Goal: Transaction & Acquisition: Purchase product/service

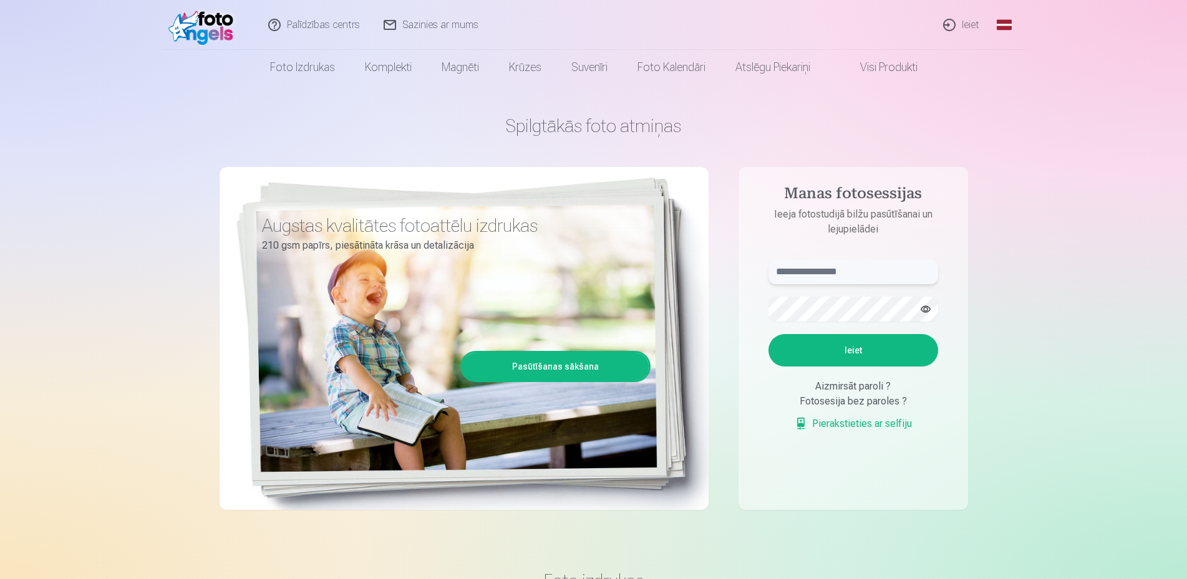
click at [796, 268] on input "text" at bounding box center [853, 271] width 170 height 25
type input "**********"
click at [793, 357] on button "Ieiet" at bounding box center [853, 350] width 170 height 32
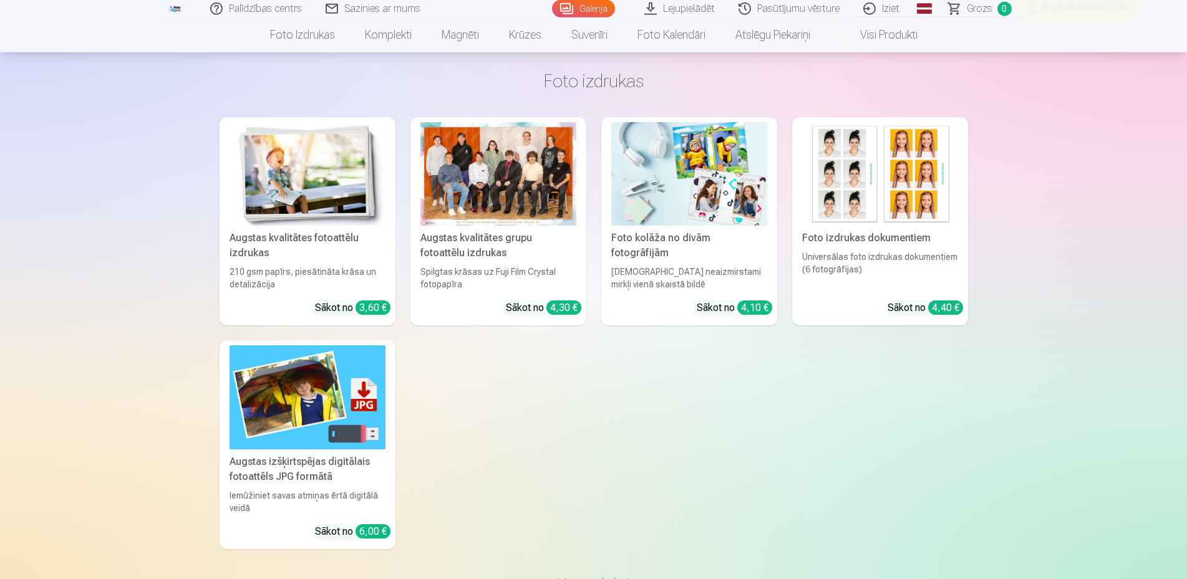
scroll to position [2035, 0]
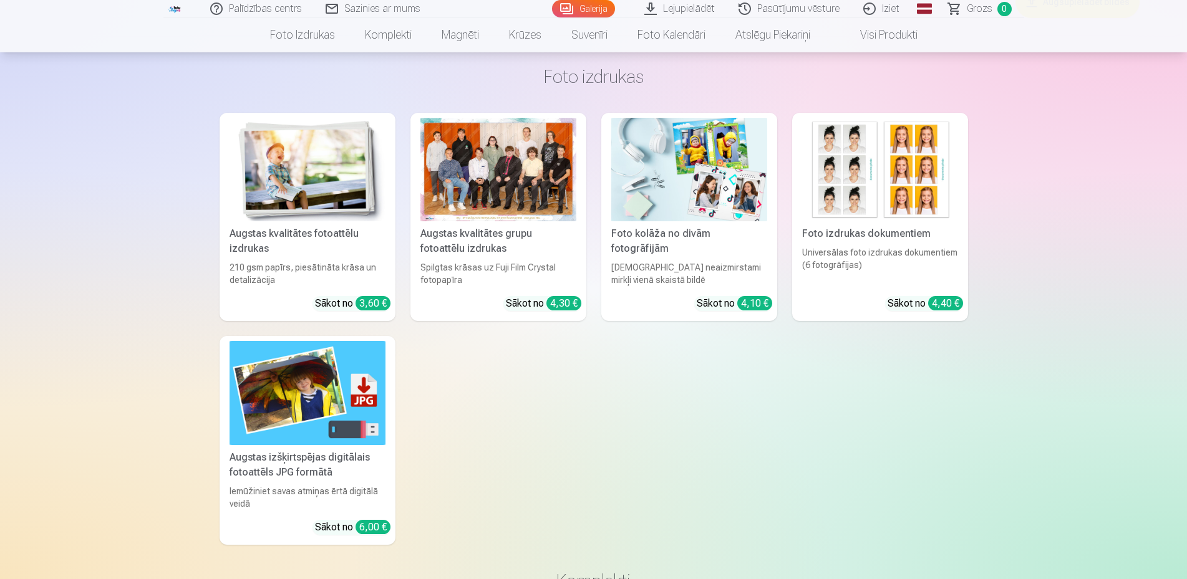
click at [528, 236] on div "Augstas kvalitātes grupu fotoattēlu izdrukas" at bounding box center [498, 241] width 166 height 30
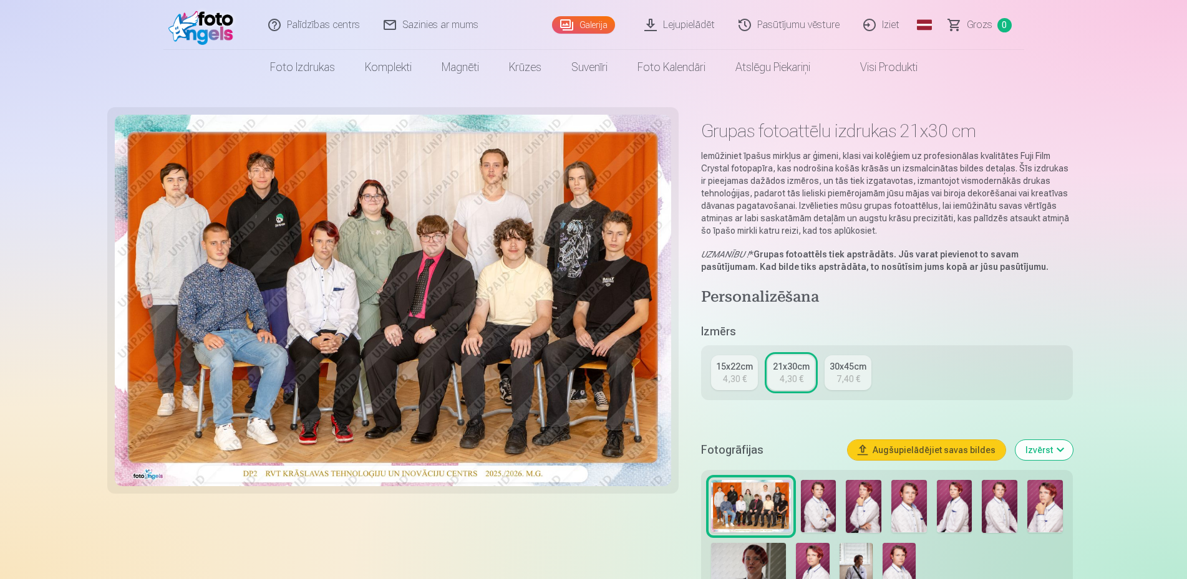
click at [791, 379] on div "4,30 €" at bounding box center [792, 379] width 24 height 12
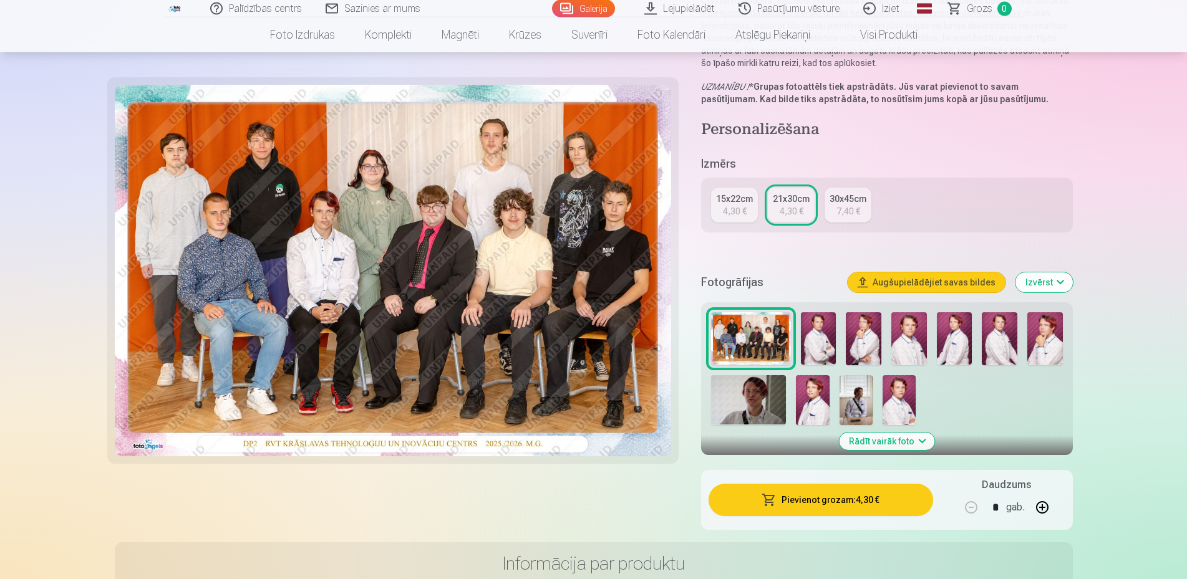
scroll to position [254, 0]
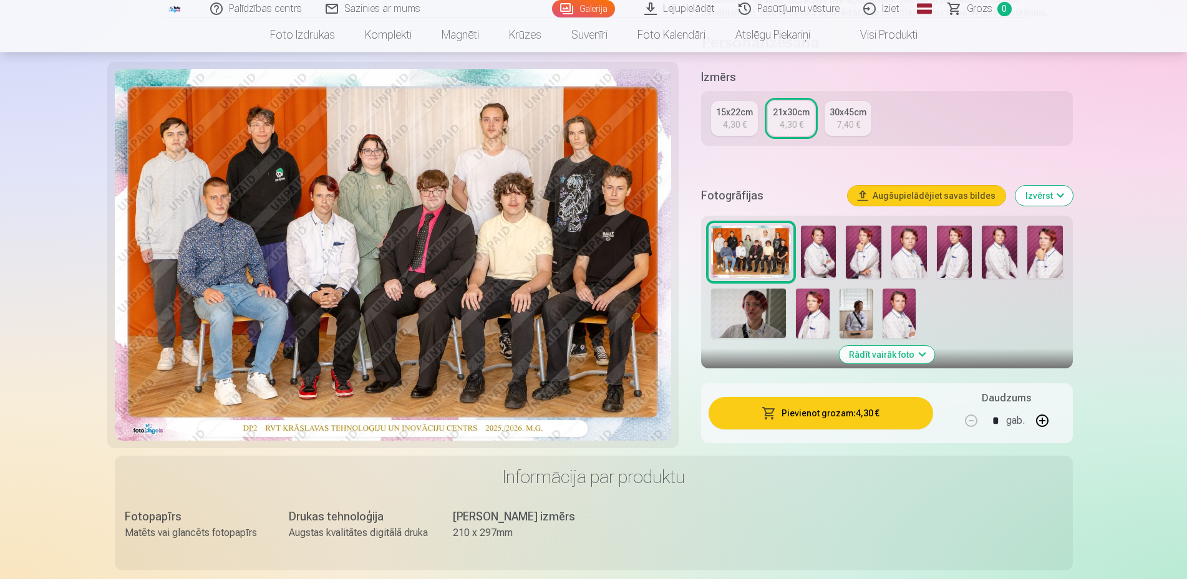
click at [810, 411] on button "Pievienot grozam : 4,30 €" at bounding box center [820, 413] width 224 height 32
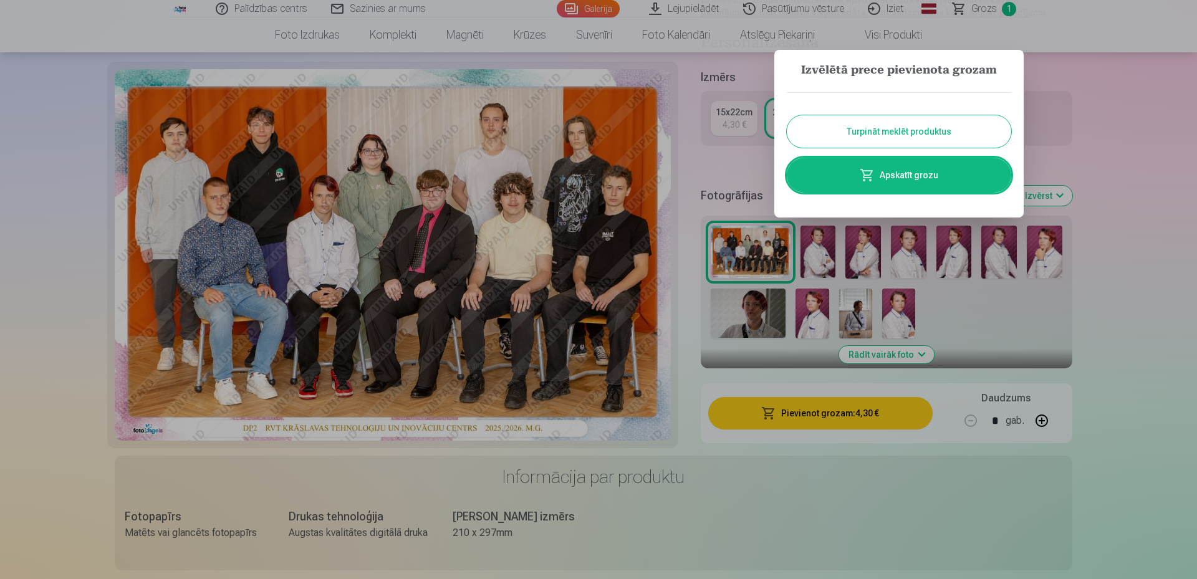
click at [899, 133] on button "Turpināt meklēt produktus" at bounding box center [899, 131] width 225 height 32
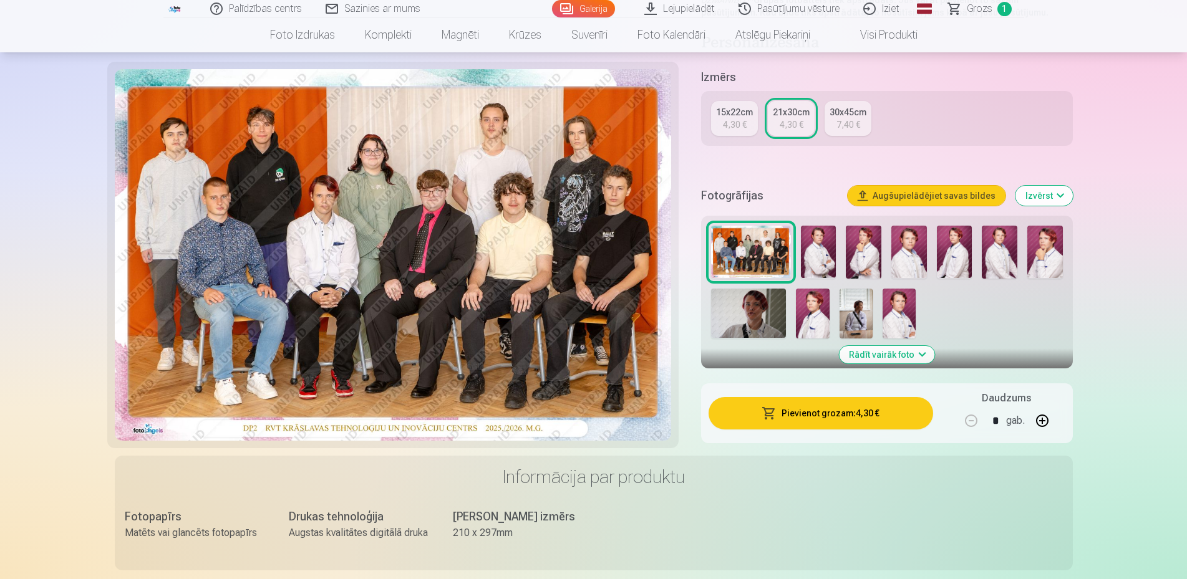
click at [828, 268] on img at bounding box center [819, 252] width 36 height 53
click at [826, 262] on img at bounding box center [819, 252] width 36 height 53
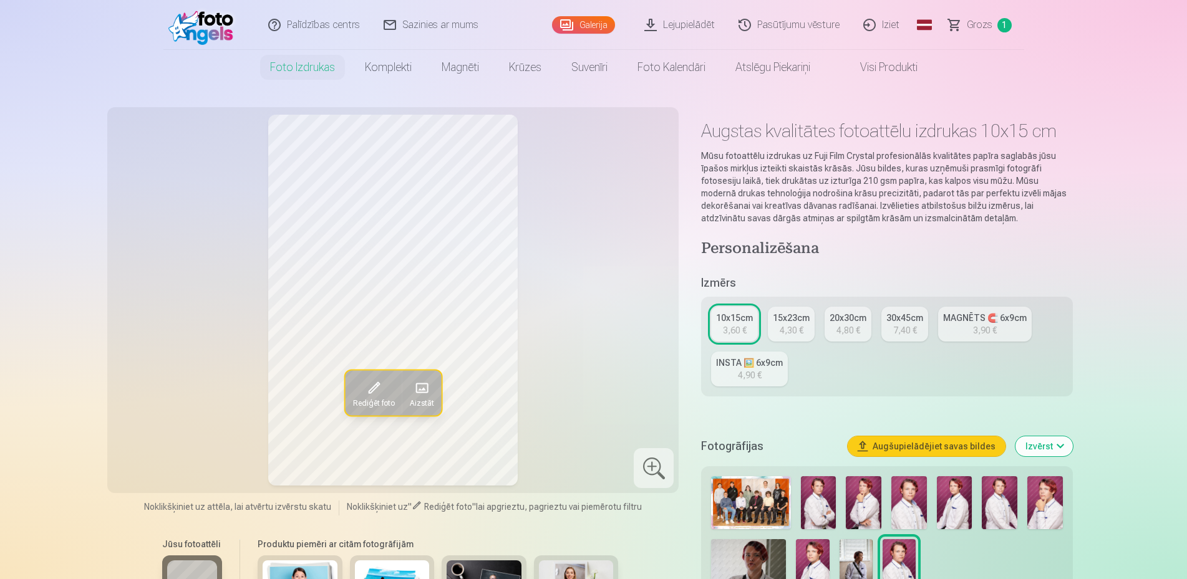
click at [865, 511] on img at bounding box center [864, 502] width 36 height 53
click at [905, 506] on img at bounding box center [909, 502] width 36 height 53
click at [960, 514] on img at bounding box center [955, 502] width 36 height 53
click at [992, 510] on img at bounding box center [1000, 502] width 36 height 53
click at [1043, 511] on img at bounding box center [1045, 502] width 36 height 53
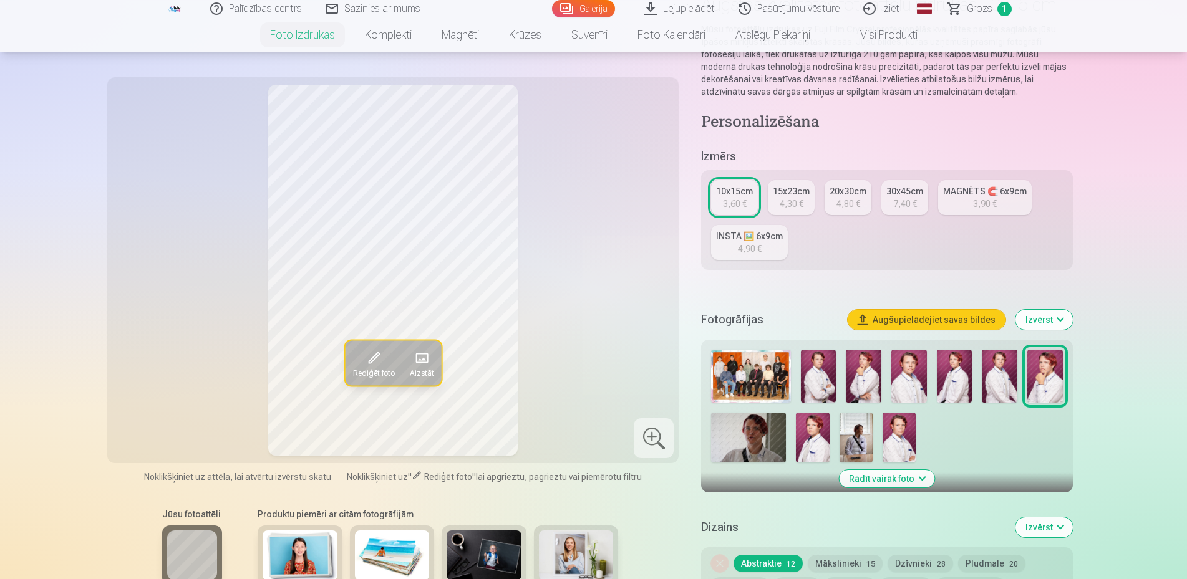
scroll to position [127, 0]
click at [808, 436] on img at bounding box center [812, 437] width 33 height 50
click at [850, 441] on img at bounding box center [855, 437] width 33 height 50
click at [894, 437] on img at bounding box center [898, 437] width 33 height 50
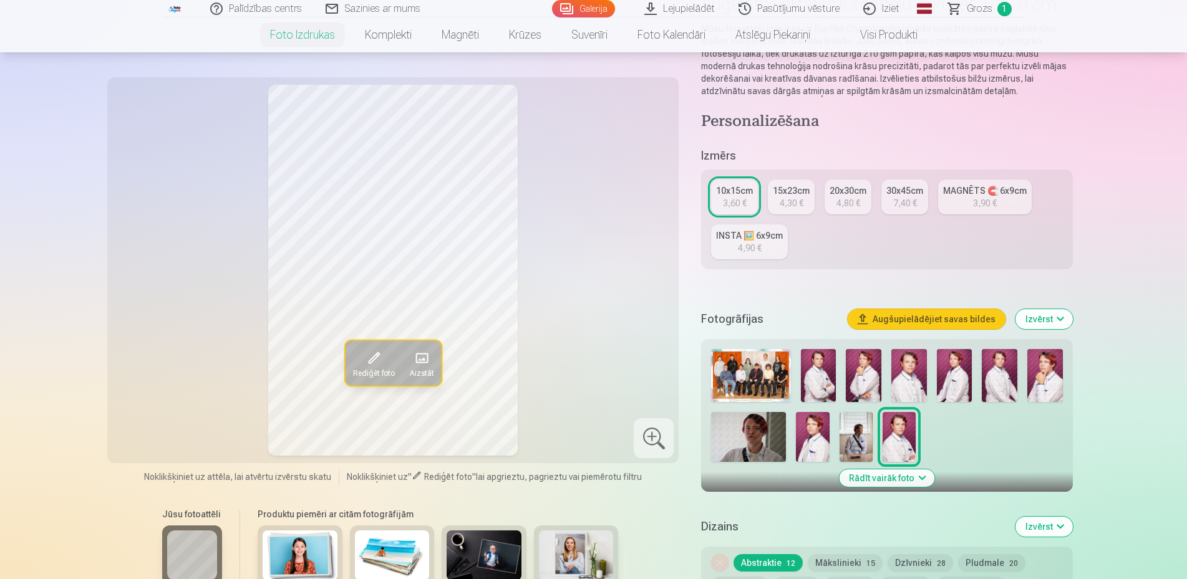
click at [811, 392] on img at bounding box center [819, 375] width 36 height 53
click at [1041, 387] on img at bounding box center [1045, 375] width 36 height 53
click at [1003, 384] on img at bounding box center [1000, 375] width 36 height 53
click at [967, 390] on img at bounding box center [955, 375] width 36 height 53
click at [849, 394] on img at bounding box center [864, 375] width 36 height 53
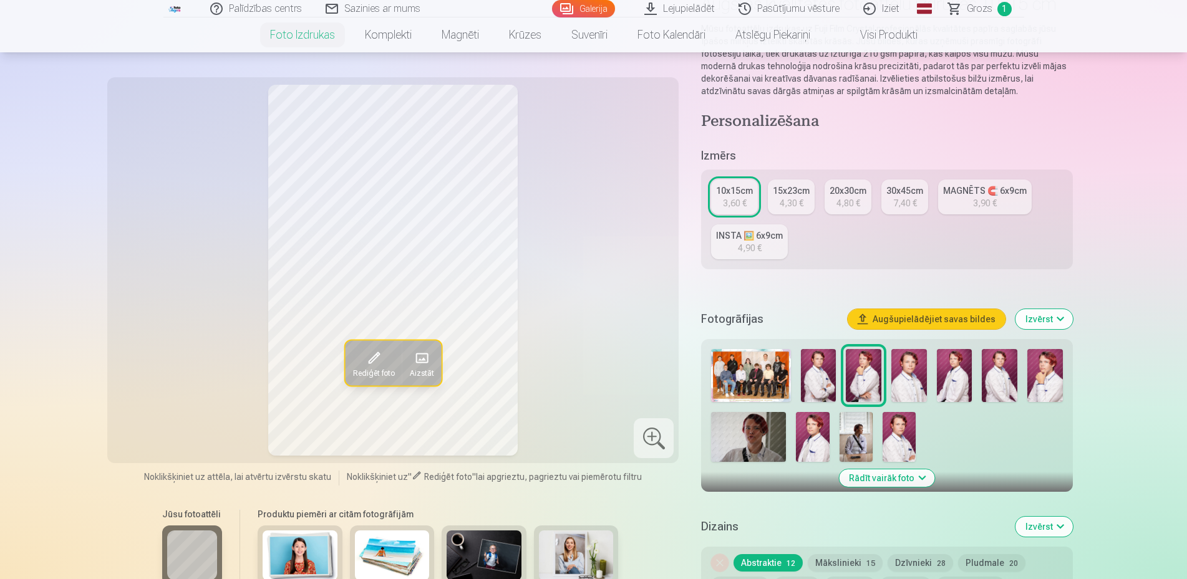
click at [814, 391] on img at bounding box center [819, 375] width 36 height 53
click at [733, 201] on div "3,60 €" at bounding box center [735, 203] width 24 height 12
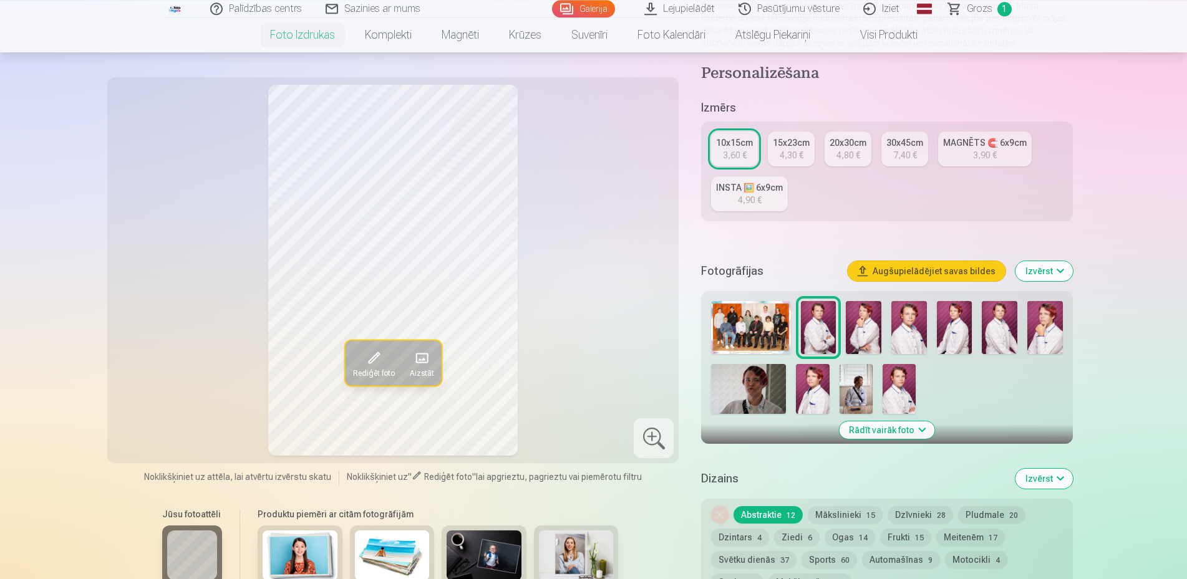
scroll to position [191, 0]
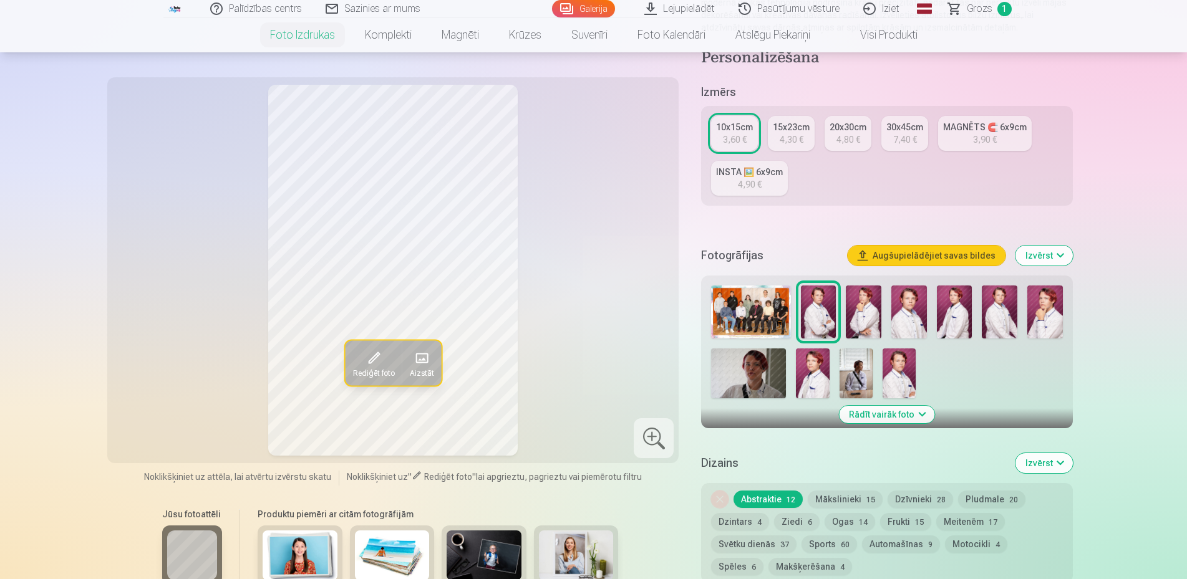
click at [919, 413] on button "Rādīt vairāk foto" at bounding box center [886, 414] width 95 height 17
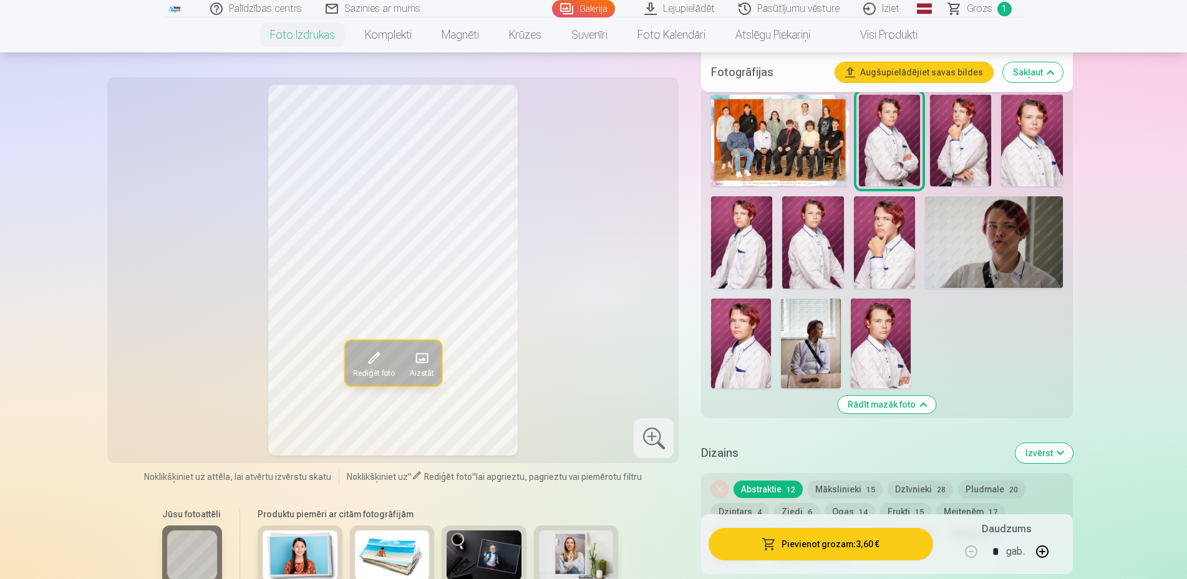
scroll to position [445, 0]
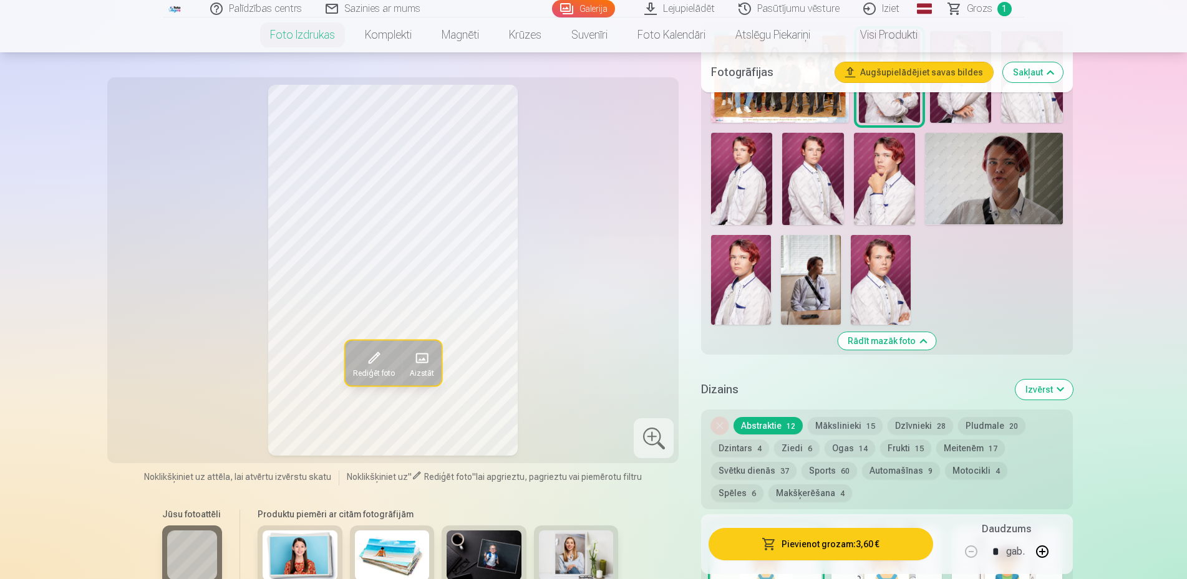
click at [837, 425] on button "Mākslinieki 15" at bounding box center [845, 425] width 75 height 17
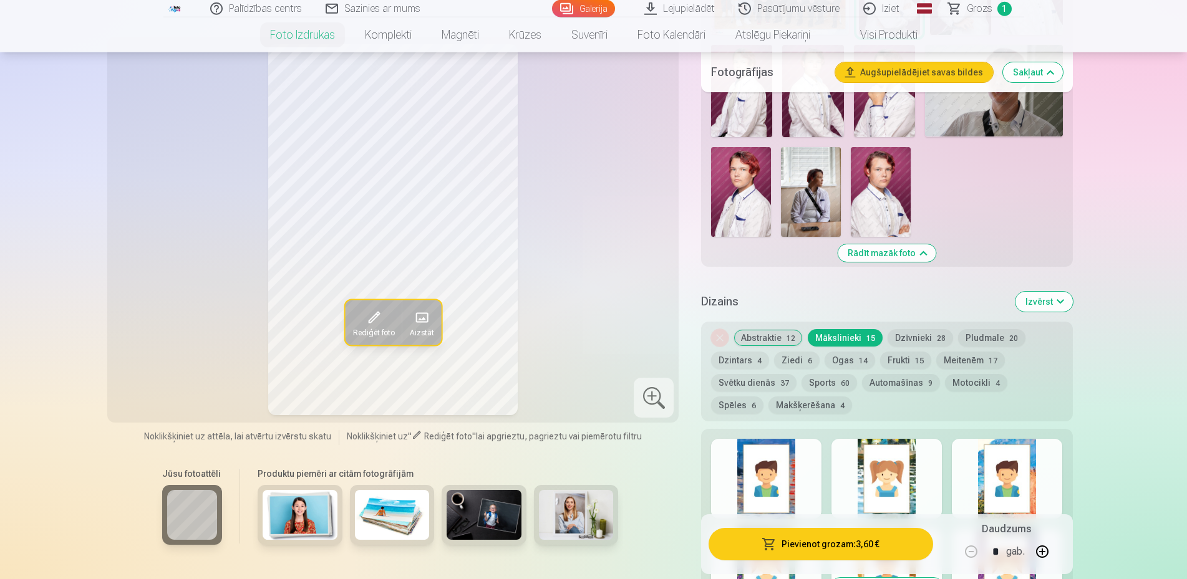
scroll to position [509, 0]
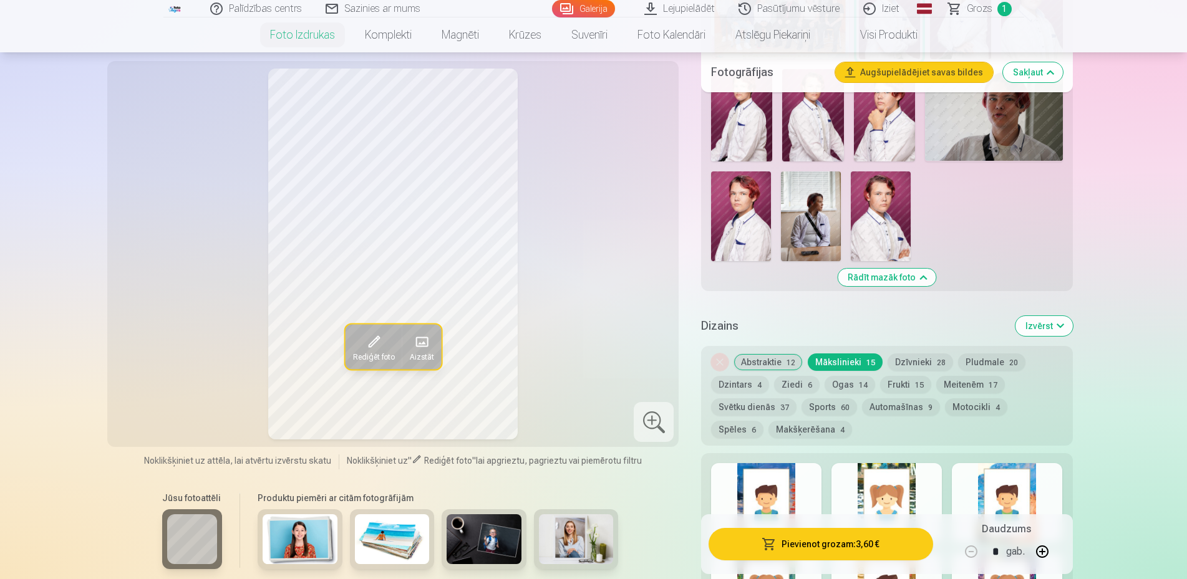
click at [765, 364] on button "Abstraktie 12" at bounding box center [767, 362] width 69 height 17
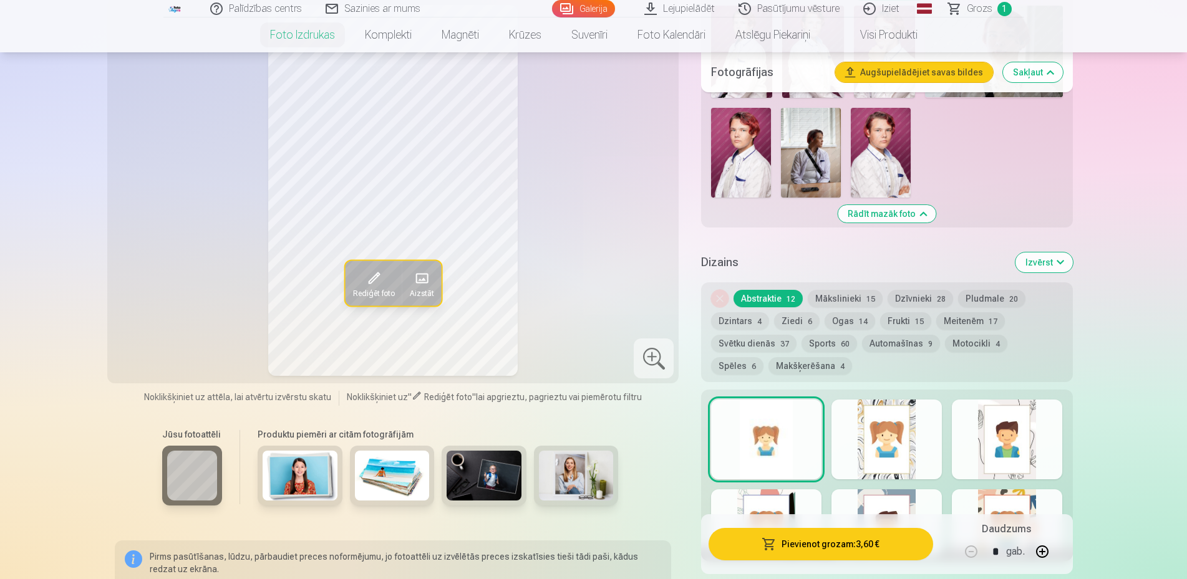
scroll to position [636, 0]
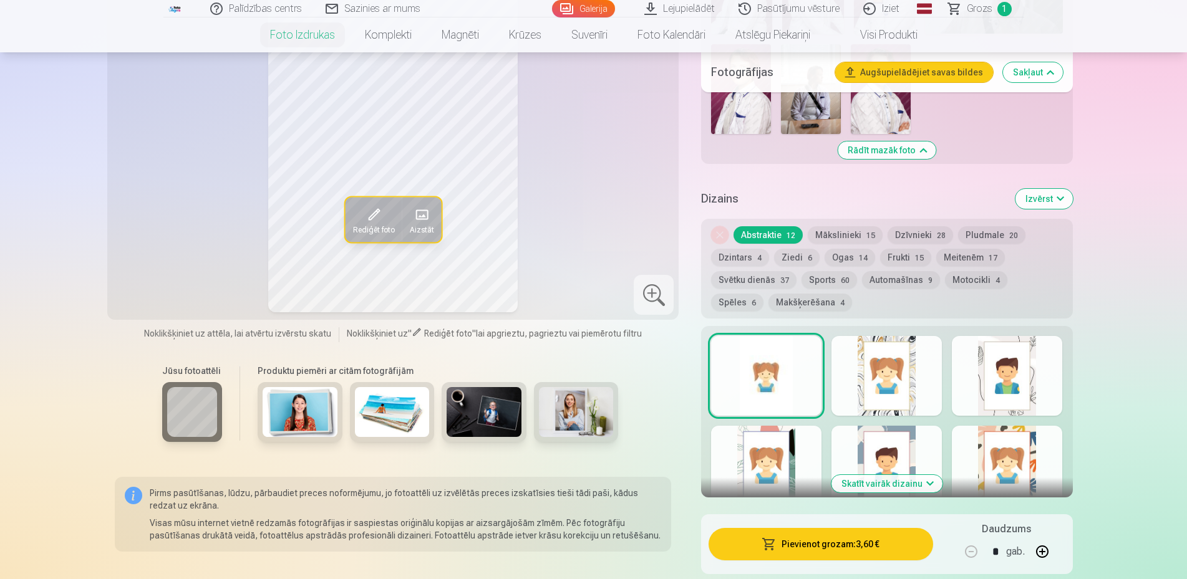
click at [769, 305] on button "Makšķerēšana 4" at bounding box center [810, 302] width 84 height 17
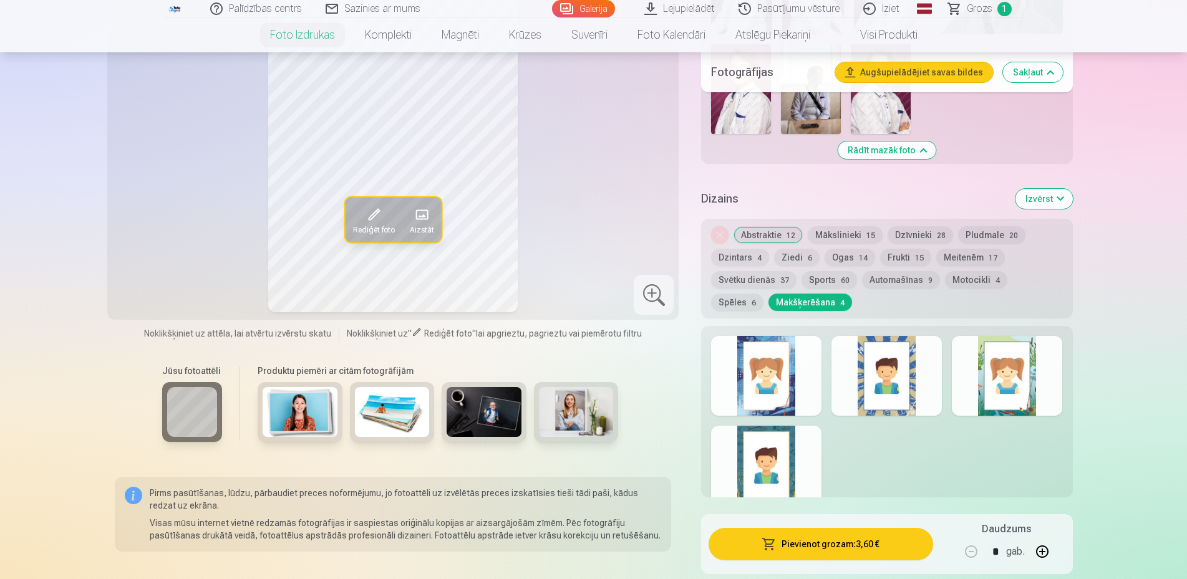
click at [756, 276] on button "Svētku dienās 37" at bounding box center [753, 279] width 85 height 17
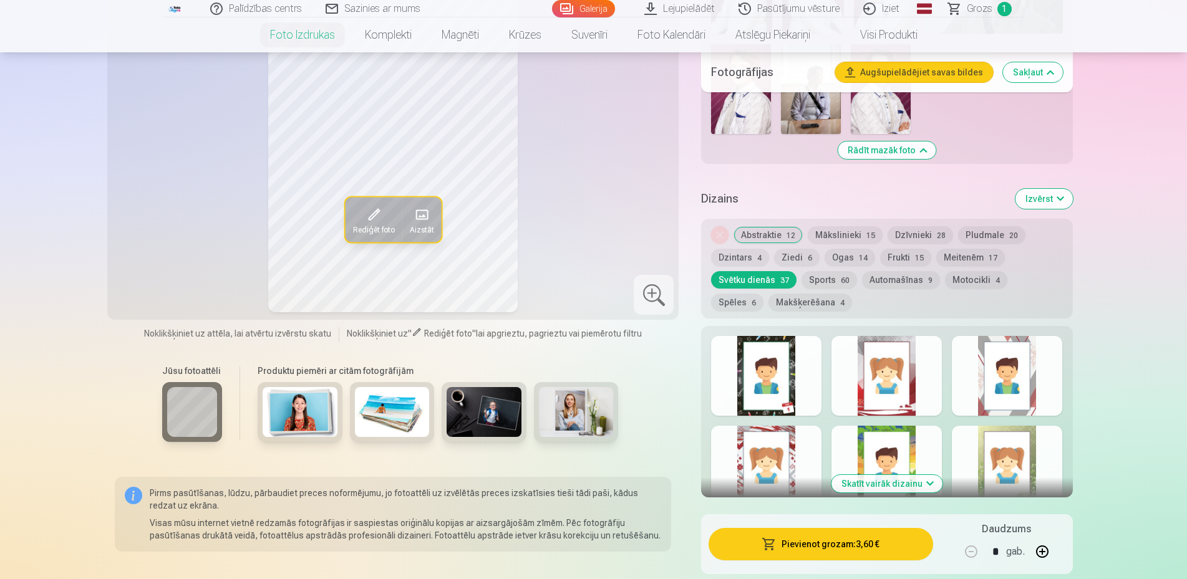
click at [742, 261] on button "Dzintars 4" at bounding box center [740, 257] width 58 height 17
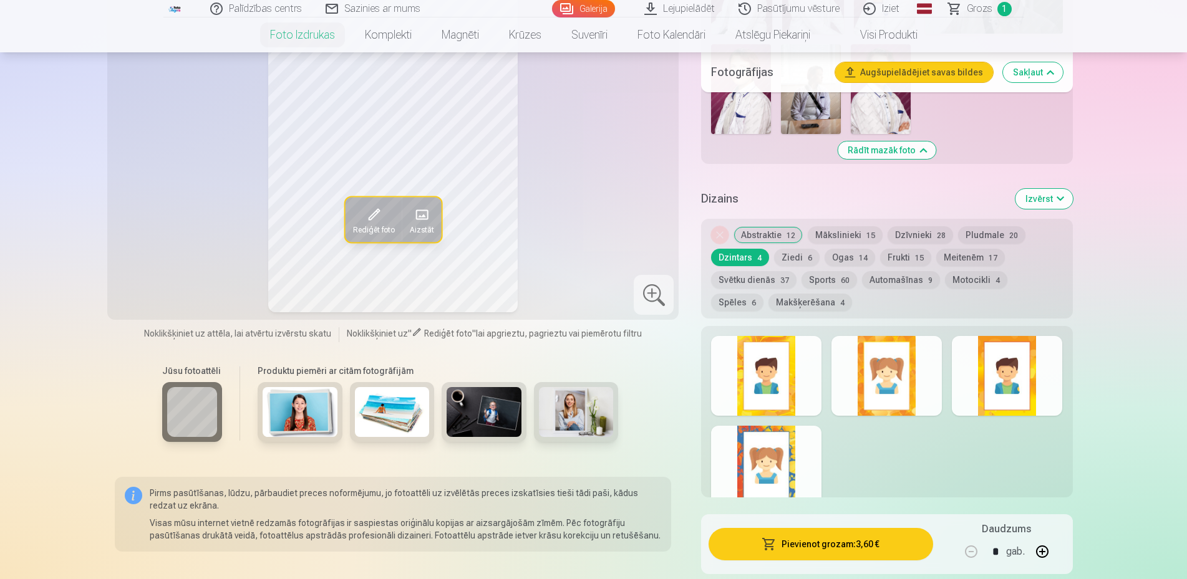
click at [834, 253] on button "Ogas 14" at bounding box center [849, 257] width 51 height 17
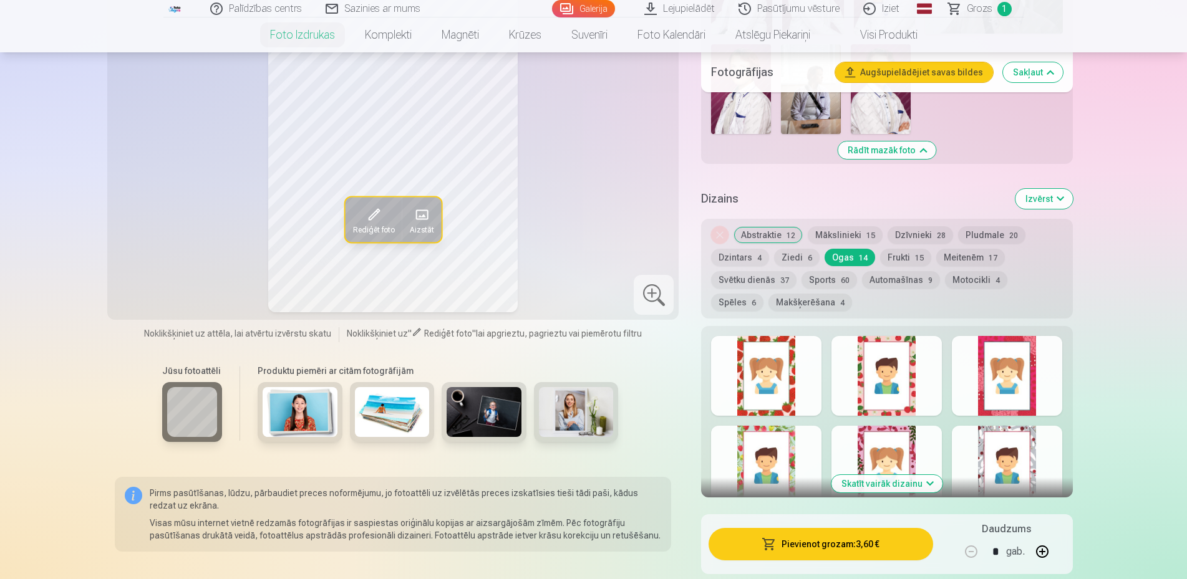
click at [842, 239] on button "Mākslinieki 15" at bounding box center [845, 234] width 75 height 17
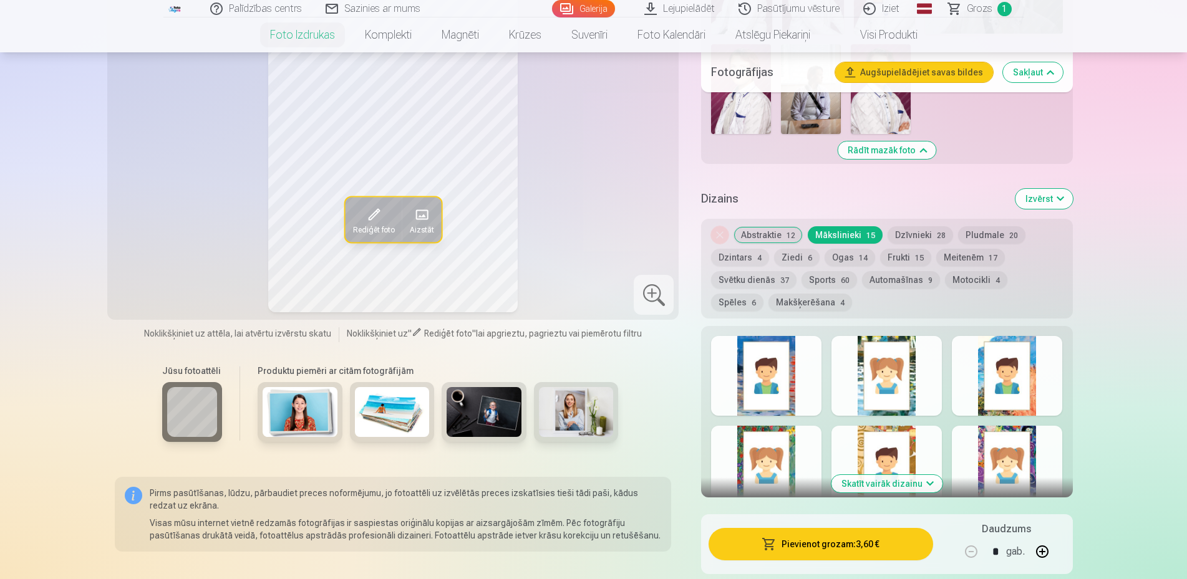
click at [898, 280] on button "Automašīnas 9" at bounding box center [901, 279] width 78 height 17
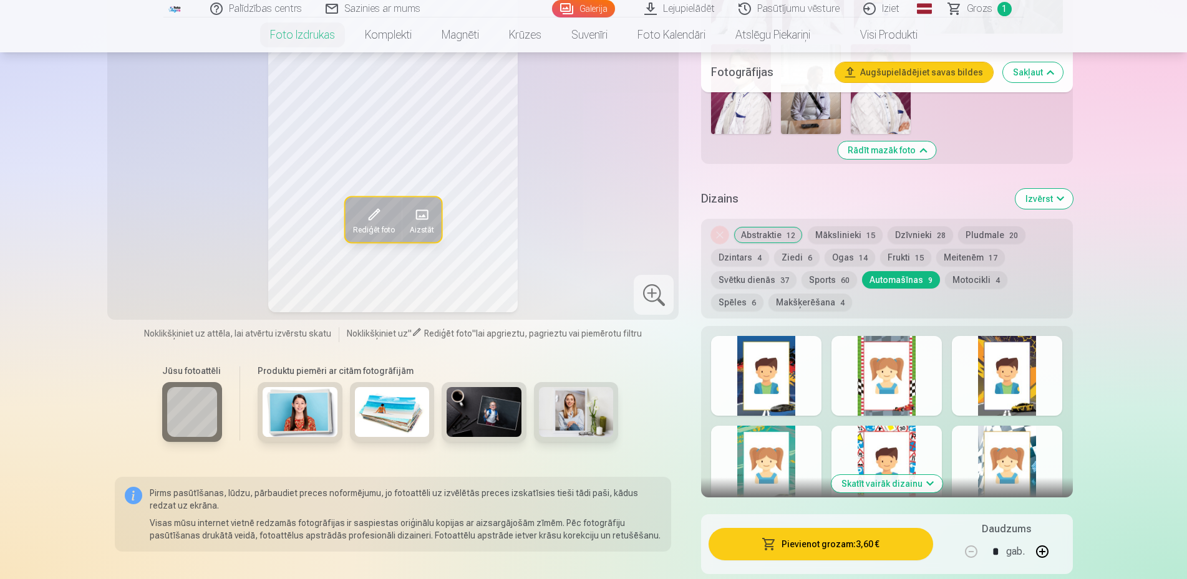
click at [819, 283] on button "Sports 60" at bounding box center [829, 279] width 56 height 17
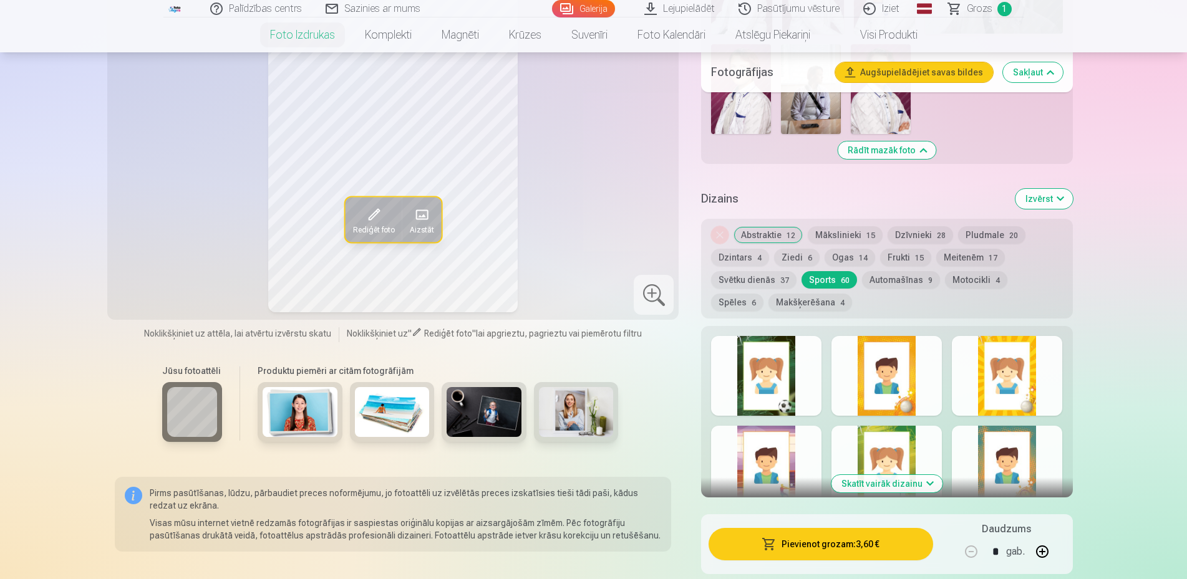
click at [773, 231] on button "Abstraktie 12" at bounding box center [767, 234] width 69 height 17
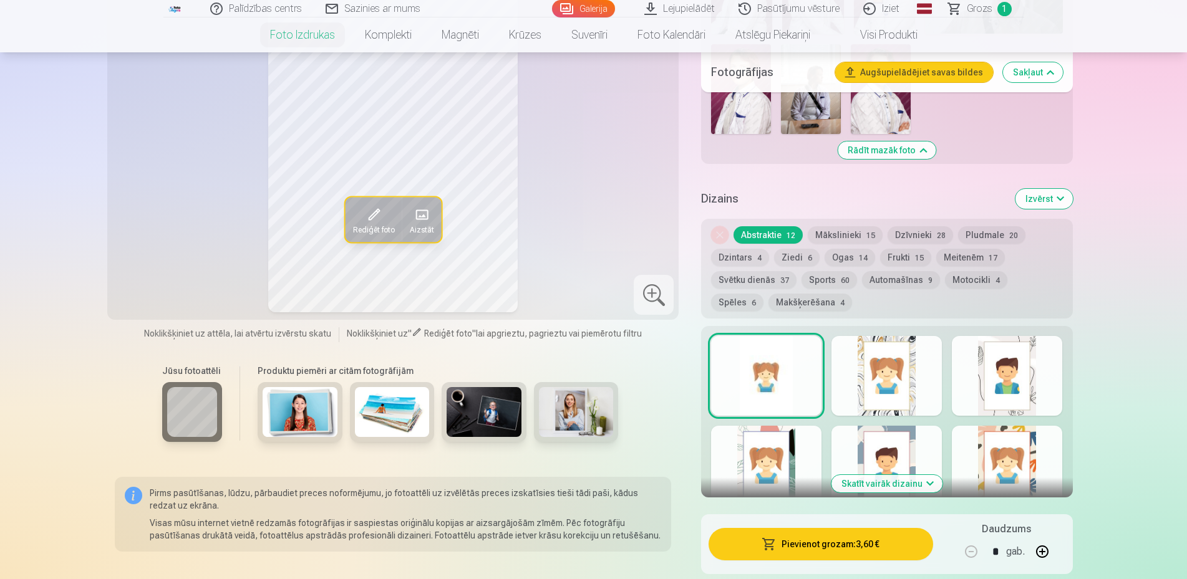
scroll to position [763, 0]
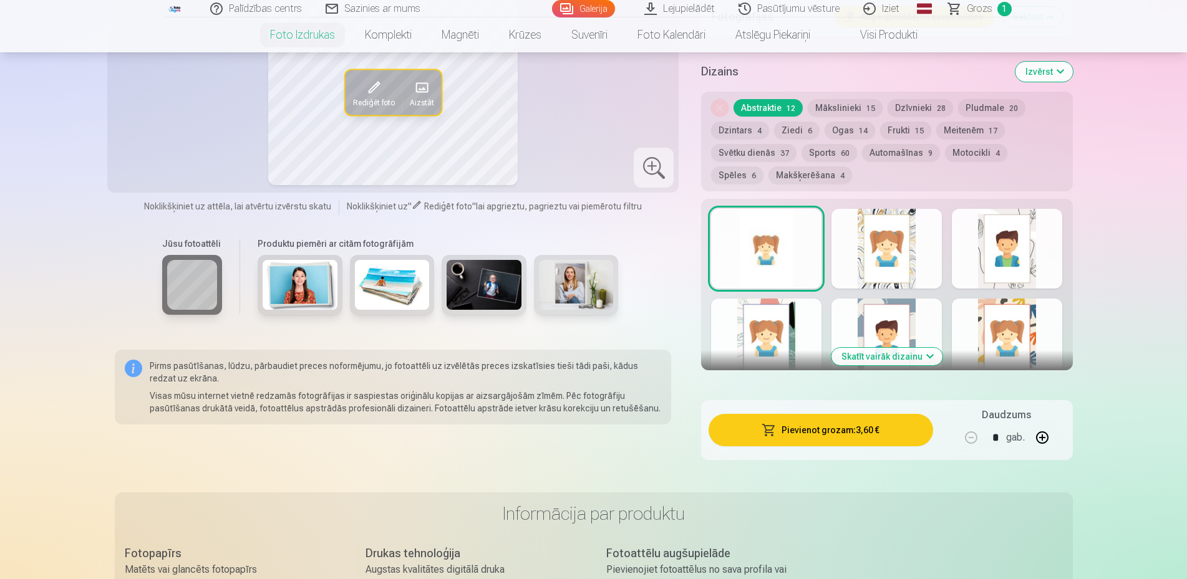
click at [928, 356] on button "Skatīt vairāk dizainu" at bounding box center [886, 356] width 111 height 17
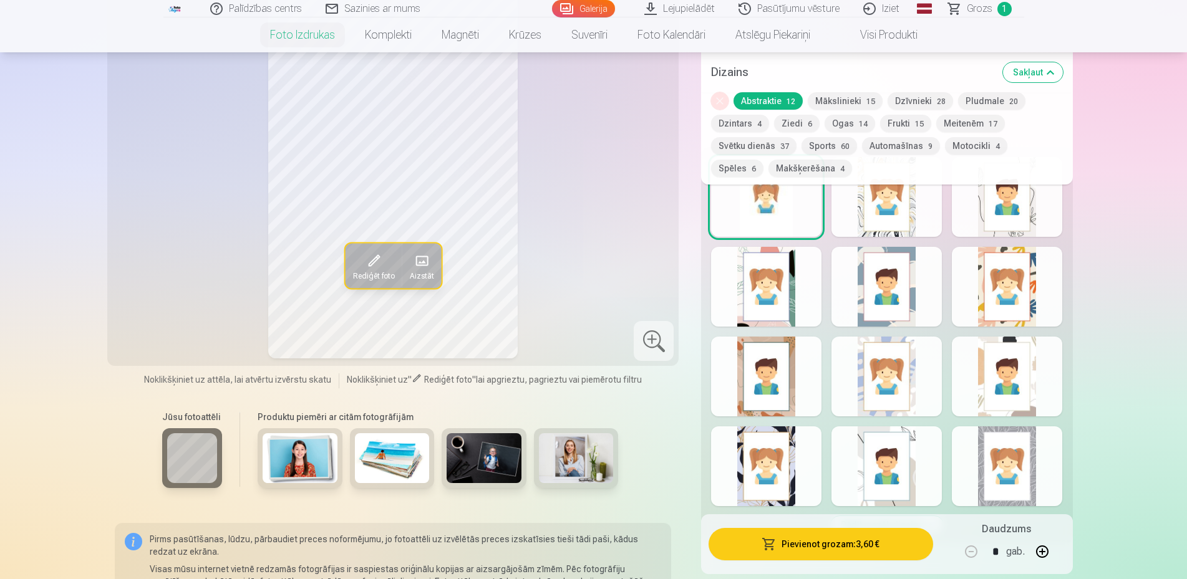
scroll to position [827, 0]
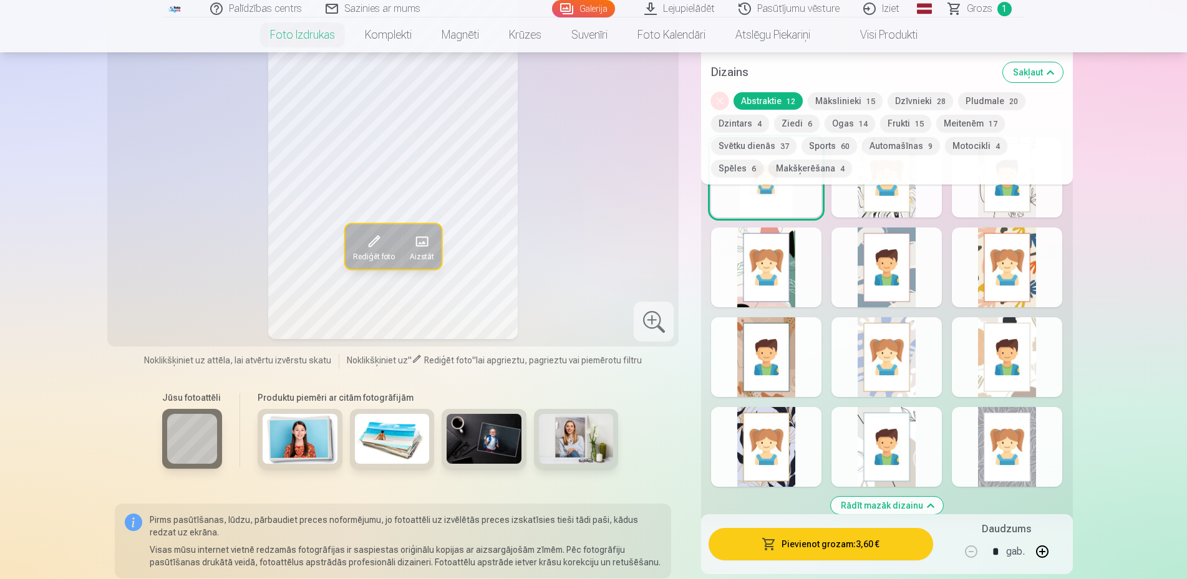
click at [982, 451] on div at bounding box center [1007, 447] width 110 height 80
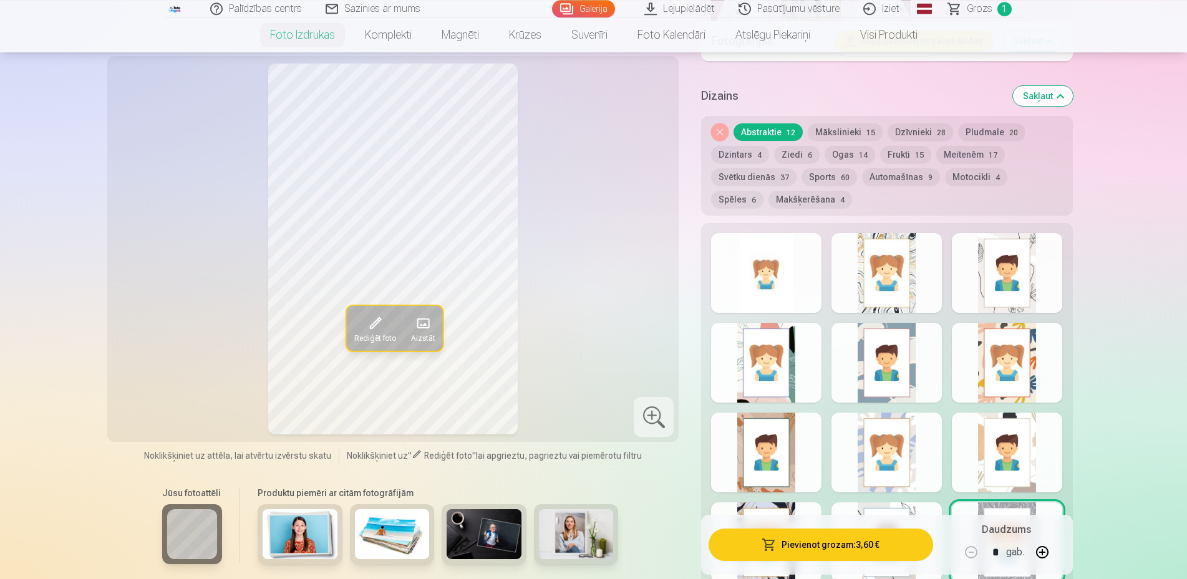
scroll to position [763, 0]
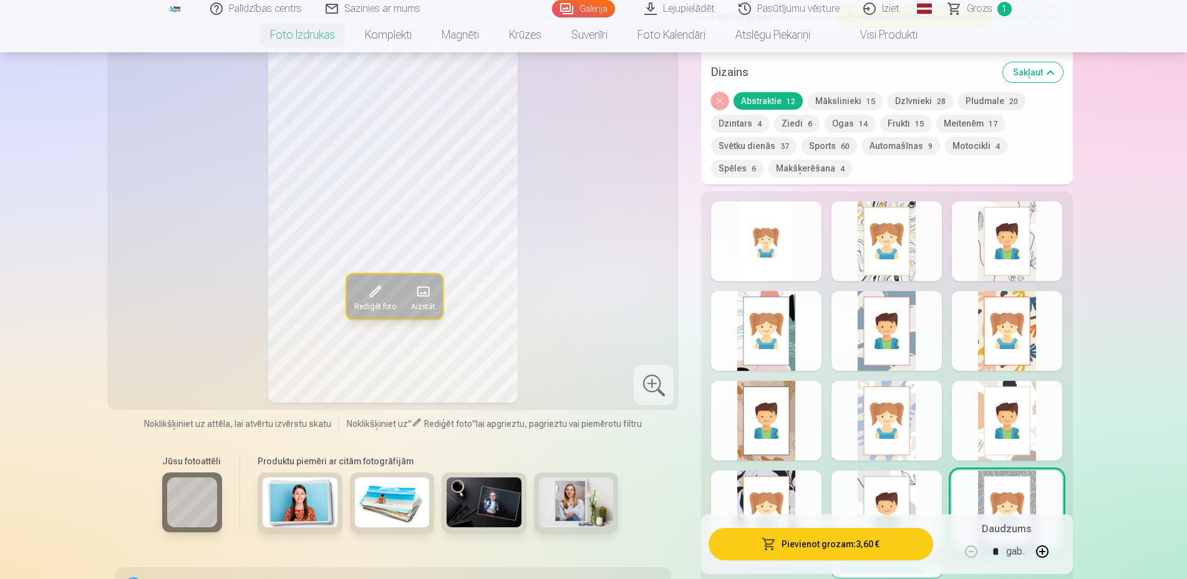
click at [912, 417] on div at bounding box center [886, 421] width 110 height 80
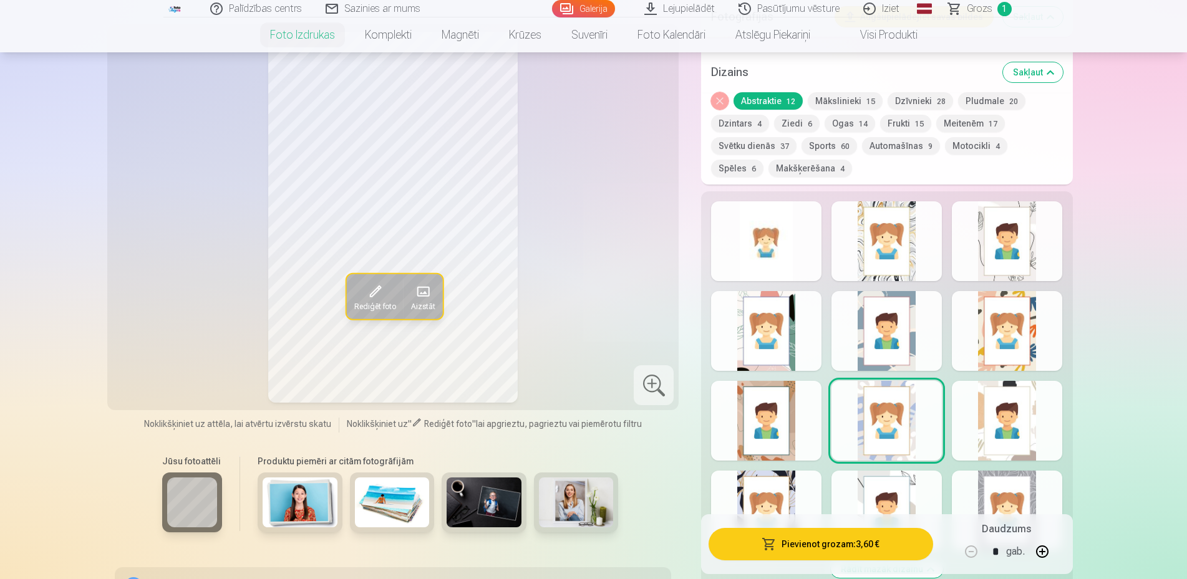
click at [915, 342] on div at bounding box center [886, 331] width 110 height 80
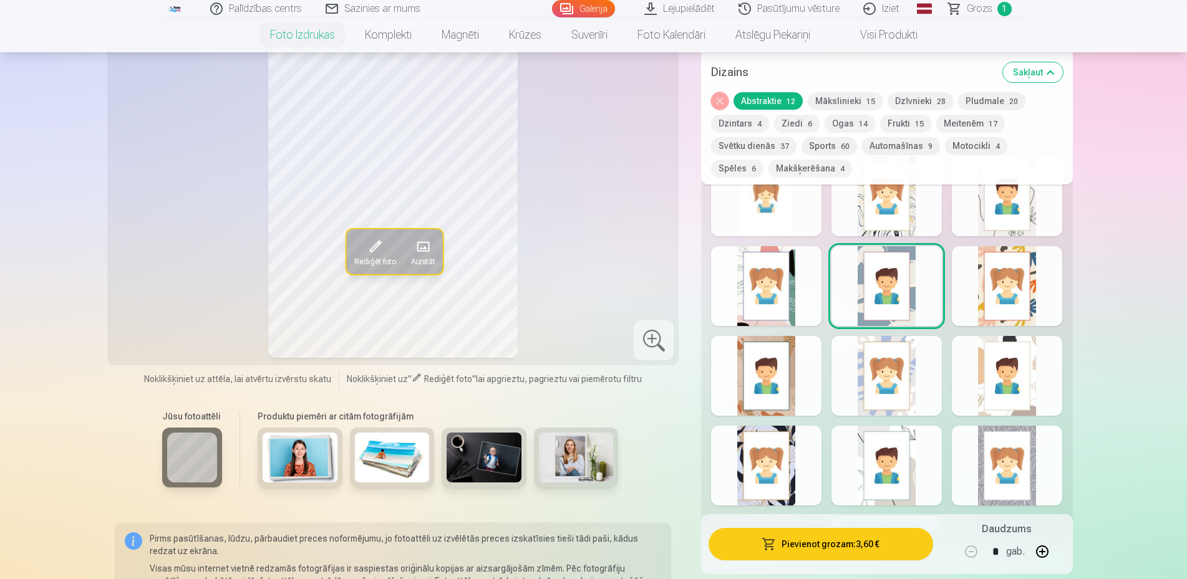
scroll to position [827, 0]
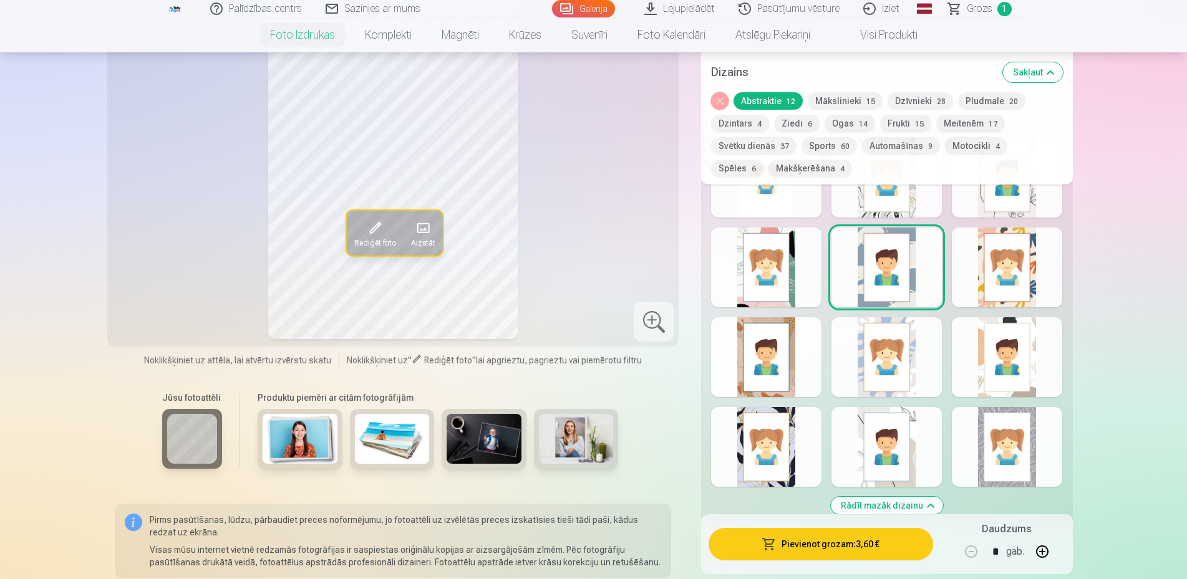
click at [859, 360] on div at bounding box center [886, 357] width 110 height 80
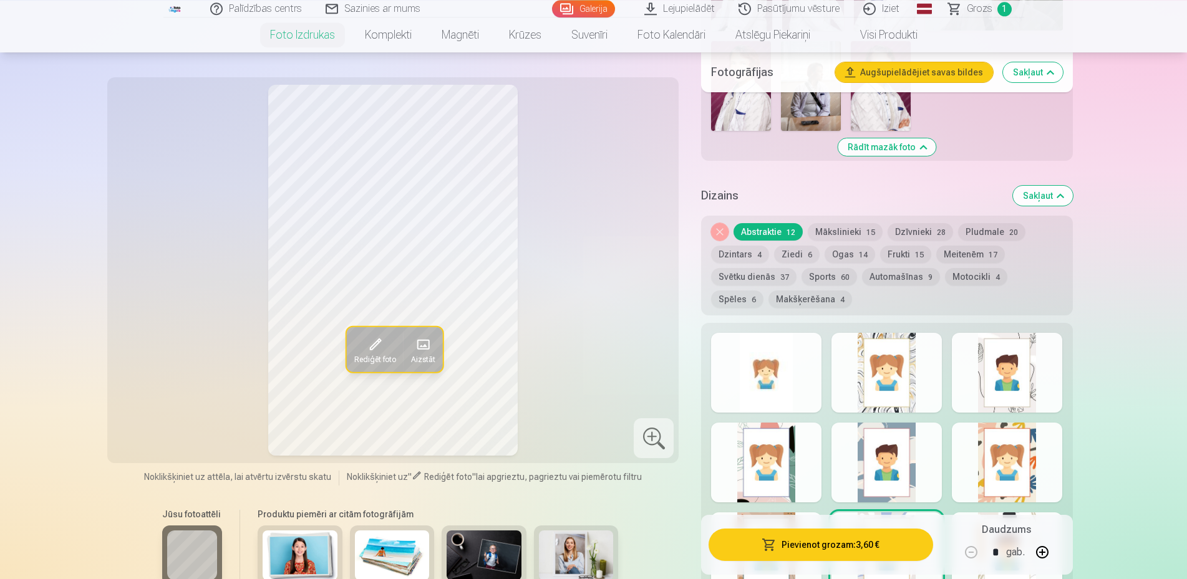
scroll to position [636, 0]
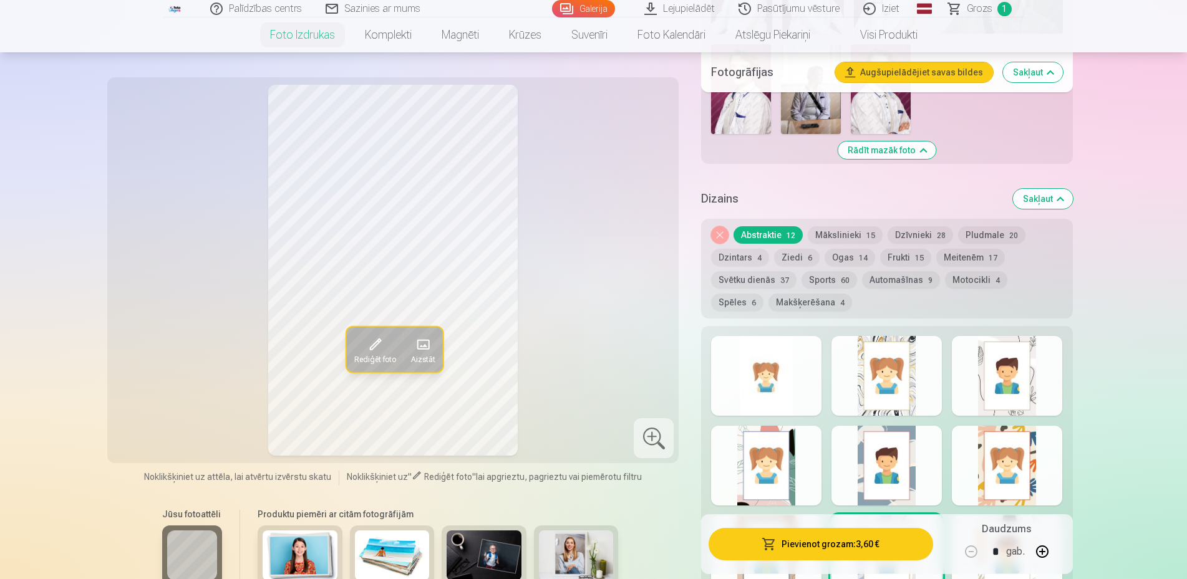
click at [914, 353] on div at bounding box center [886, 376] width 110 height 80
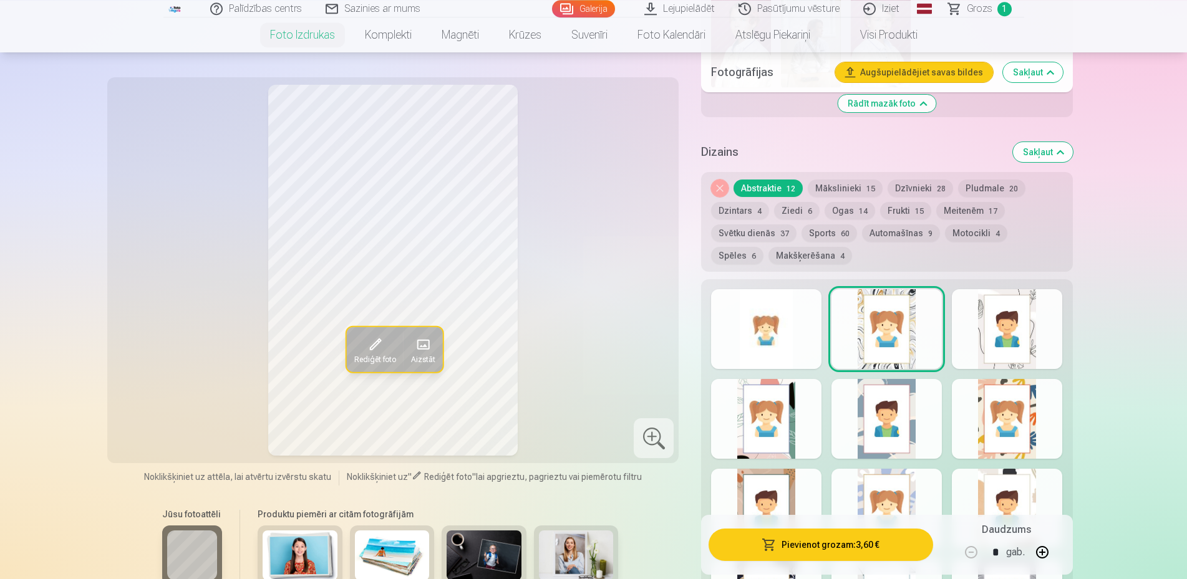
scroll to position [763, 0]
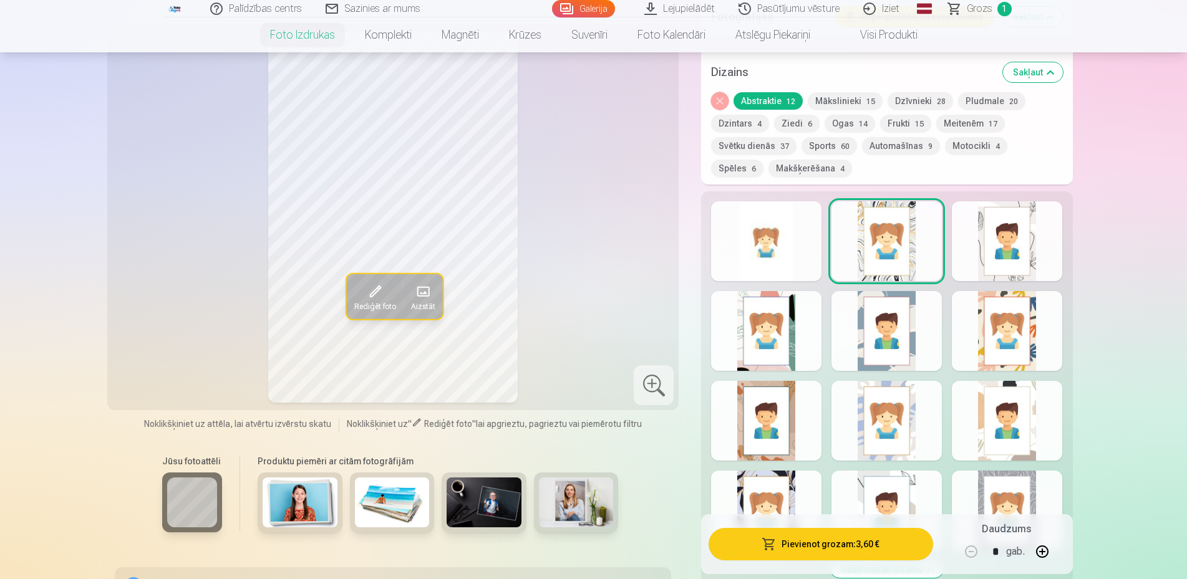
click at [987, 365] on div at bounding box center [1007, 331] width 110 height 80
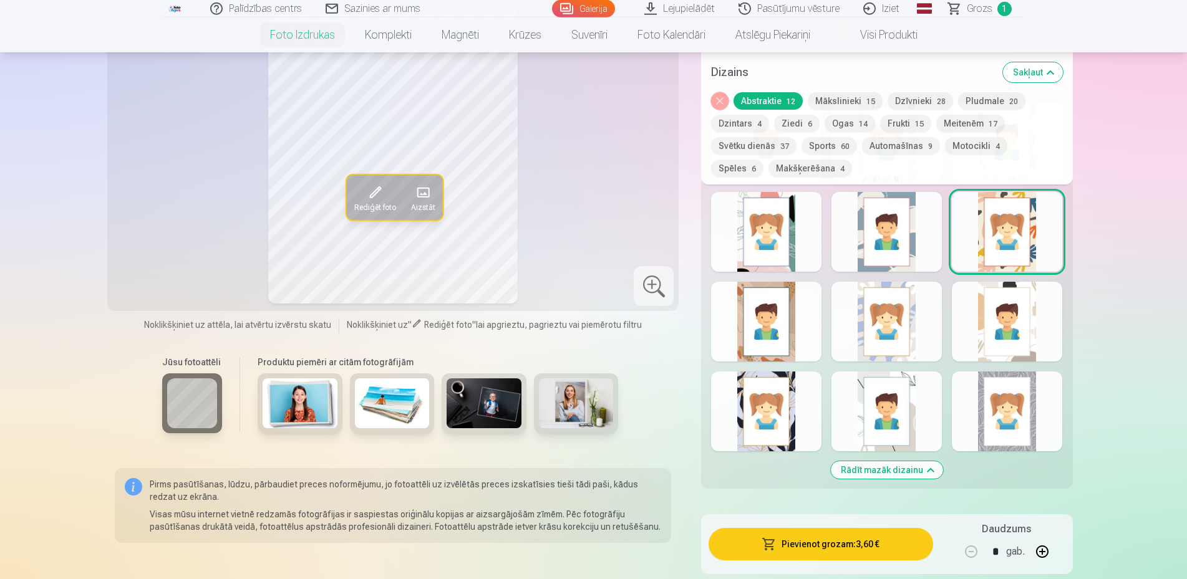
scroll to position [891, 0]
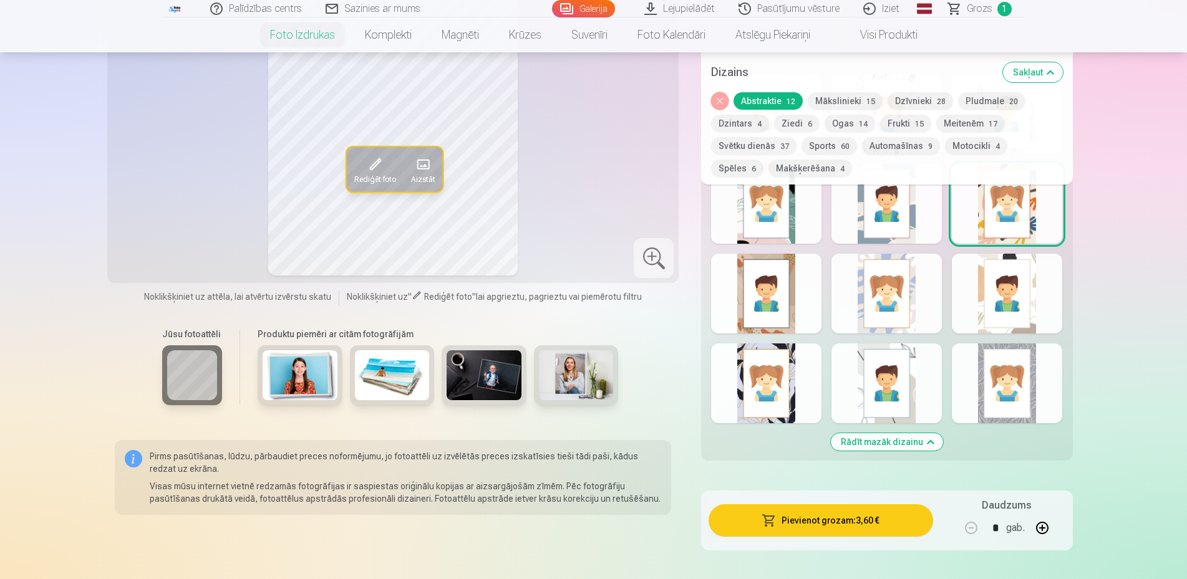
click at [792, 403] on div at bounding box center [766, 384] width 110 height 80
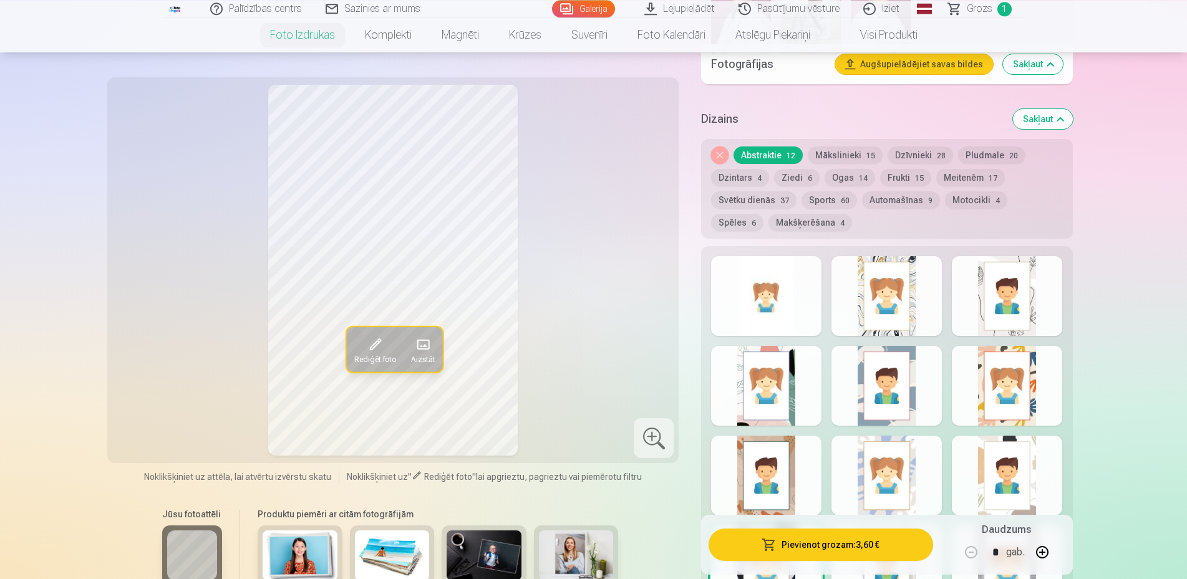
scroll to position [700, 0]
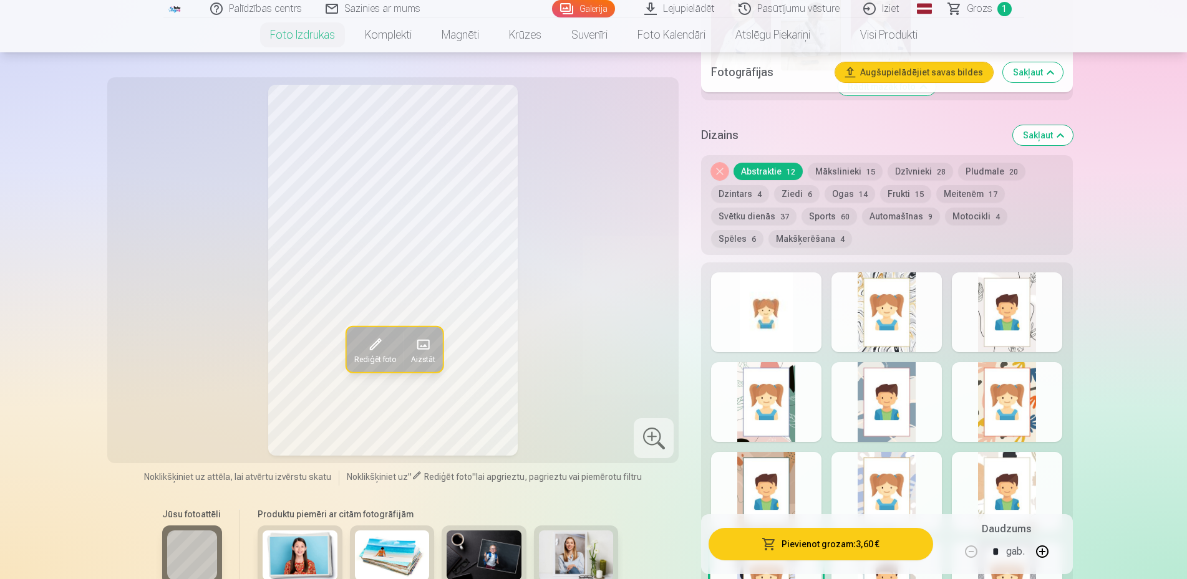
click at [912, 428] on div at bounding box center [886, 402] width 110 height 80
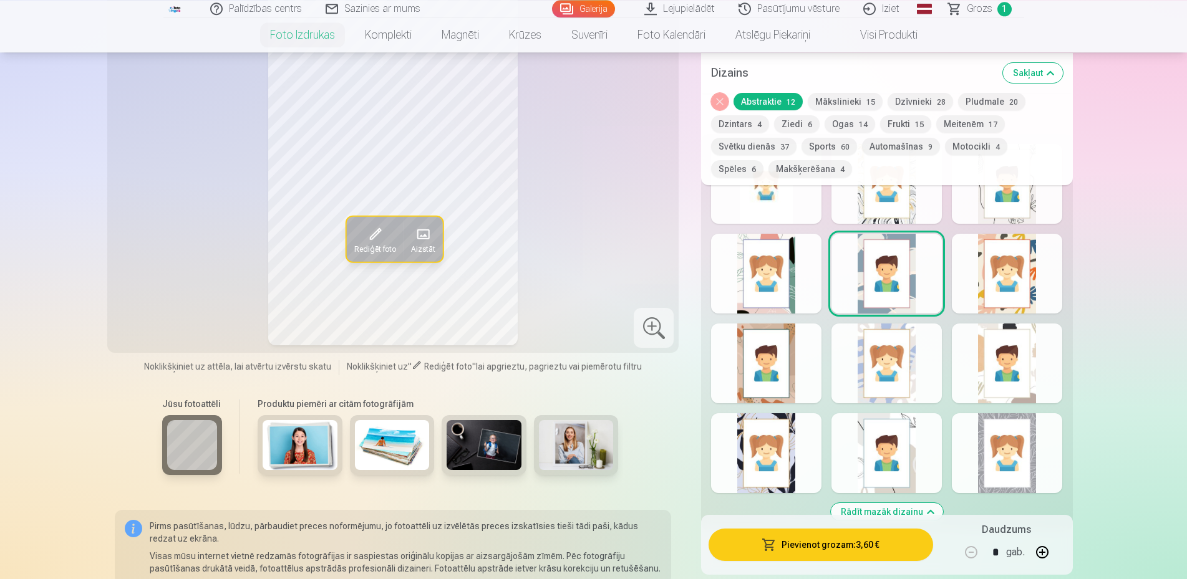
scroll to position [891, 0]
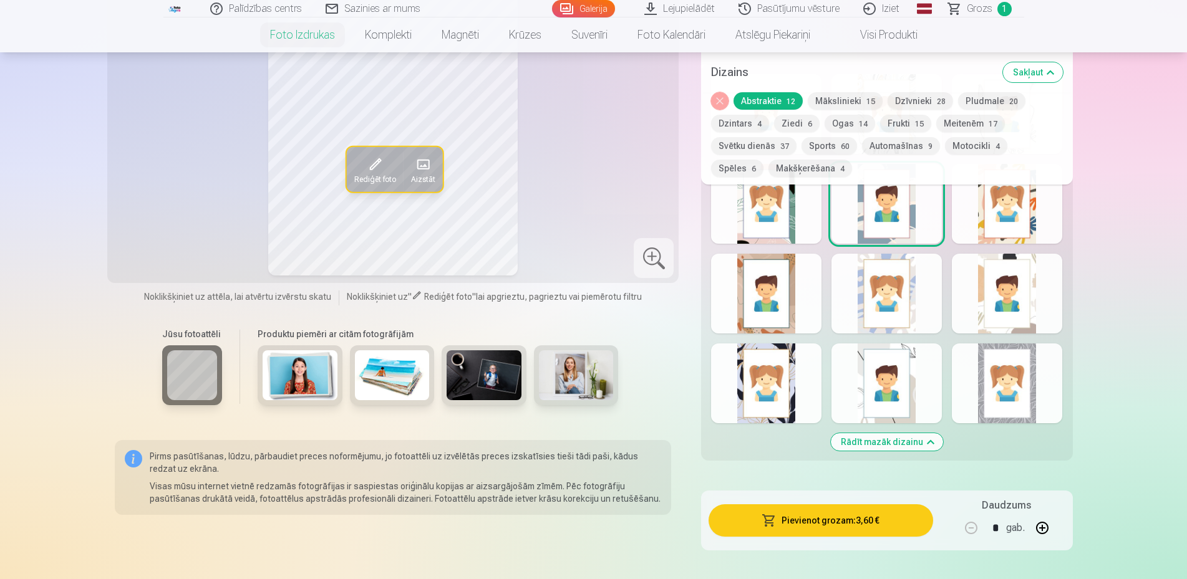
click at [1032, 384] on div at bounding box center [1007, 384] width 110 height 80
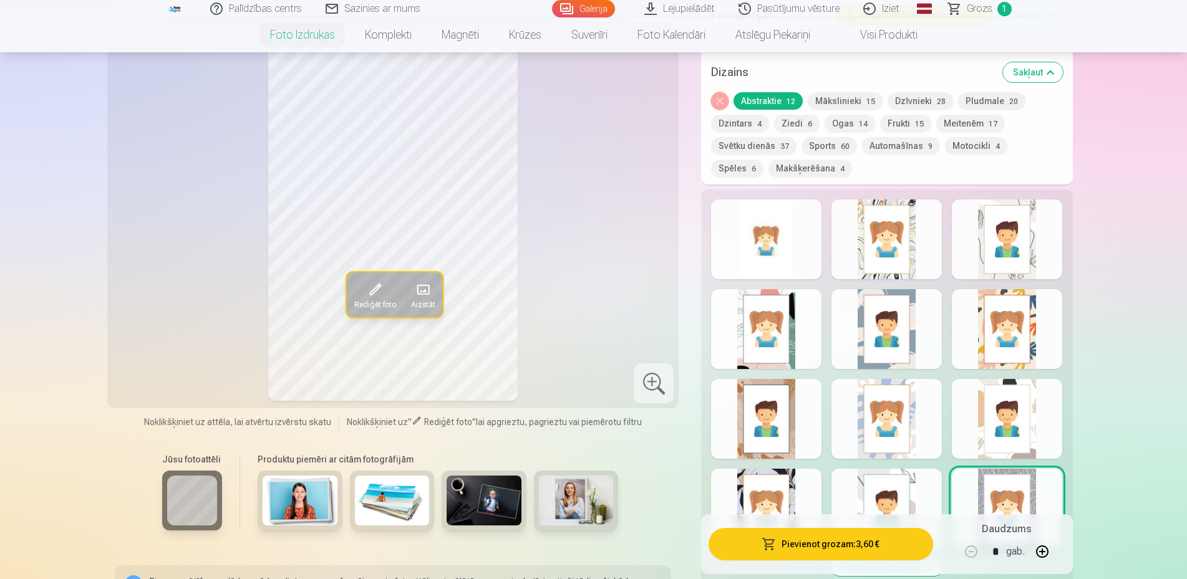
scroll to position [700, 0]
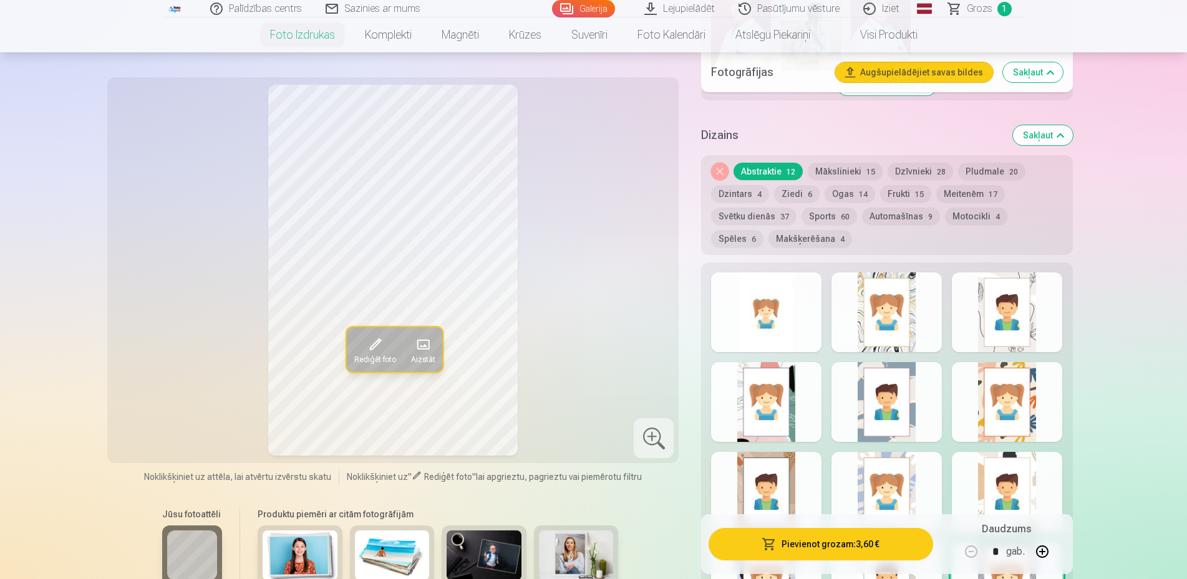
click at [858, 485] on div at bounding box center [886, 492] width 110 height 80
click at [862, 394] on div at bounding box center [886, 402] width 110 height 80
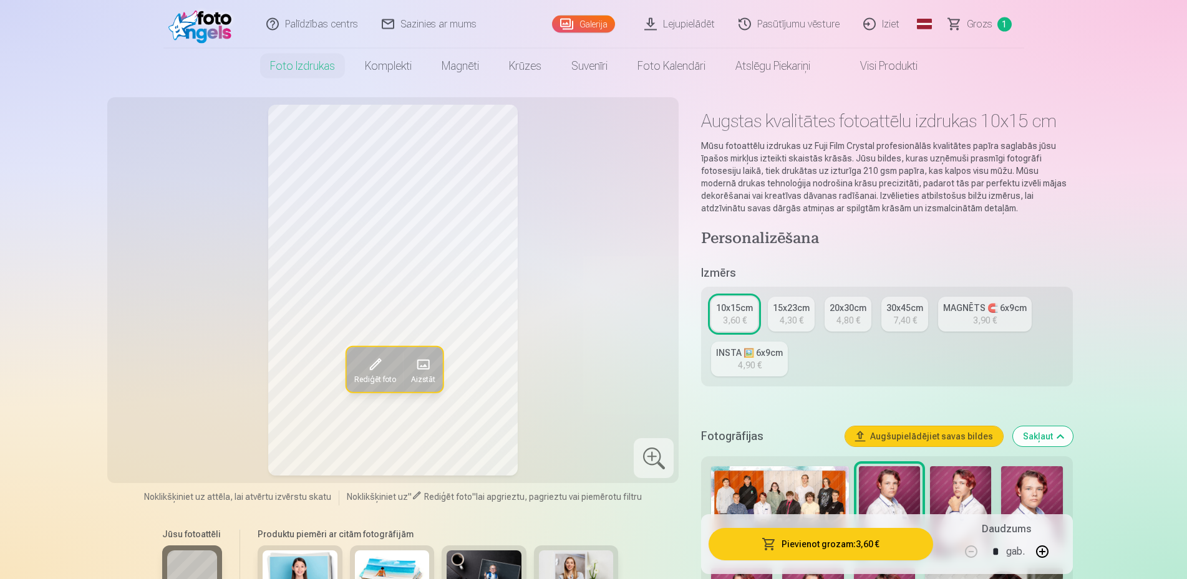
scroll to position [0, 0]
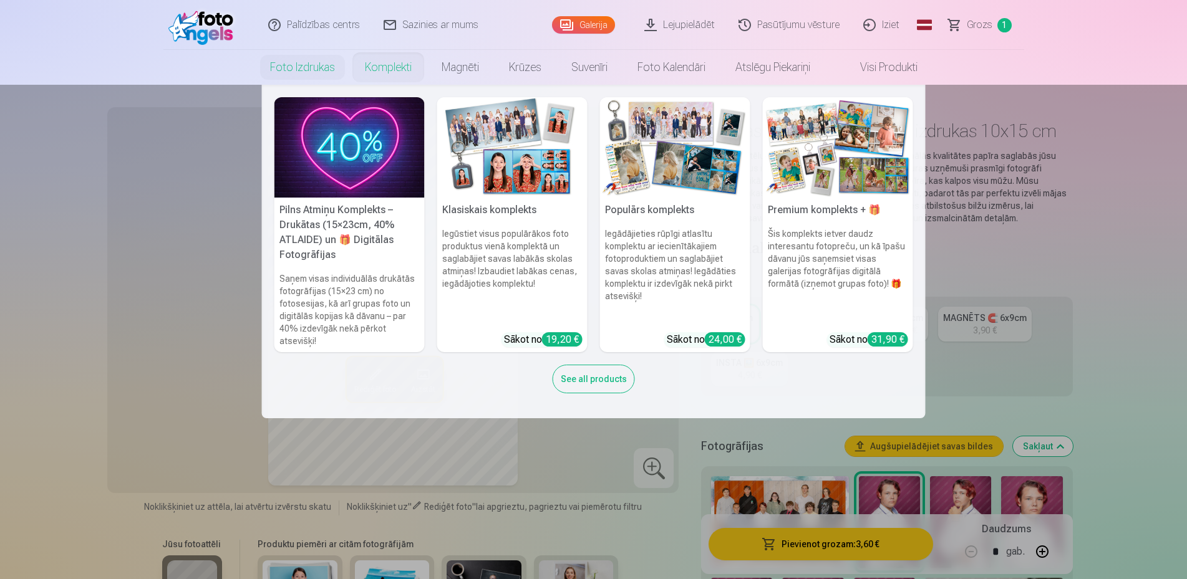
click at [79, 191] on nav "Pilns Atmiņu Komplekts – Drukātas (15×23cm, 40% ATLAIDE) un 🎁 Digitālas Fotogrā…" at bounding box center [593, 252] width 1187 height 334
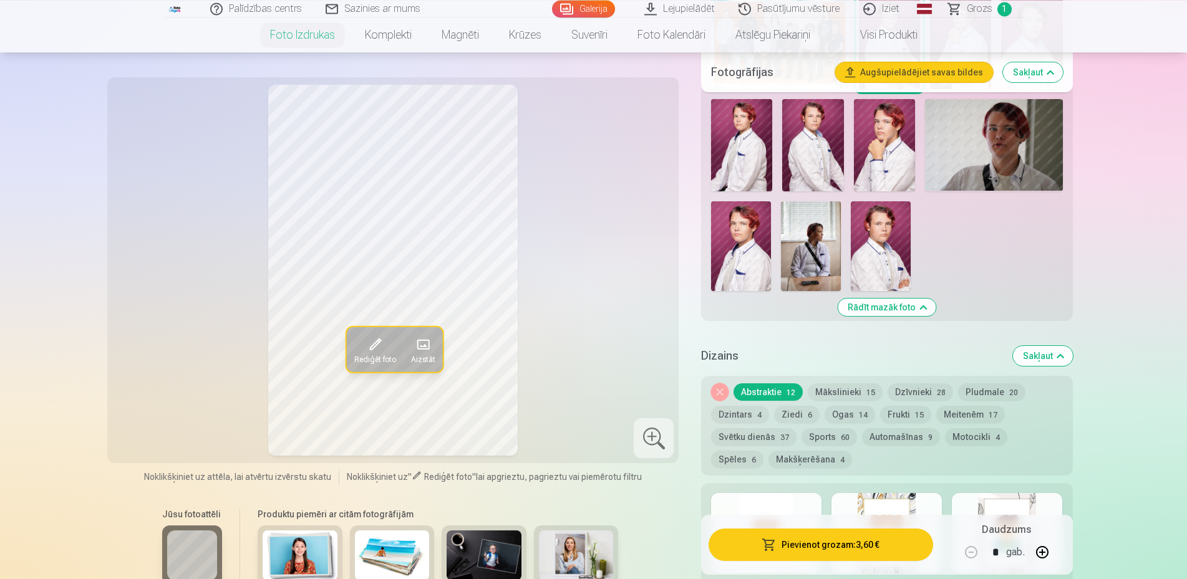
scroll to position [509, 0]
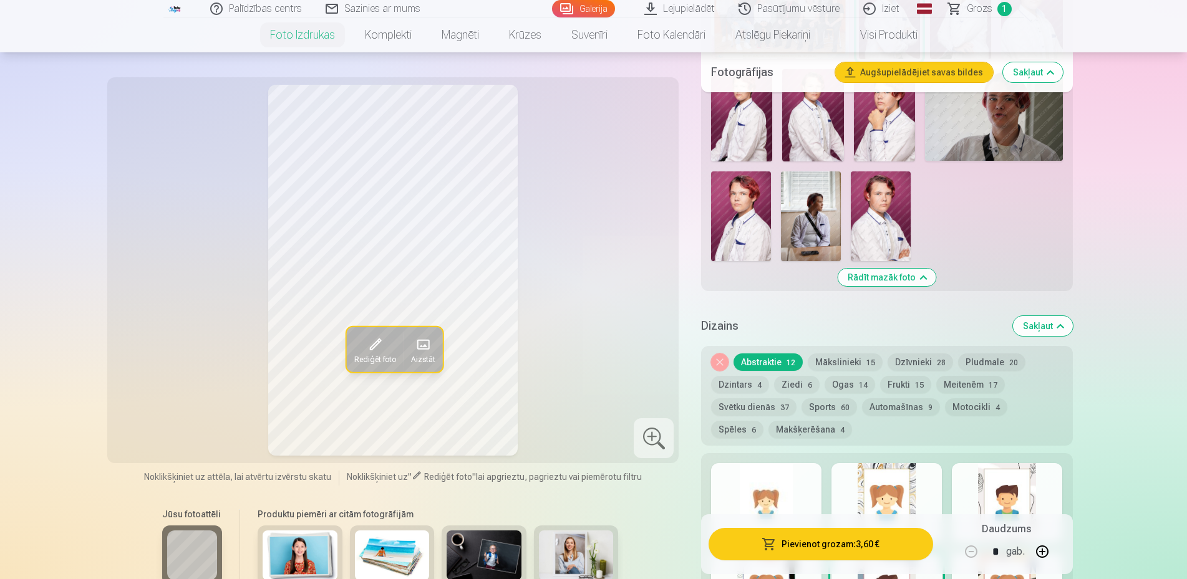
click at [720, 362] on button "Noņemiet dizainu" at bounding box center [719, 362] width 17 height 17
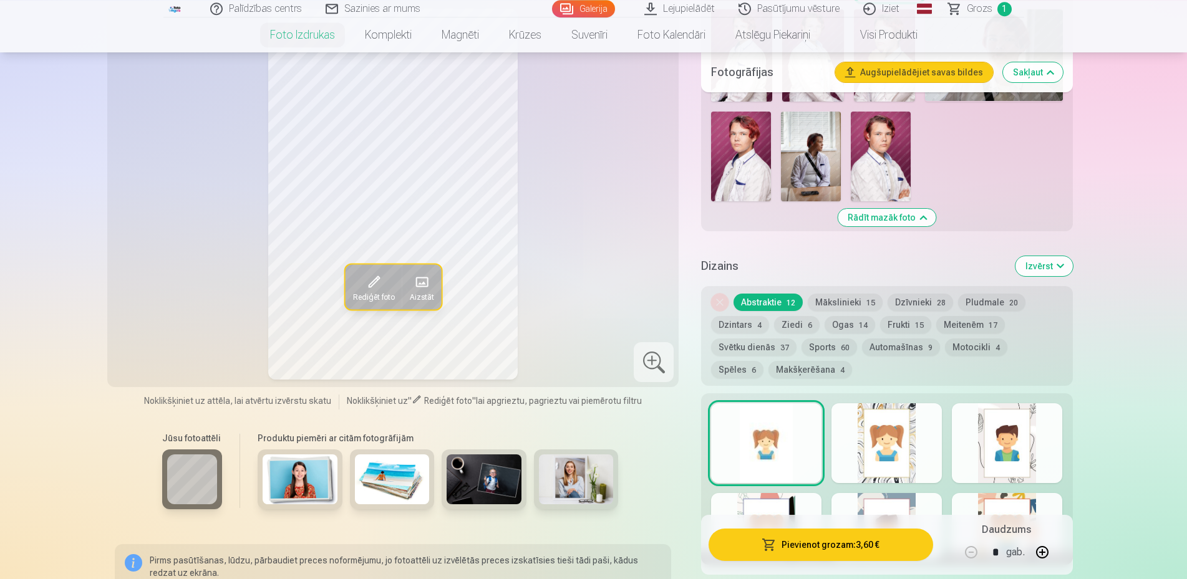
scroll to position [629, 0]
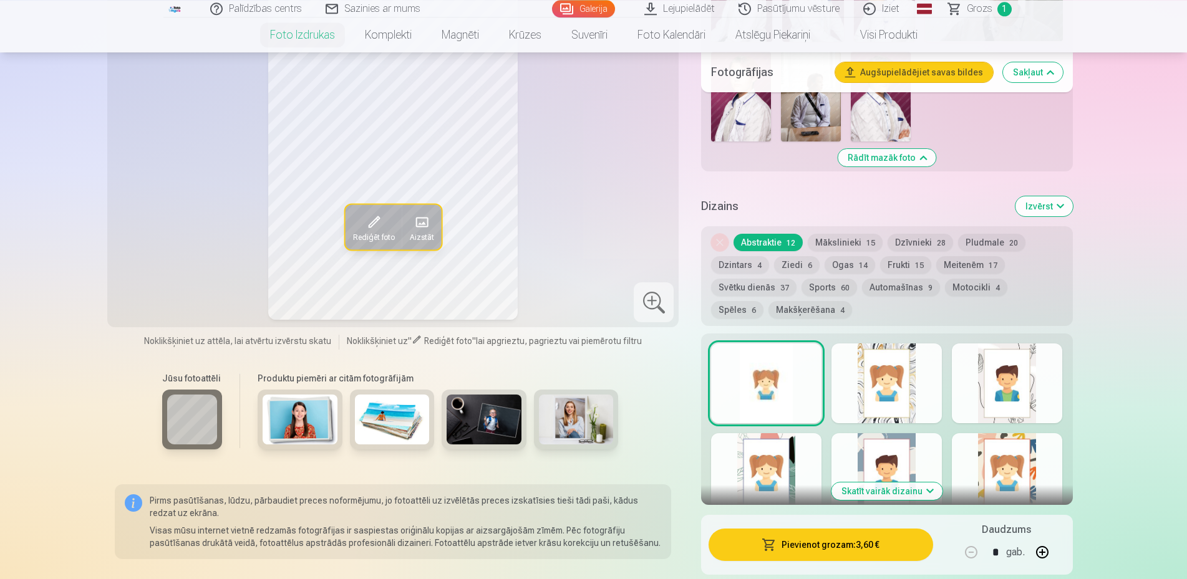
click at [914, 468] on div at bounding box center [886, 473] width 110 height 80
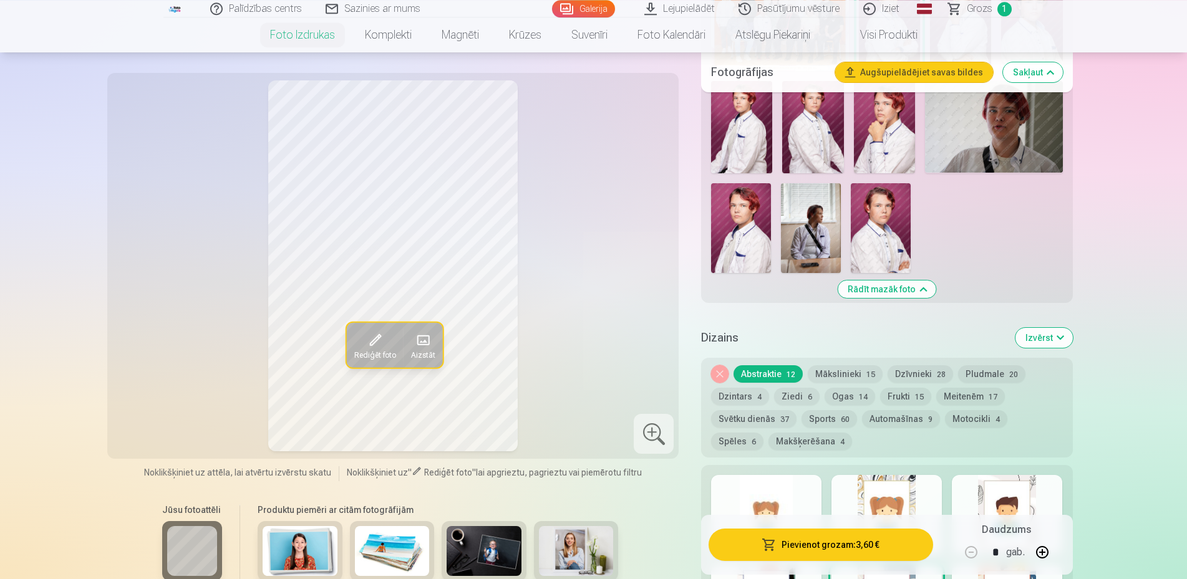
scroll to position [565, 0]
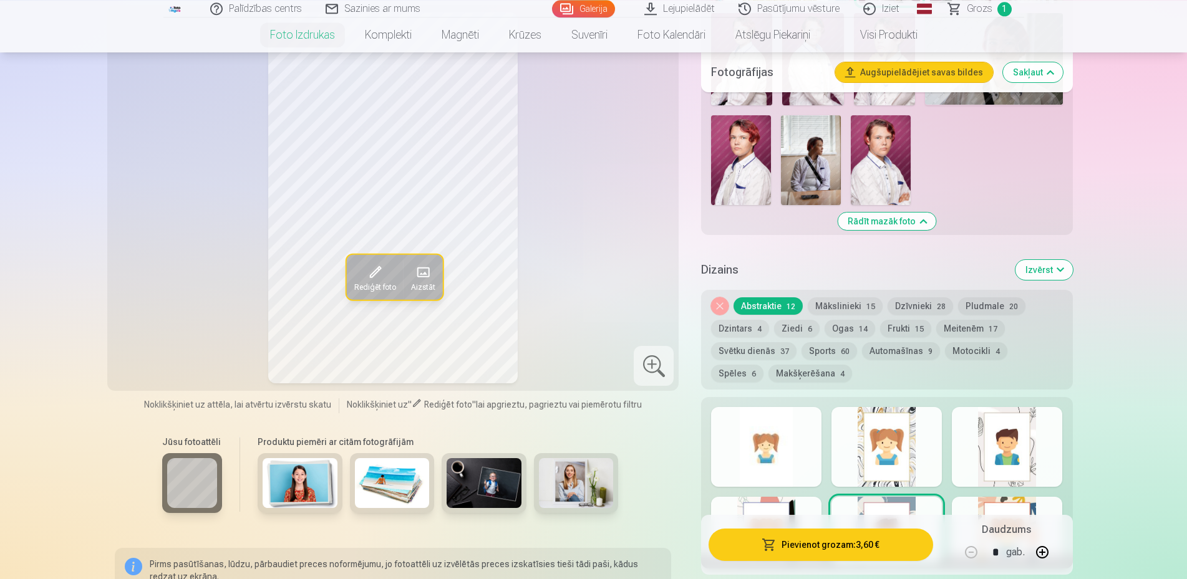
click at [781, 478] on div at bounding box center [766, 447] width 110 height 80
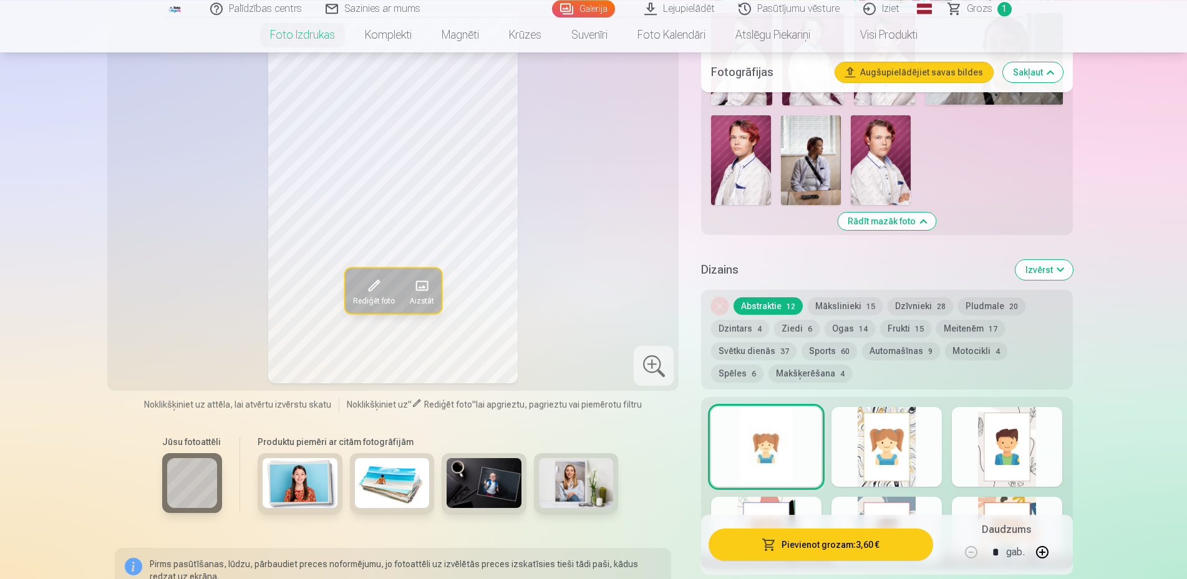
click at [839, 303] on button "Mākslinieki 15" at bounding box center [845, 305] width 75 height 17
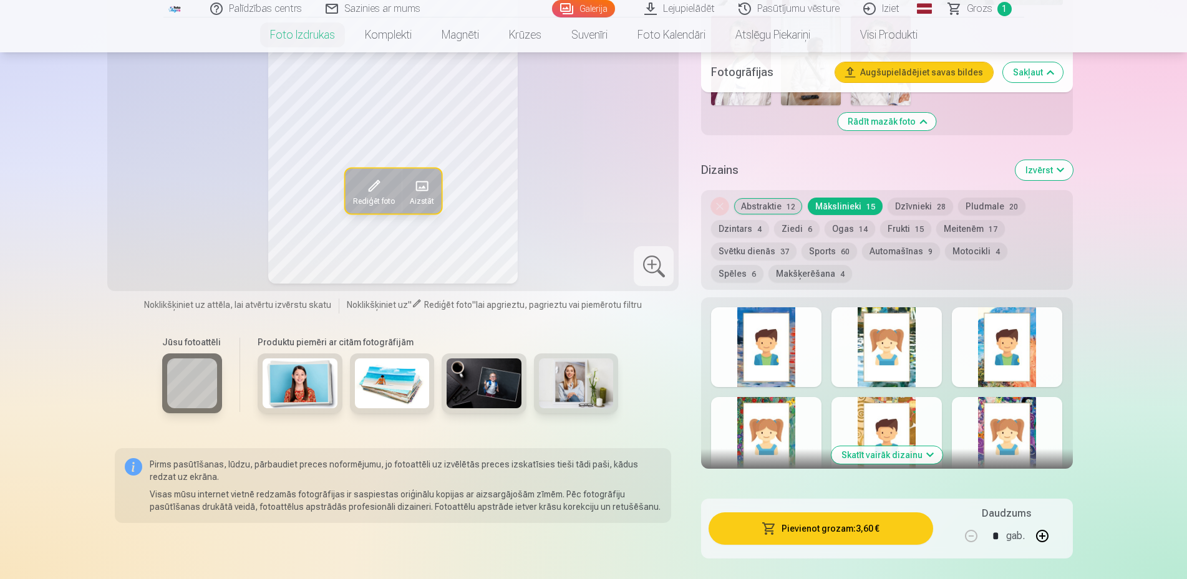
scroll to position [692, 0]
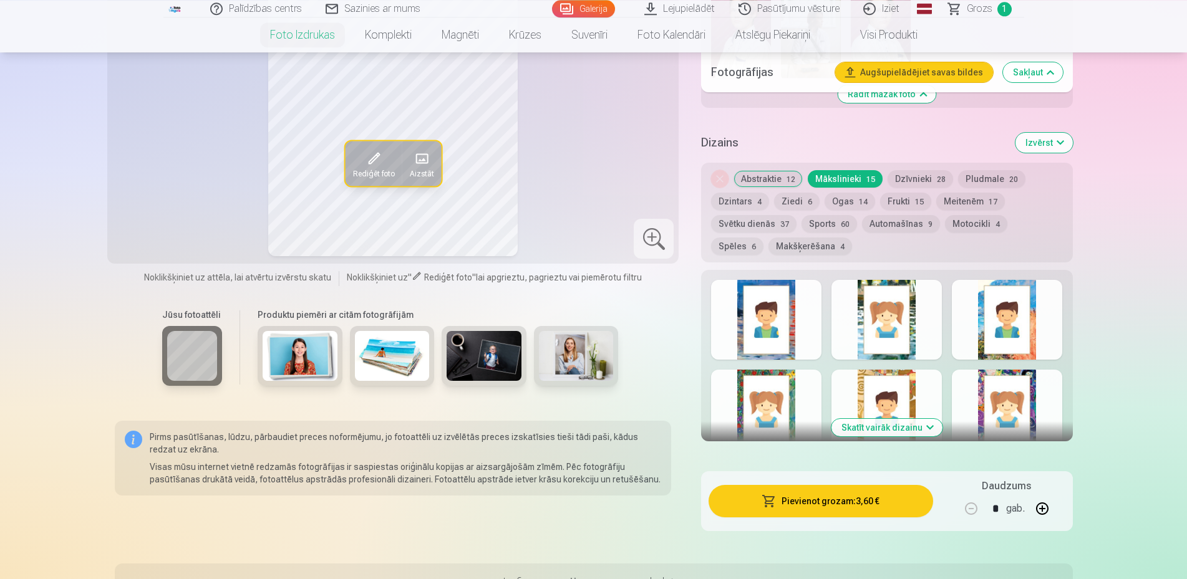
click at [912, 349] on div at bounding box center [886, 320] width 110 height 80
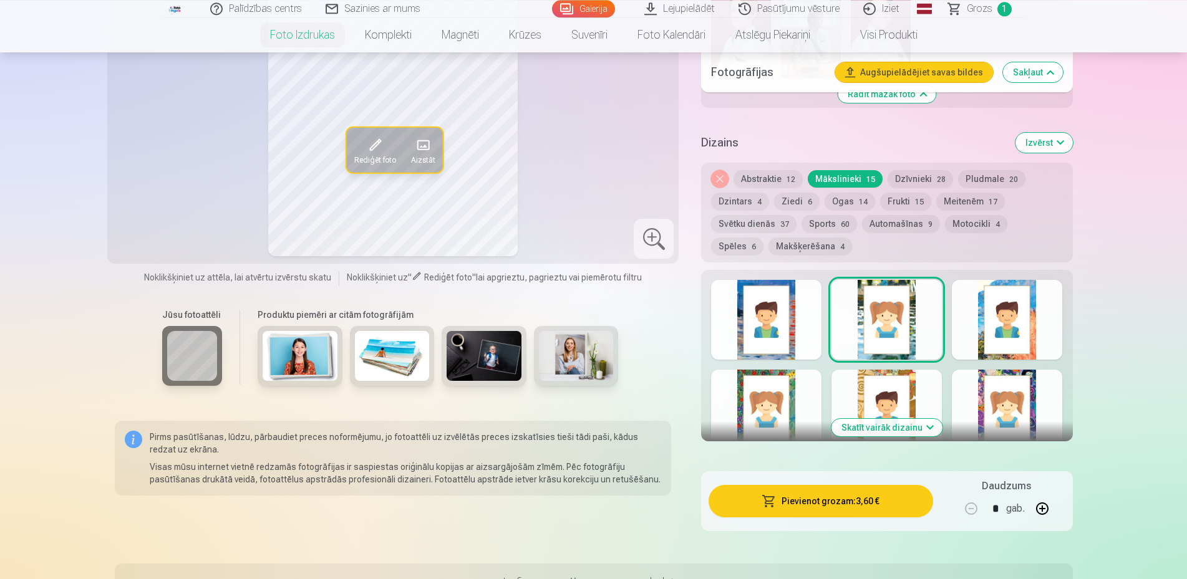
click at [725, 178] on button "Noņemiet dizainu" at bounding box center [719, 178] width 17 height 17
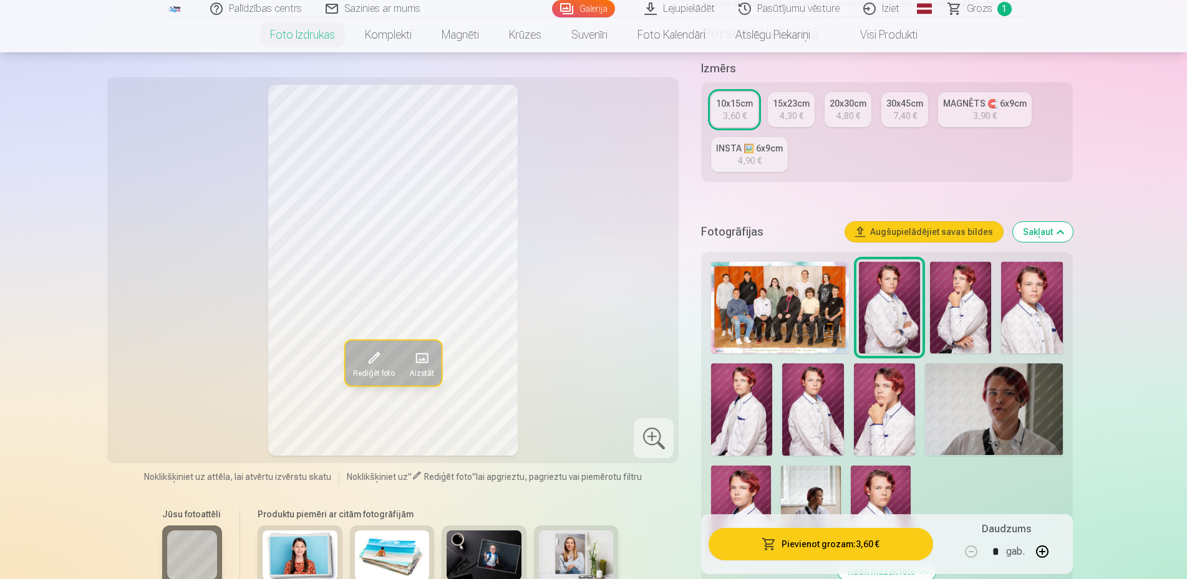
scroll to position [183, 0]
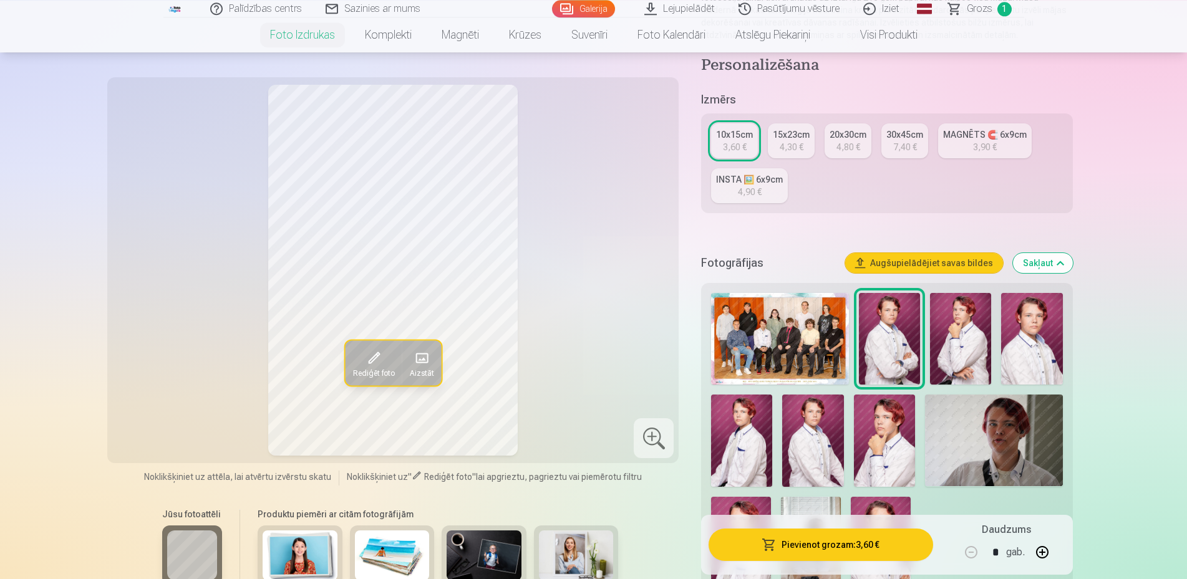
click at [731, 147] on div "3,60 €" at bounding box center [735, 147] width 24 height 12
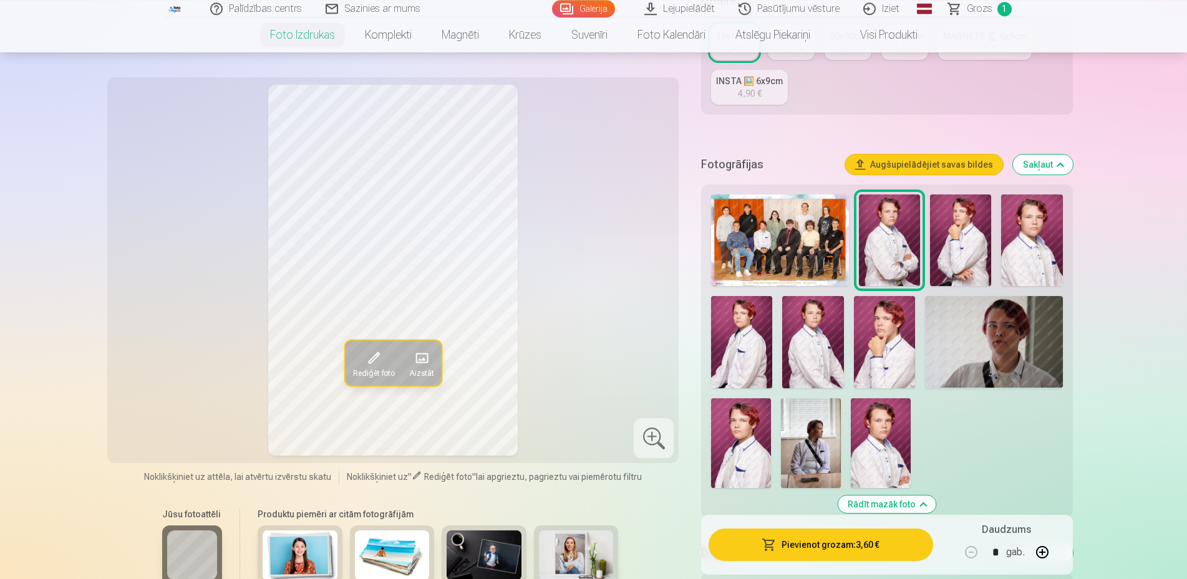
scroll to position [318, 0]
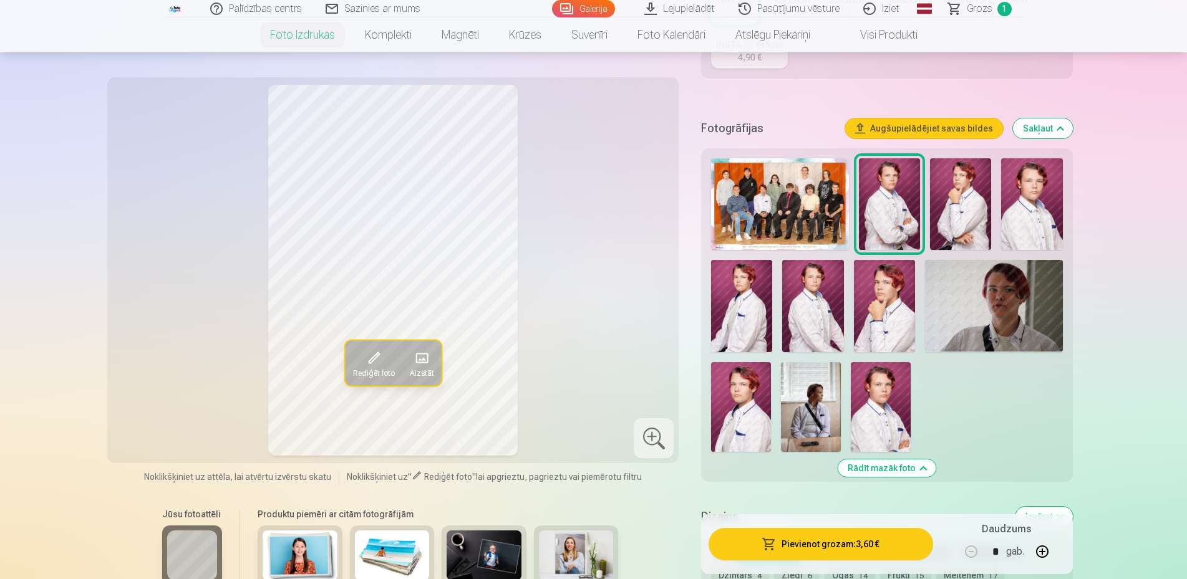
click at [999, 319] on img at bounding box center [994, 306] width 138 height 92
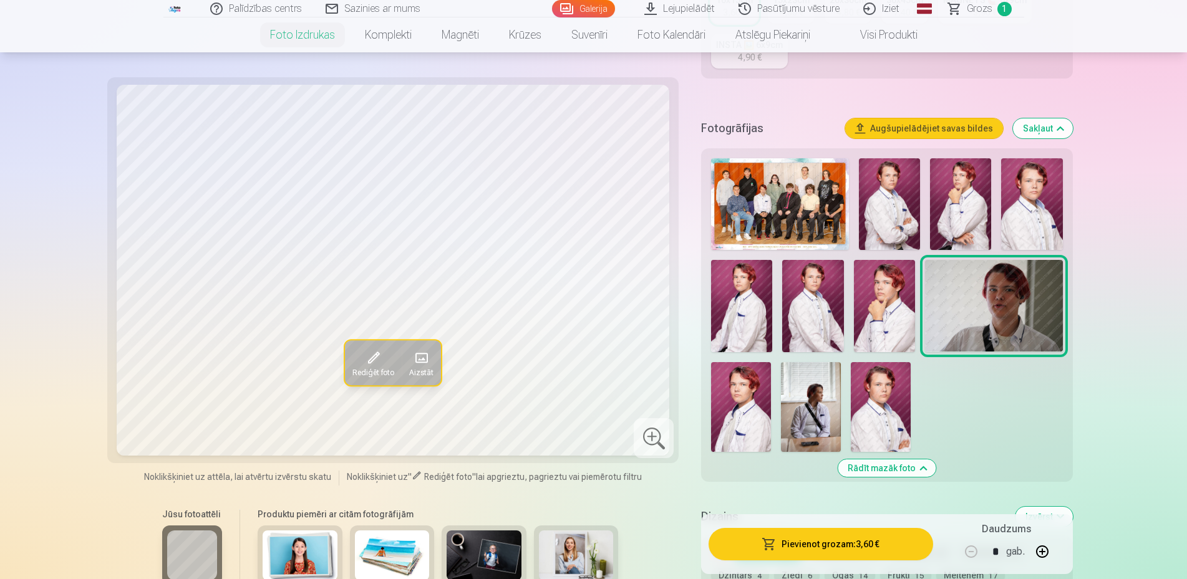
click at [891, 305] on img at bounding box center [884, 306] width 61 height 92
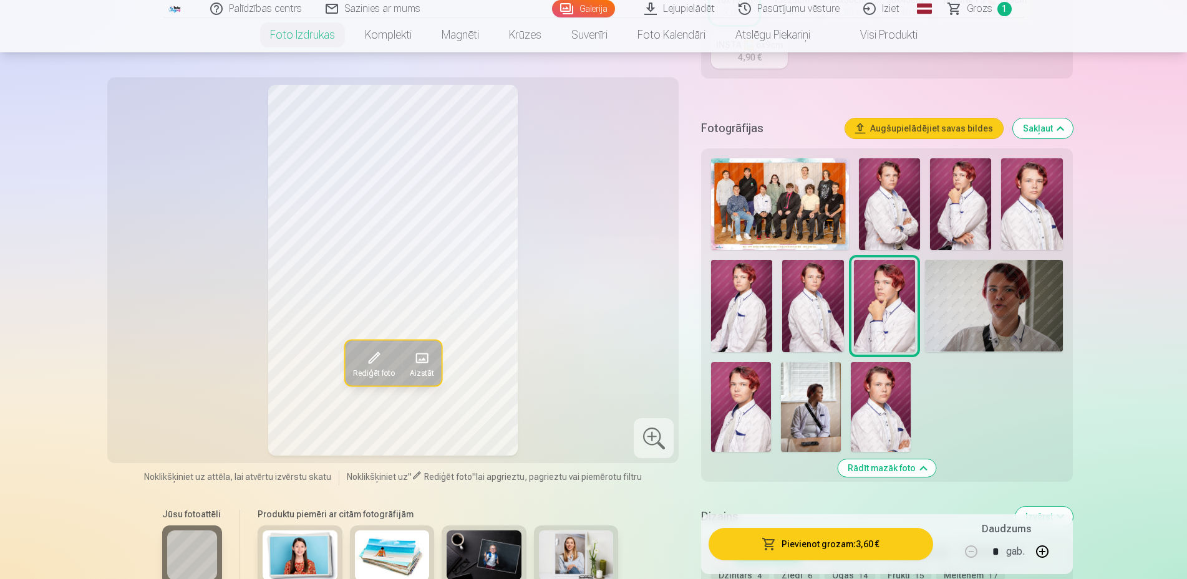
click at [822, 325] on img at bounding box center [812, 306] width 61 height 92
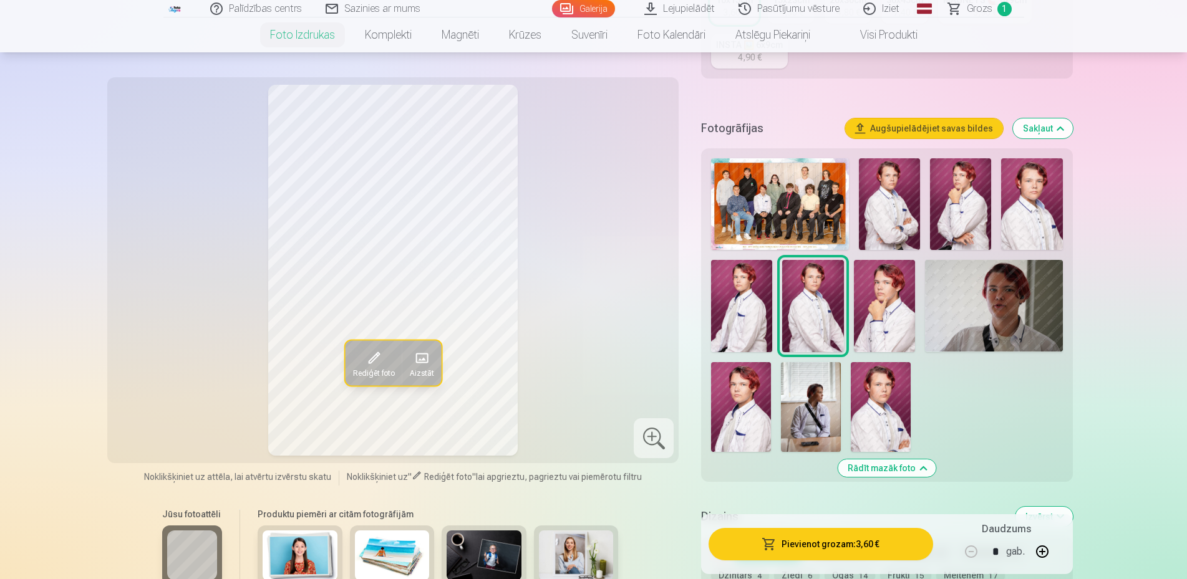
click at [725, 390] on img at bounding box center [741, 407] width 60 height 90
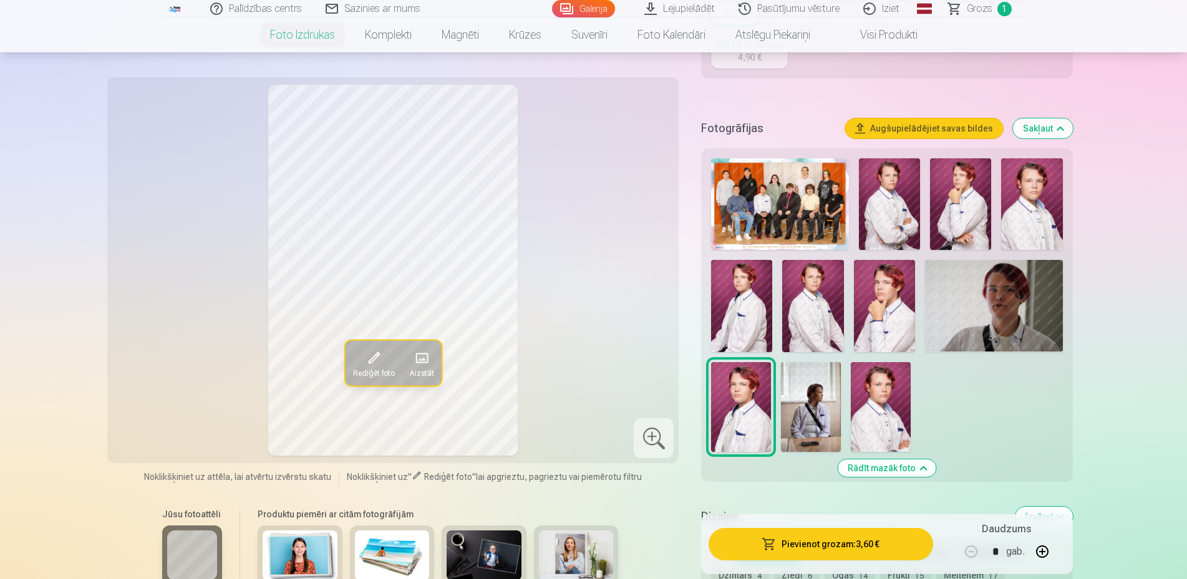
click at [809, 305] on img at bounding box center [812, 306] width 61 height 92
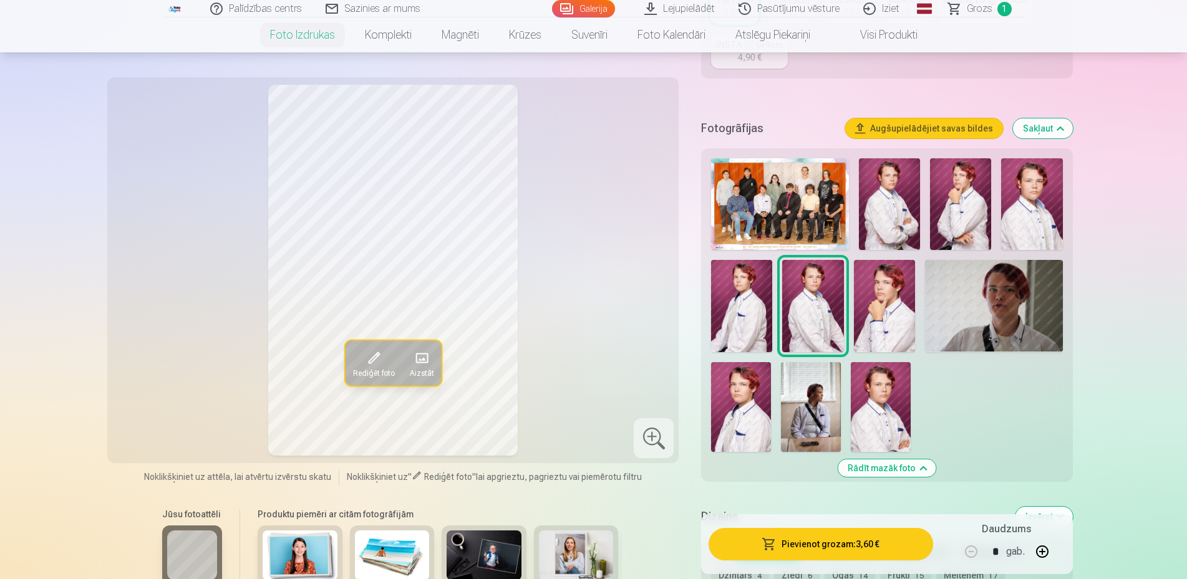
click at [957, 217] on img at bounding box center [960, 204] width 61 height 92
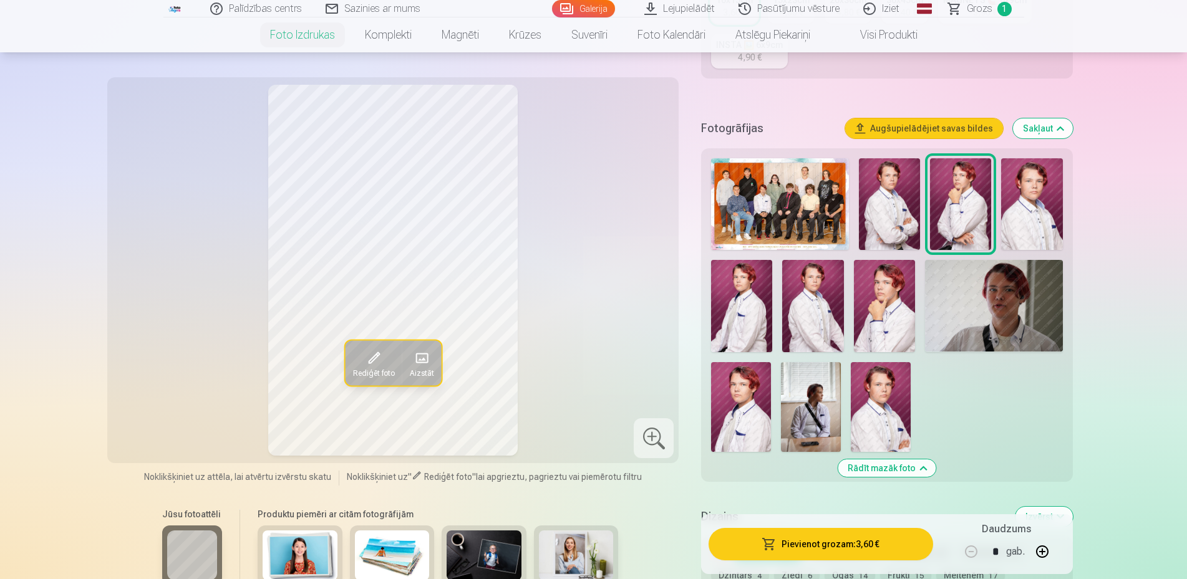
click at [922, 213] on div at bounding box center [886, 305] width 361 height 304
click at [905, 215] on img at bounding box center [889, 204] width 61 height 92
click at [1031, 228] on img at bounding box center [1031, 204] width 61 height 92
click at [892, 303] on img at bounding box center [884, 306] width 61 height 92
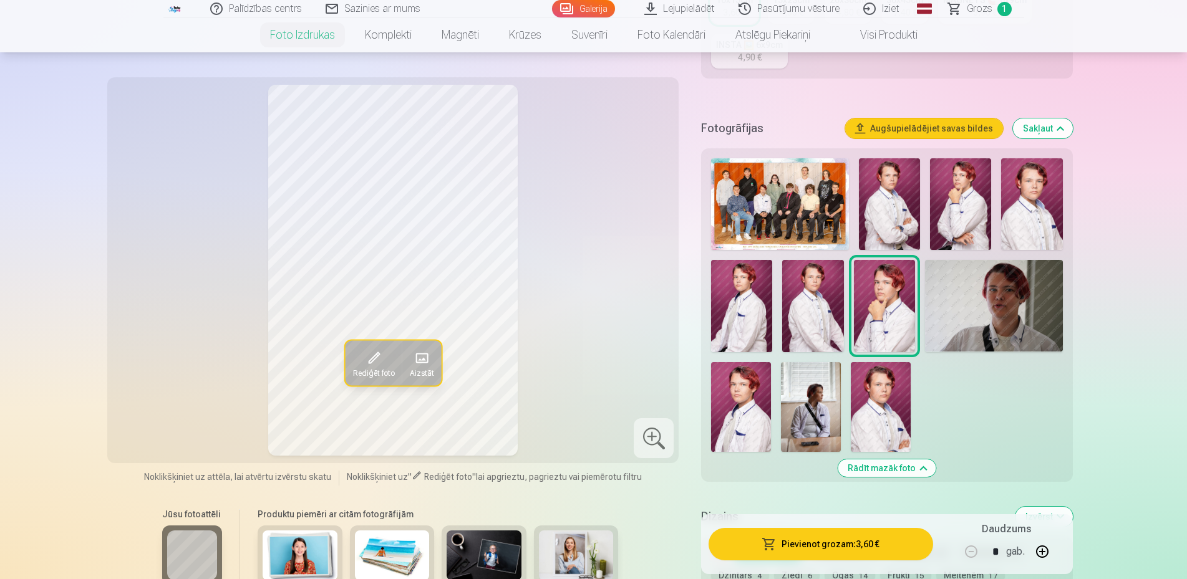
click at [796, 324] on img at bounding box center [812, 306] width 61 height 92
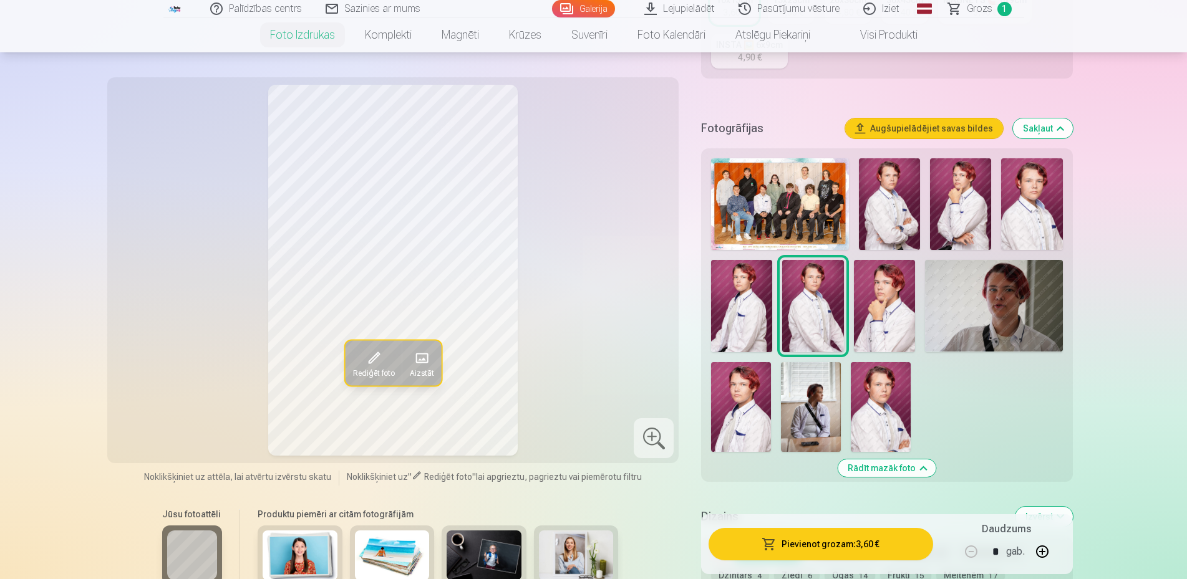
click at [770, 321] on img at bounding box center [741, 306] width 61 height 92
click at [821, 336] on img at bounding box center [812, 306] width 61 height 92
click at [756, 400] on img at bounding box center [741, 407] width 60 height 90
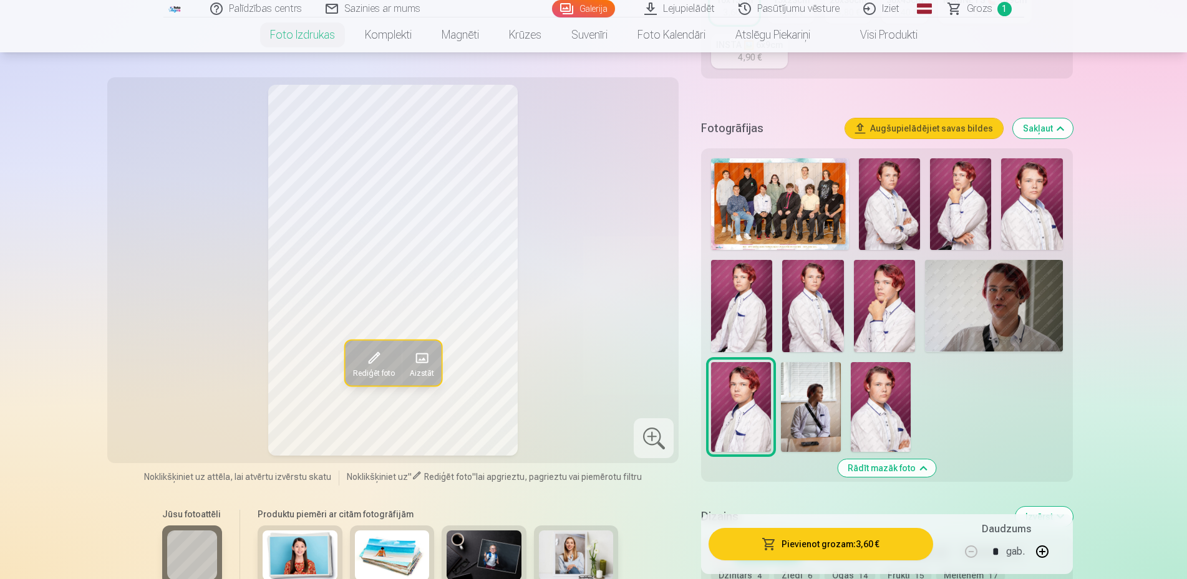
click at [983, 233] on img at bounding box center [960, 204] width 61 height 92
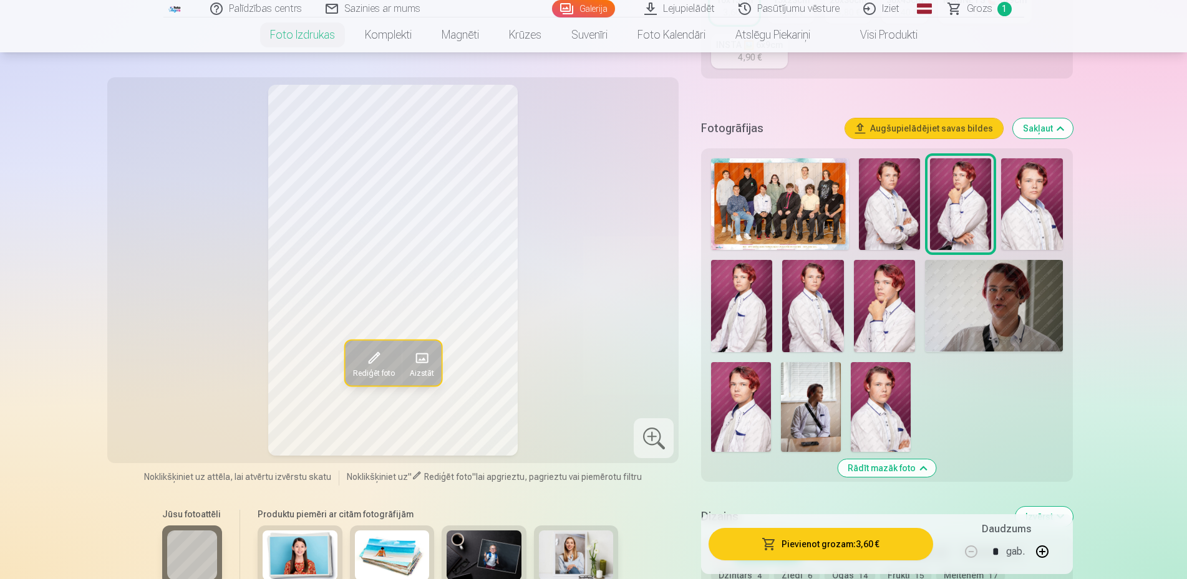
click at [865, 304] on img at bounding box center [884, 306] width 61 height 92
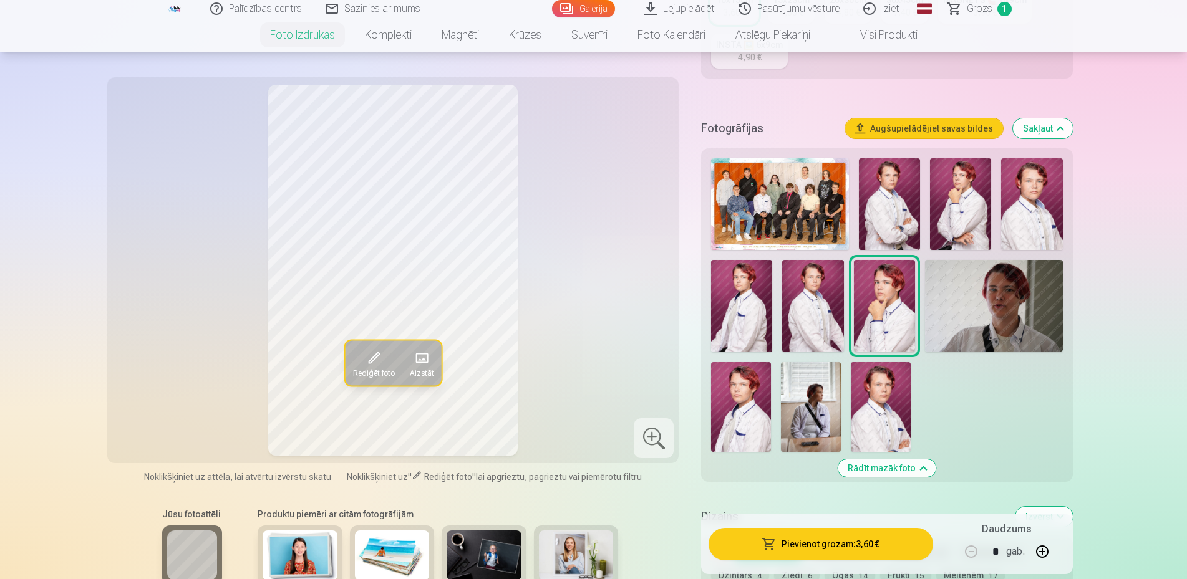
click at [888, 208] on img at bounding box center [889, 204] width 61 height 92
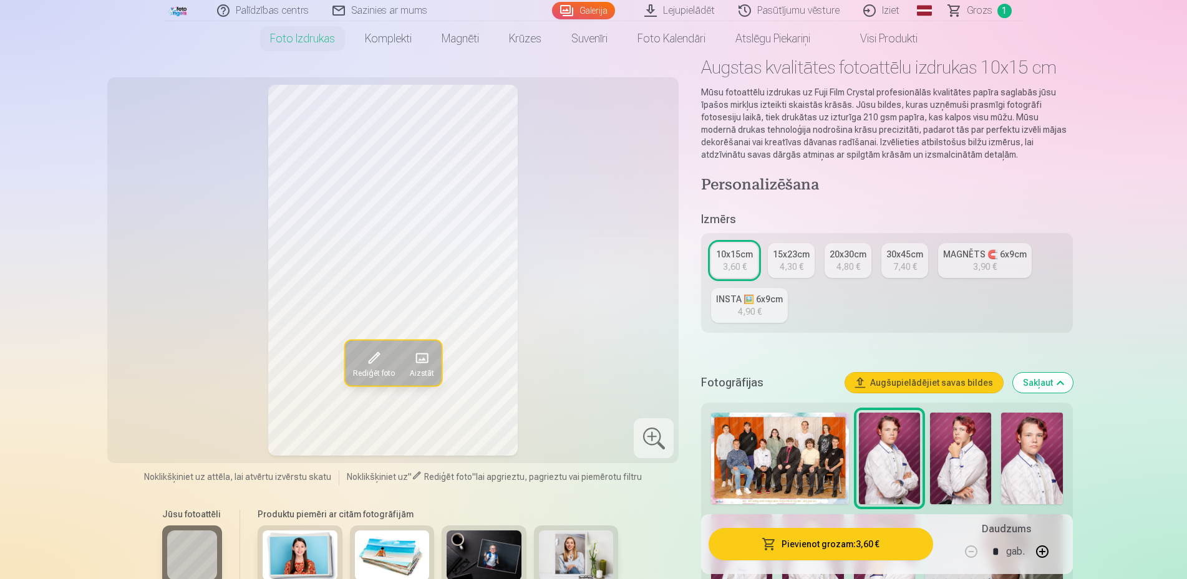
scroll to position [0, 0]
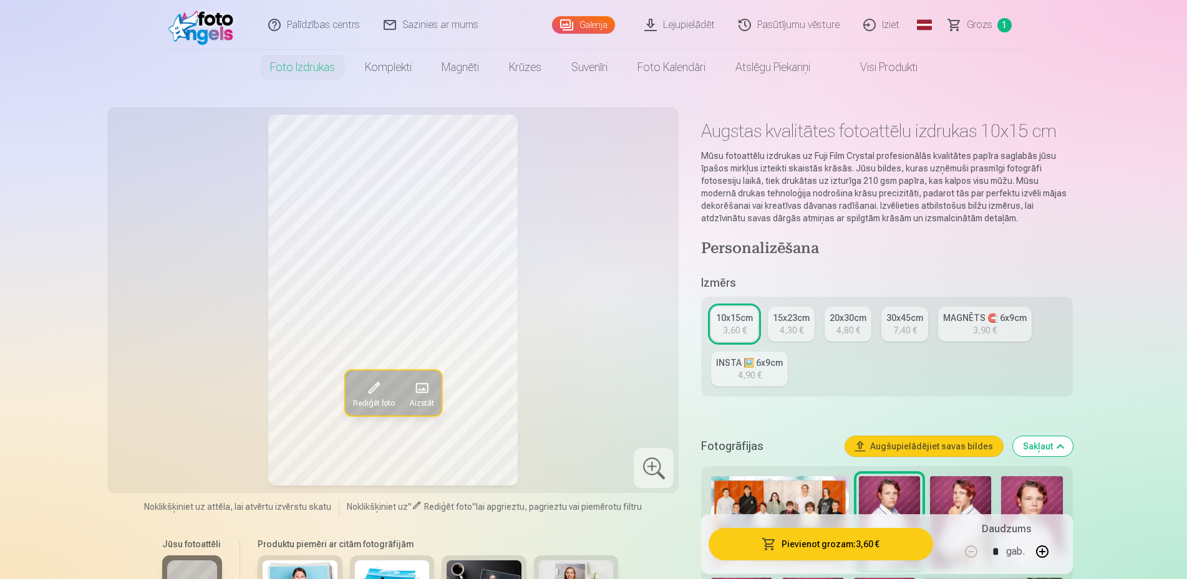
click at [954, 25] on link "Grozs 1" at bounding box center [980, 25] width 87 height 50
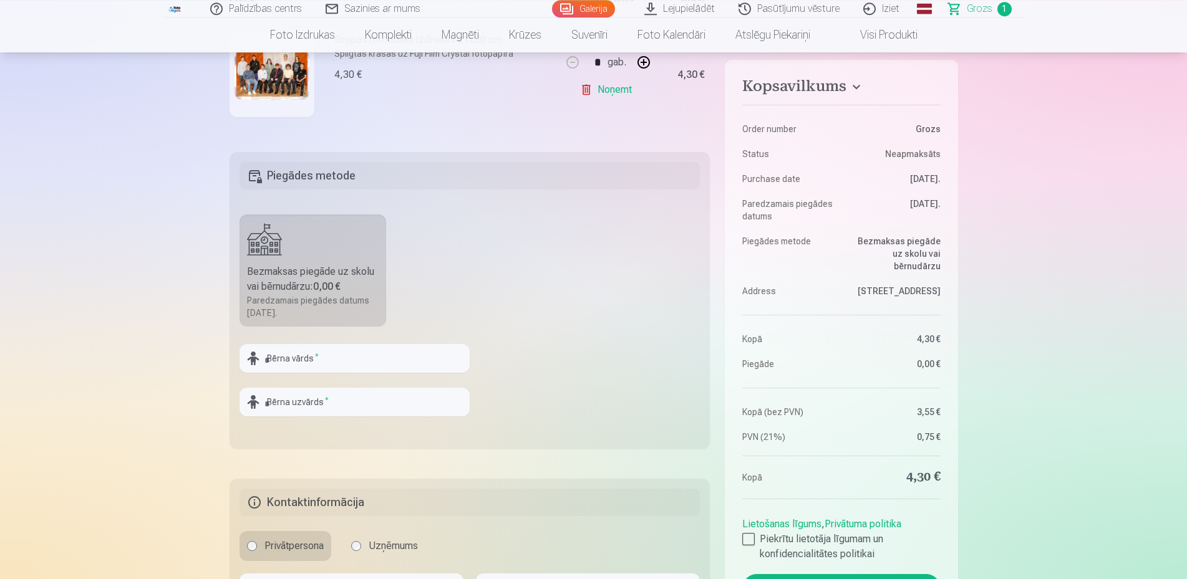
scroll to position [318, 0]
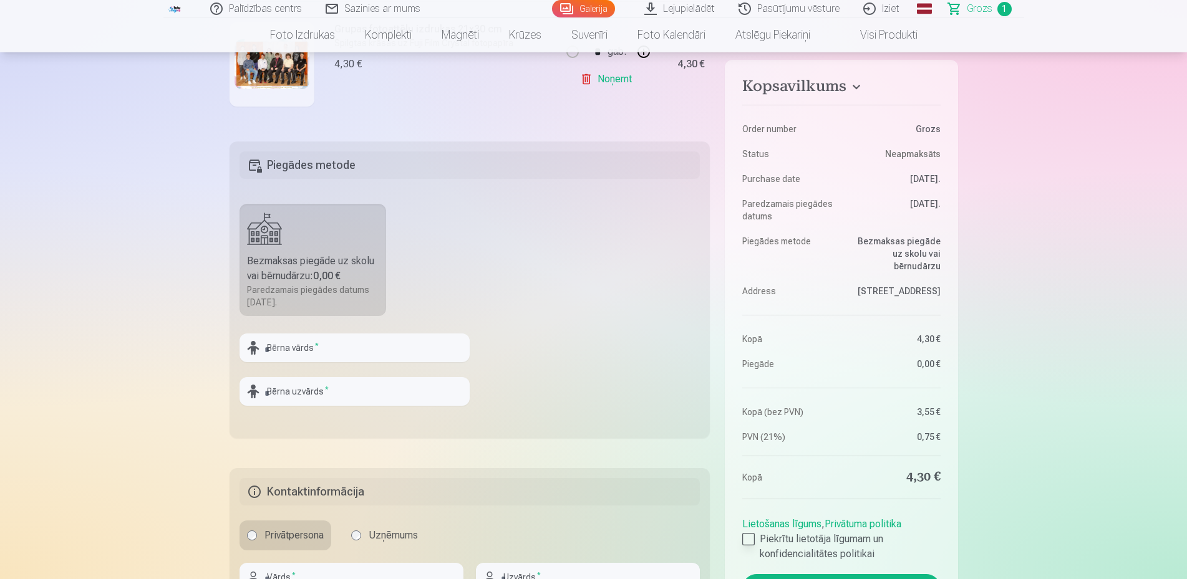
click at [748, 541] on div at bounding box center [748, 539] width 12 height 12
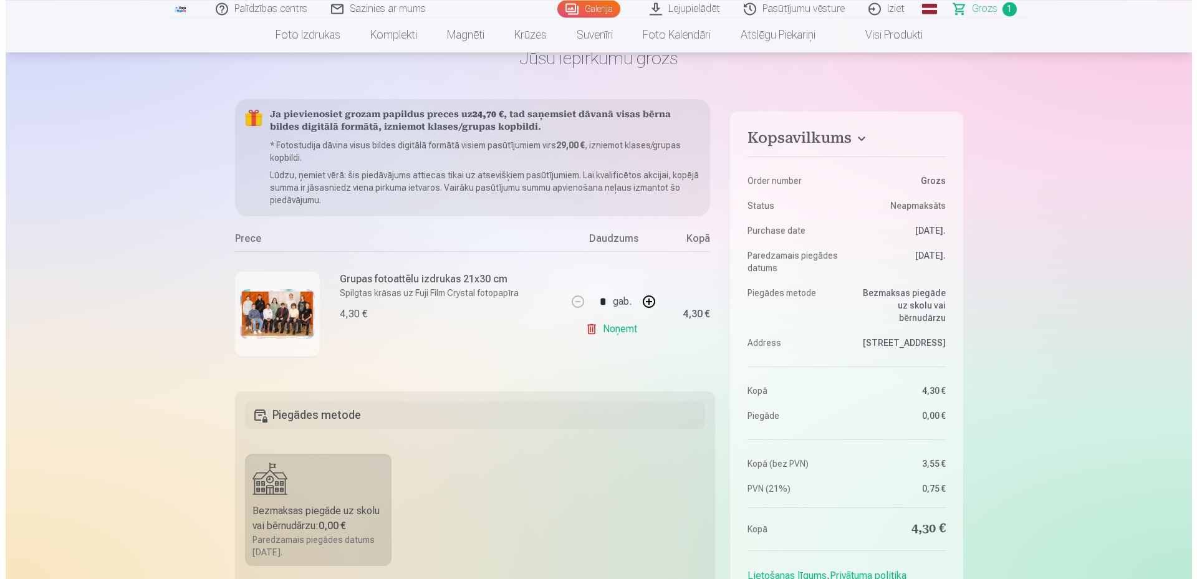
scroll to position [0, 0]
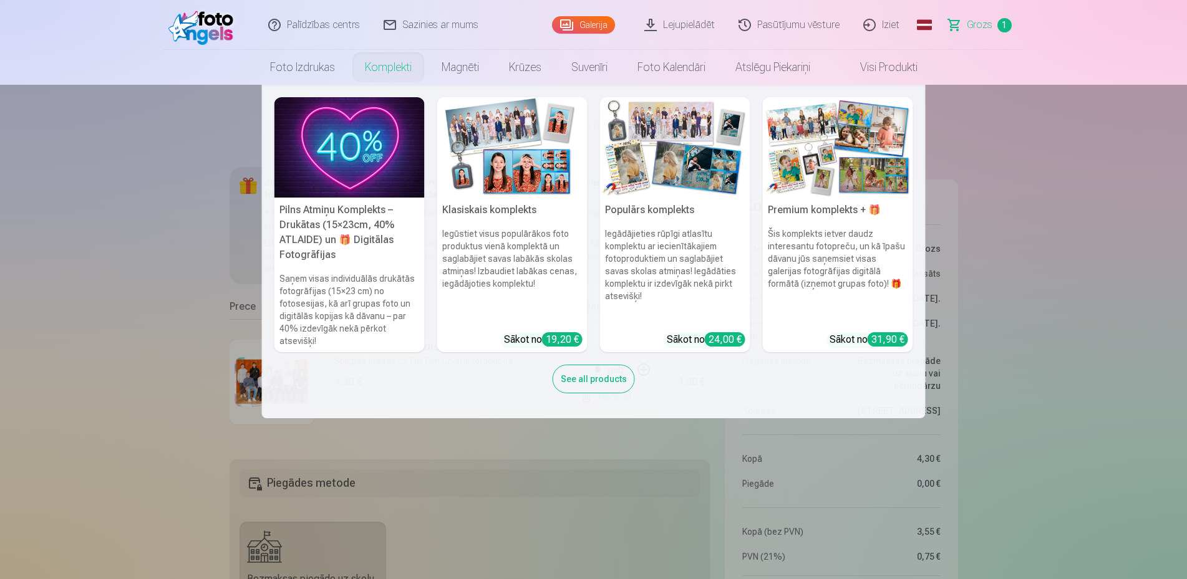
click at [69, 178] on nav "Pilns Atmiņu Komplekts – Drukātas (15×23cm, 40% ATLAIDE) un 🎁 Digitālas Fotogrā…" at bounding box center [593, 252] width 1187 height 334
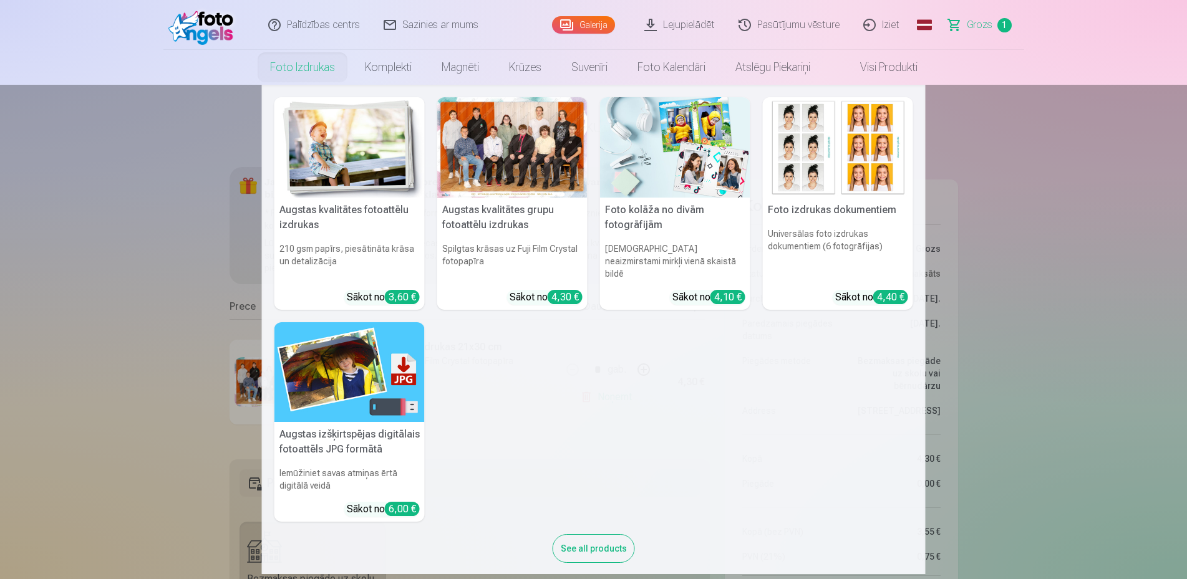
click at [188, 153] on nav "Augstas kvalitātes fotoattēlu izdrukas 210 gsm papīrs, piesātināta krāsa un det…" at bounding box center [593, 330] width 1187 height 490
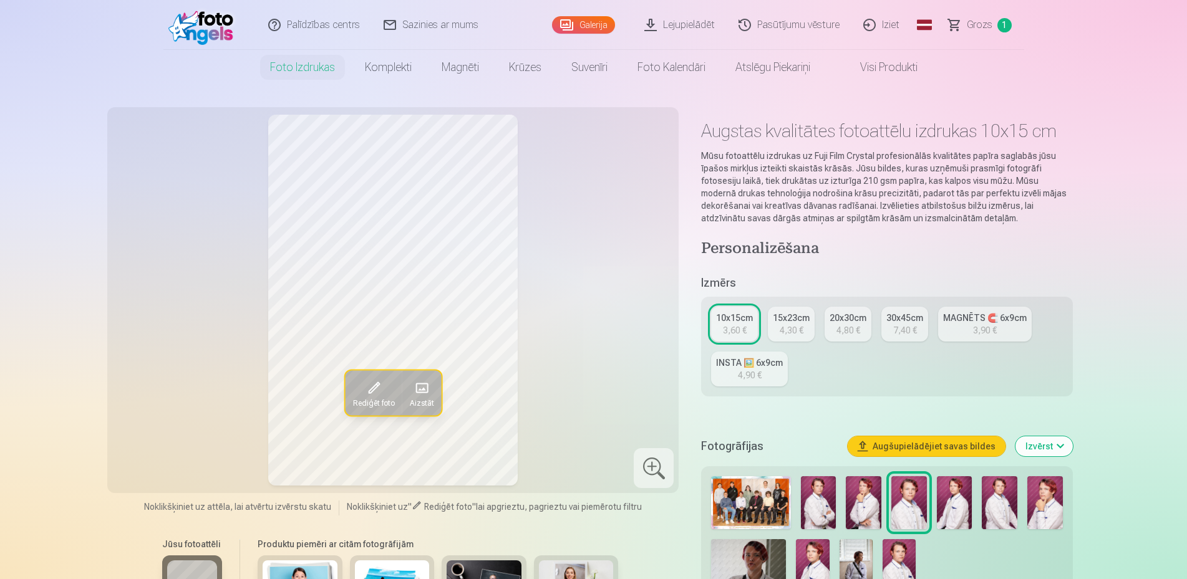
click at [865, 505] on img at bounding box center [864, 502] width 36 height 53
click at [1060, 518] on img at bounding box center [1045, 502] width 36 height 53
click at [815, 508] on img at bounding box center [819, 502] width 36 height 53
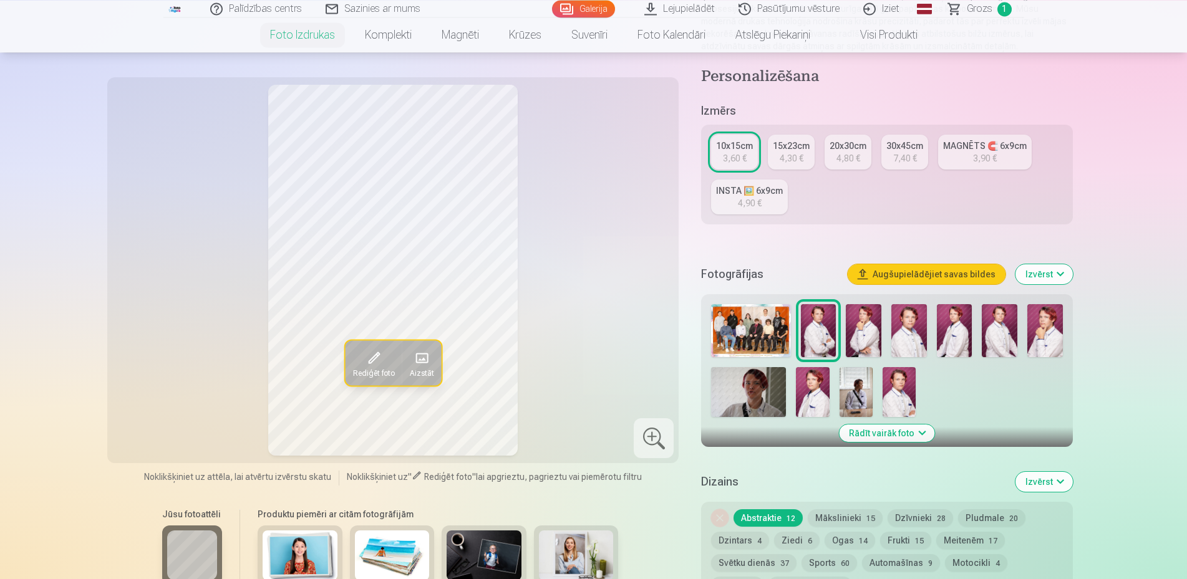
scroll to position [191, 0]
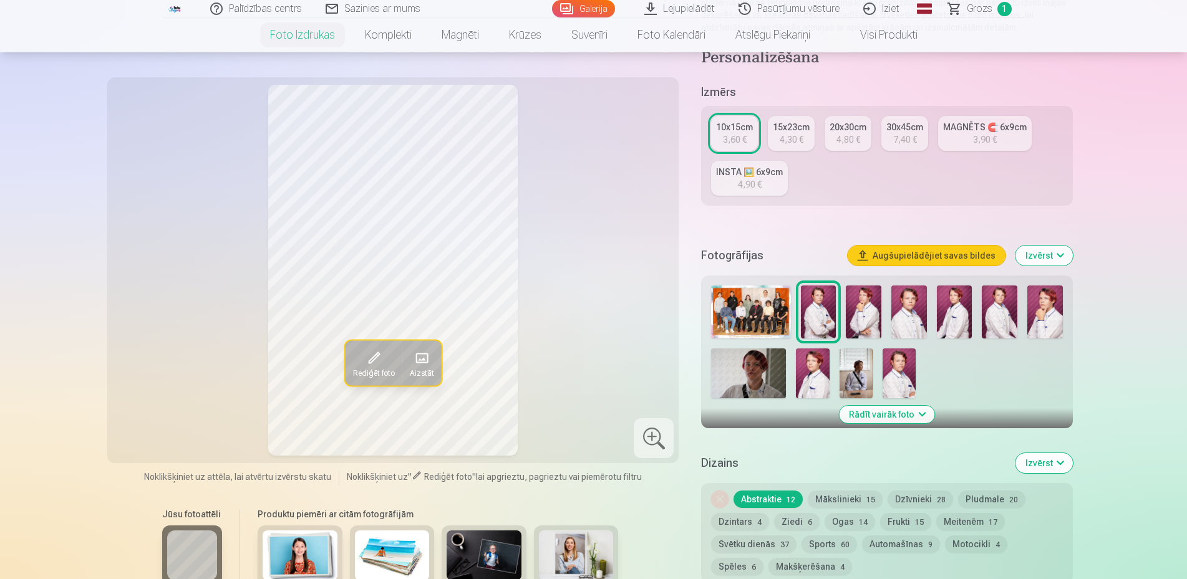
click at [786, 135] on div "4,30 €" at bounding box center [792, 139] width 24 height 12
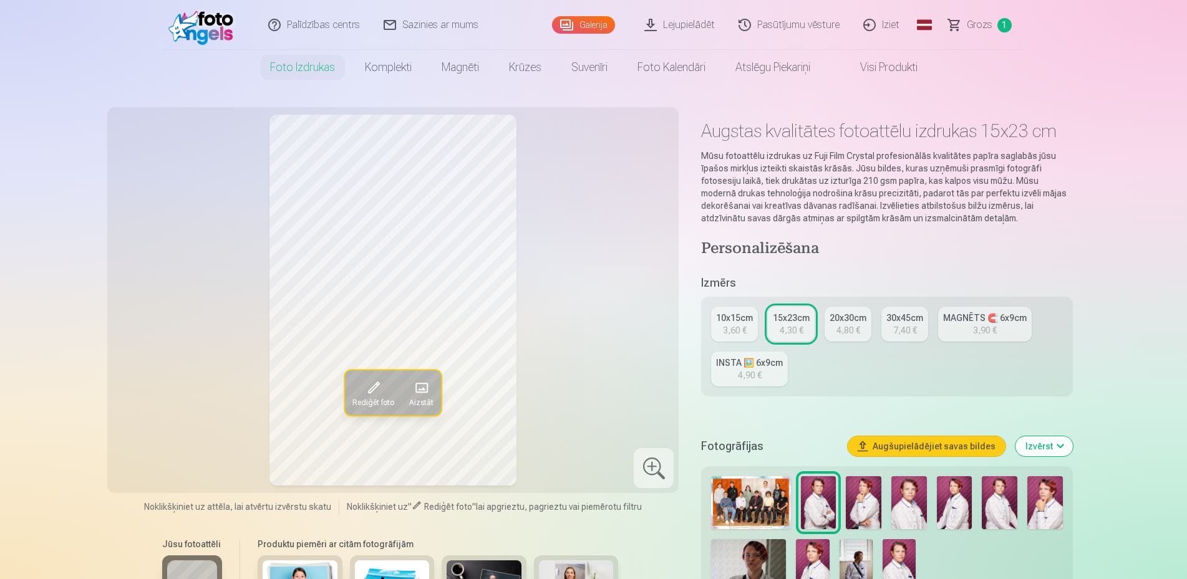
click at [723, 324] on div "3,60 €" at bounding box center [735, 330] width 24 height 12
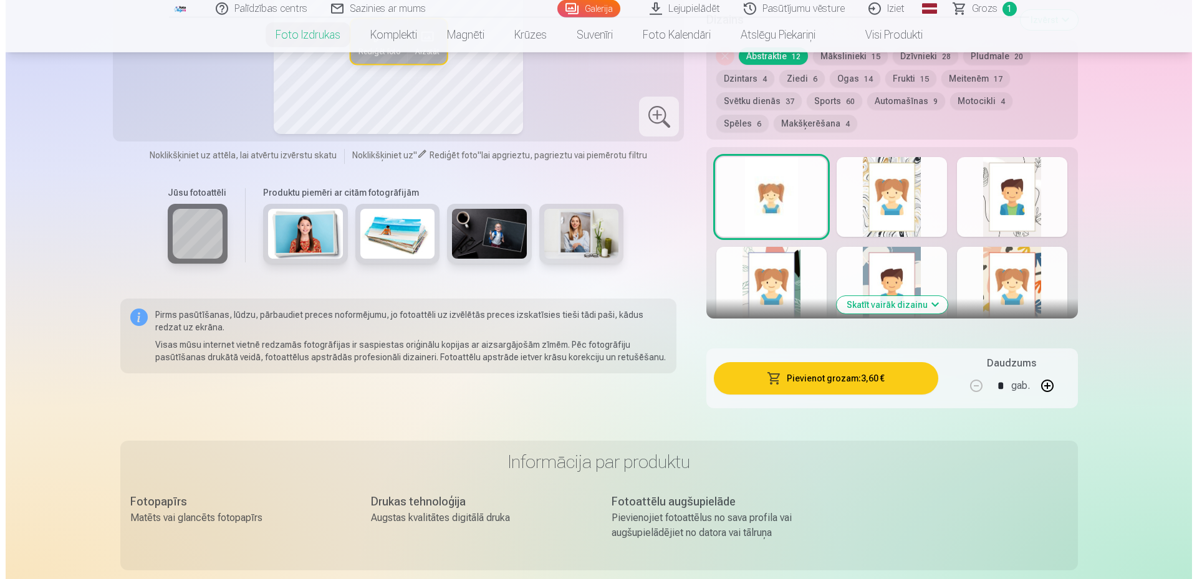
scroll to position [636, 0]
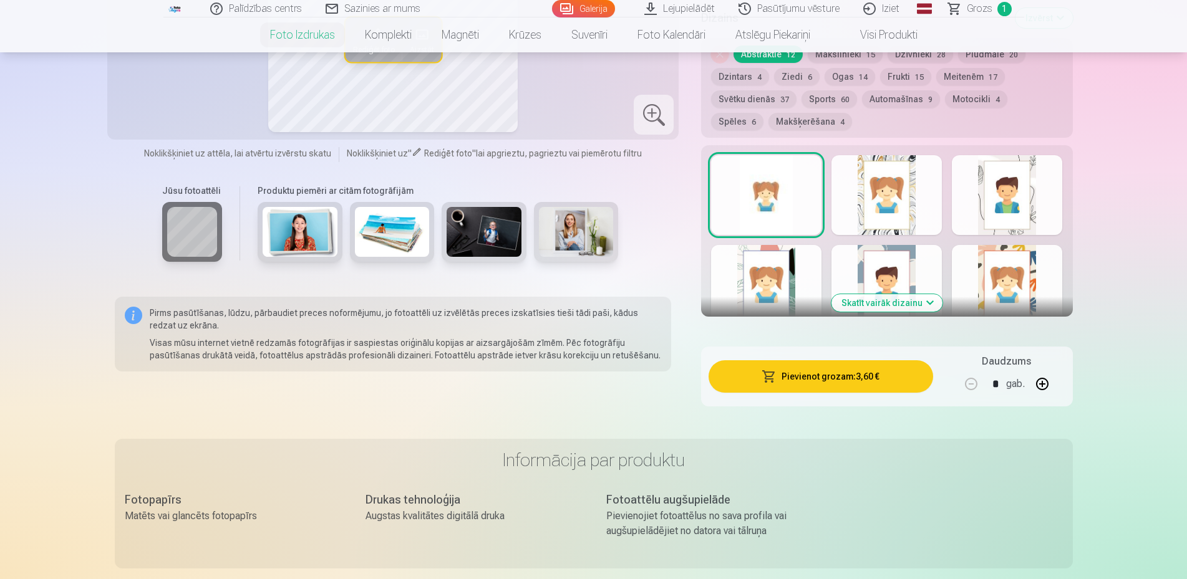
click at [824, 378] on button "Pievienot grozam : 3,60 €" at bounding box center [820, 376] width 224 height 32
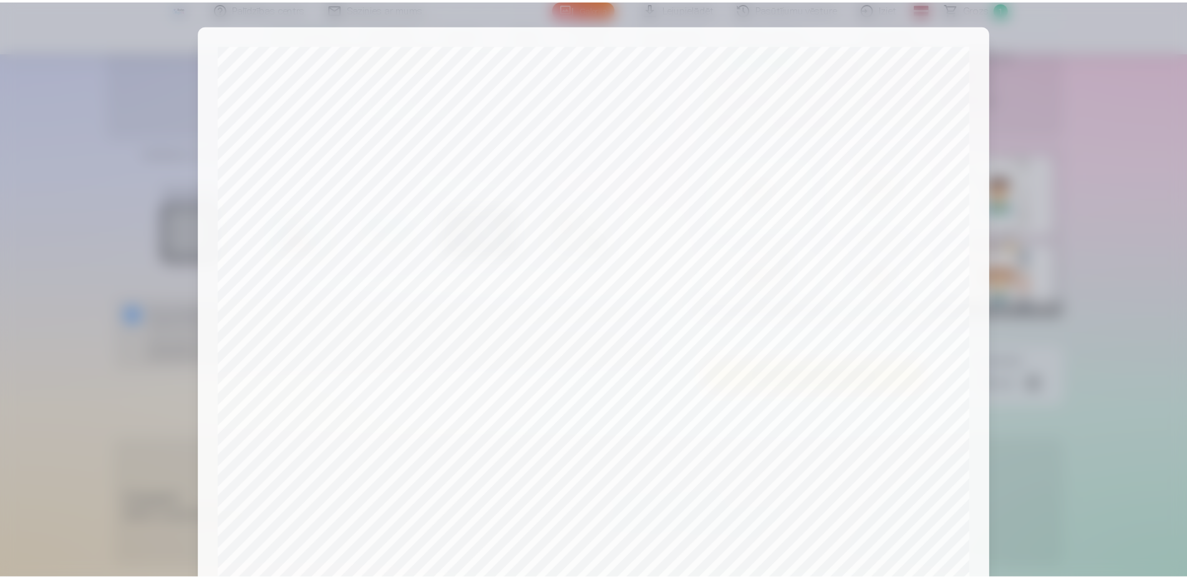
scroll to position [319, 0]
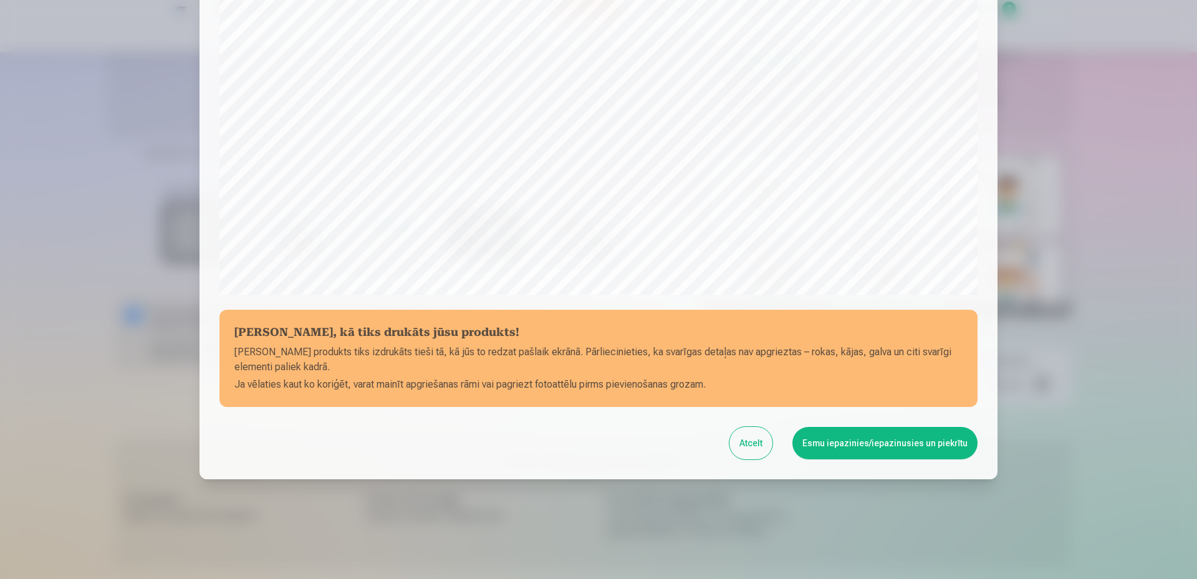
click at [844, 445] on button "Esmu iepazinies/iepazinusies un piekrītu" at bounding box center [885, 443] width 185 height 32
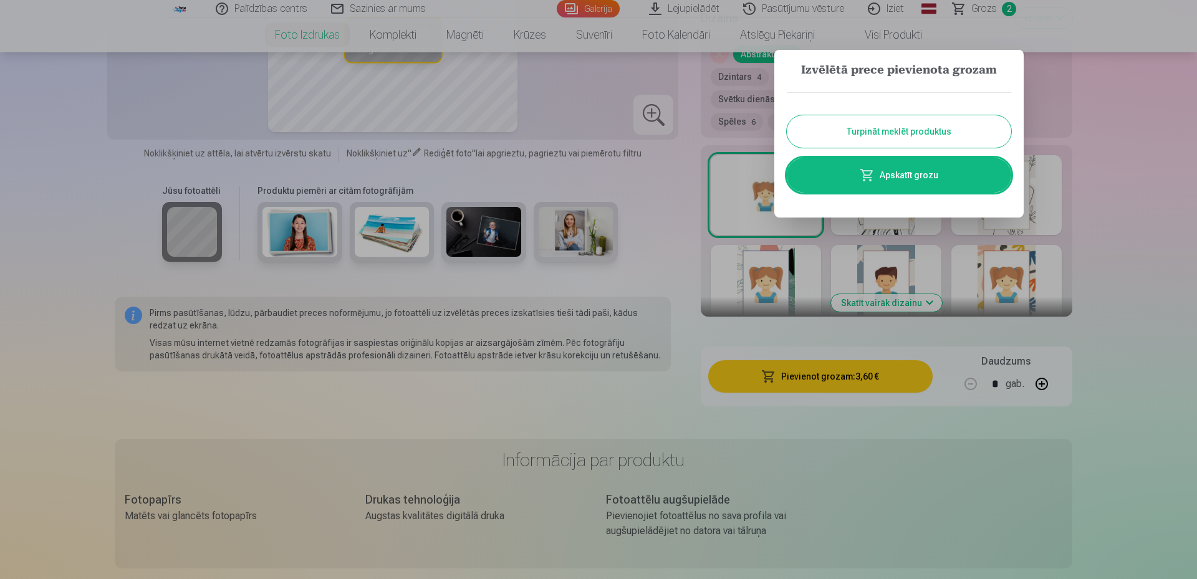
click at [831, 136] on button "Turpināt meklēt produktus" at bounding box center [899, 131] width 225 height 32
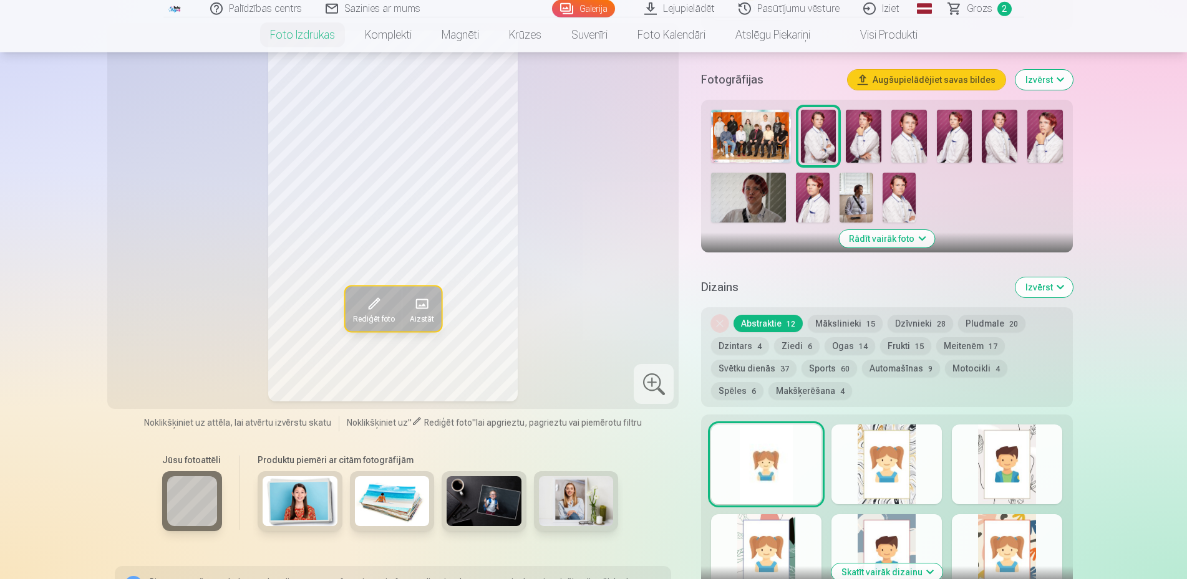
scroll to position [254, 0]
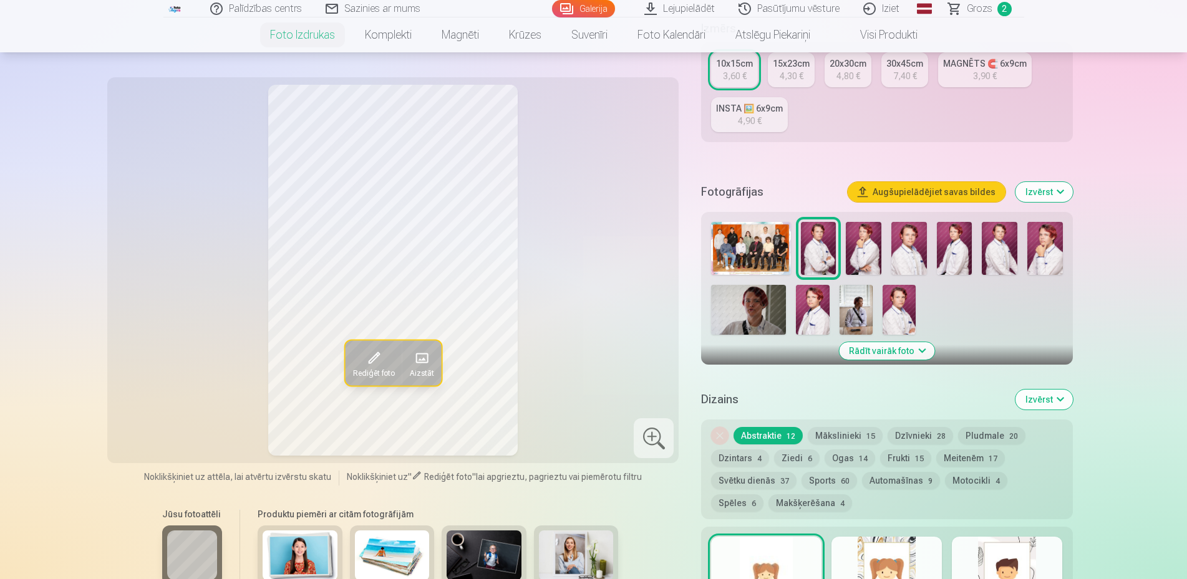
click at [1041, 259] on img at bounding box center [1045, 248] width 36 height 53
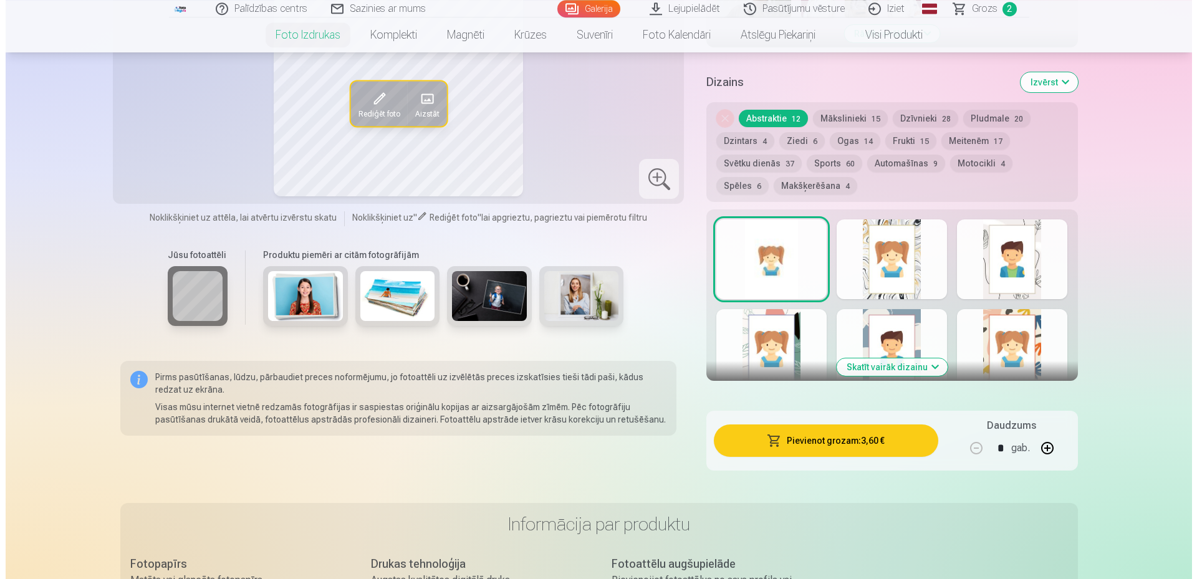
scroll to position [572, 0]
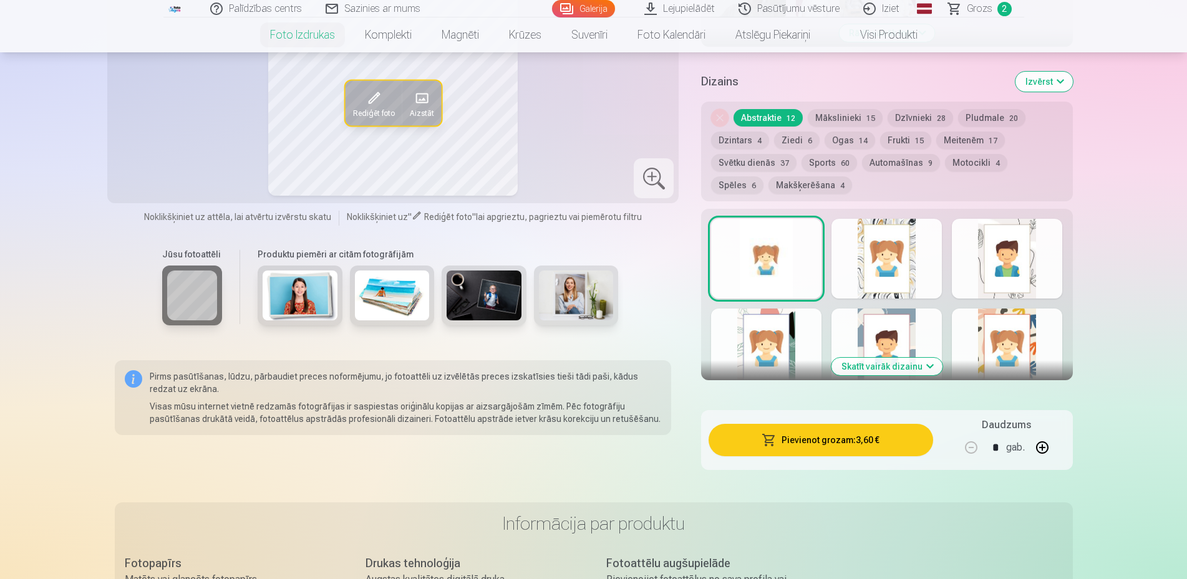
click at [862, 440] on button "Pievienot grozam : 3,60 €" at bounding box center [820, 440] width 224 height 32
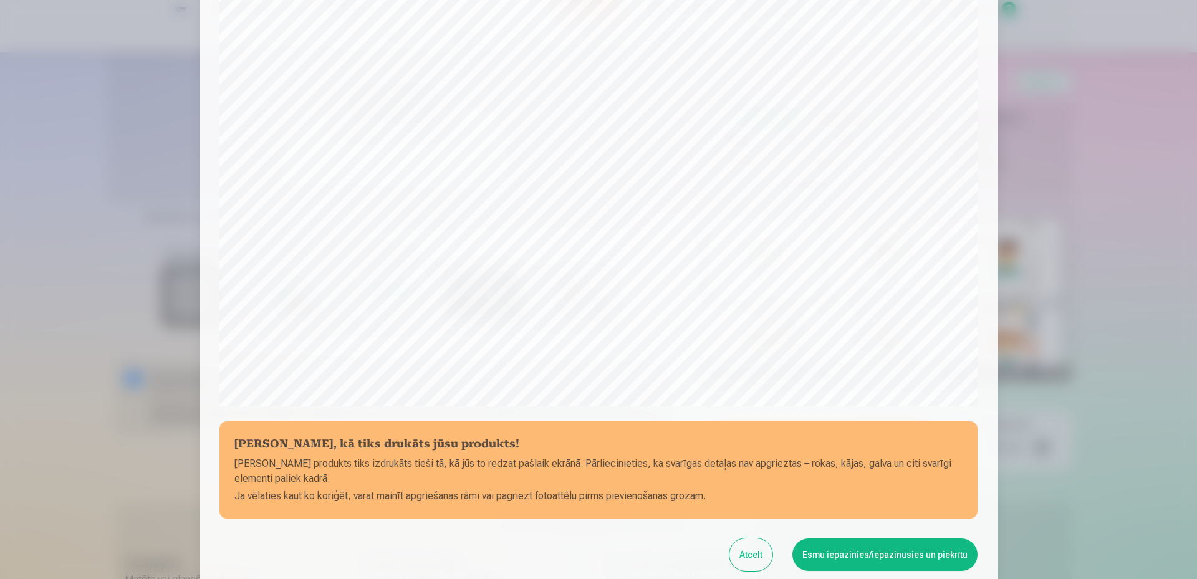
scroll to position [240, 0]
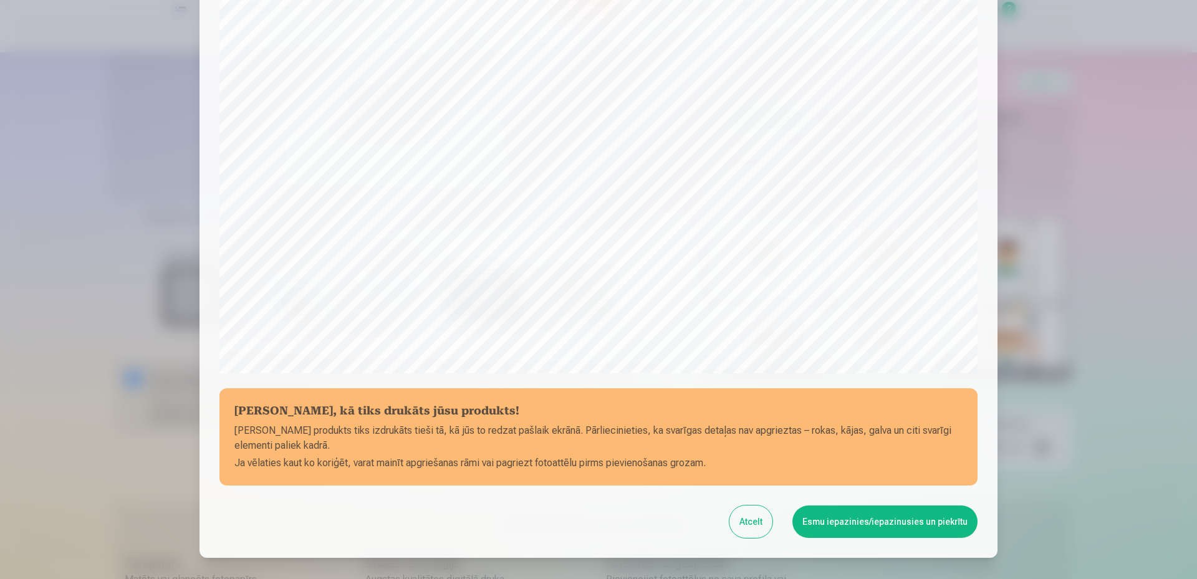
click at [843, 523] on button "Esmu iepazinies/iepazinusies un piekrītu" at bounding box center [885, 522] width 185 height 32
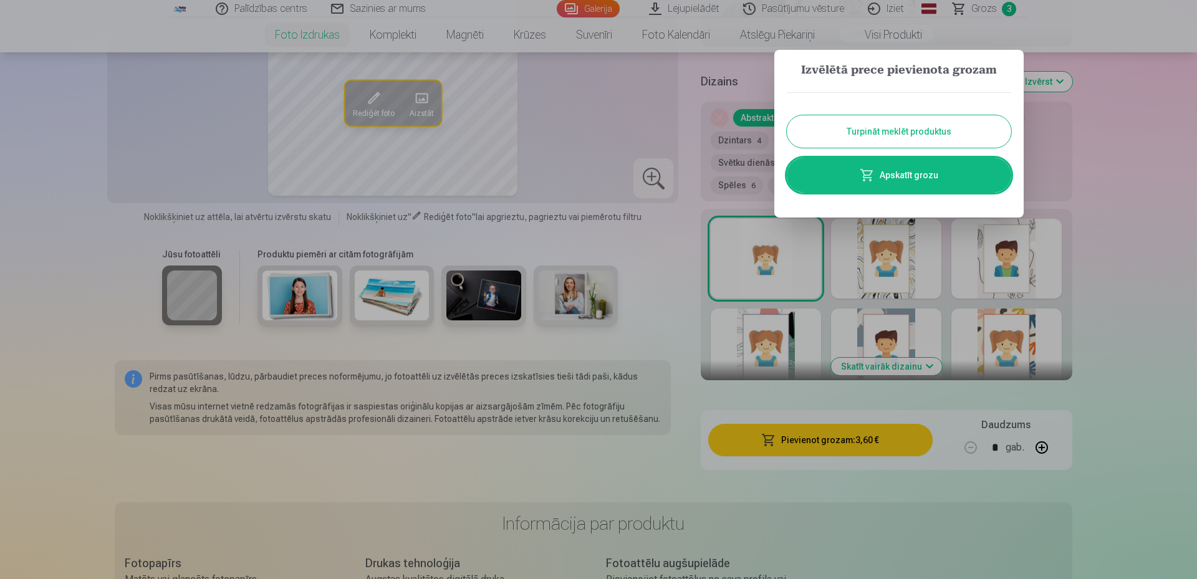
click at [914, 179] on link "Apskatīt grozu" at bounding box center [899, 175] width 225 height 35
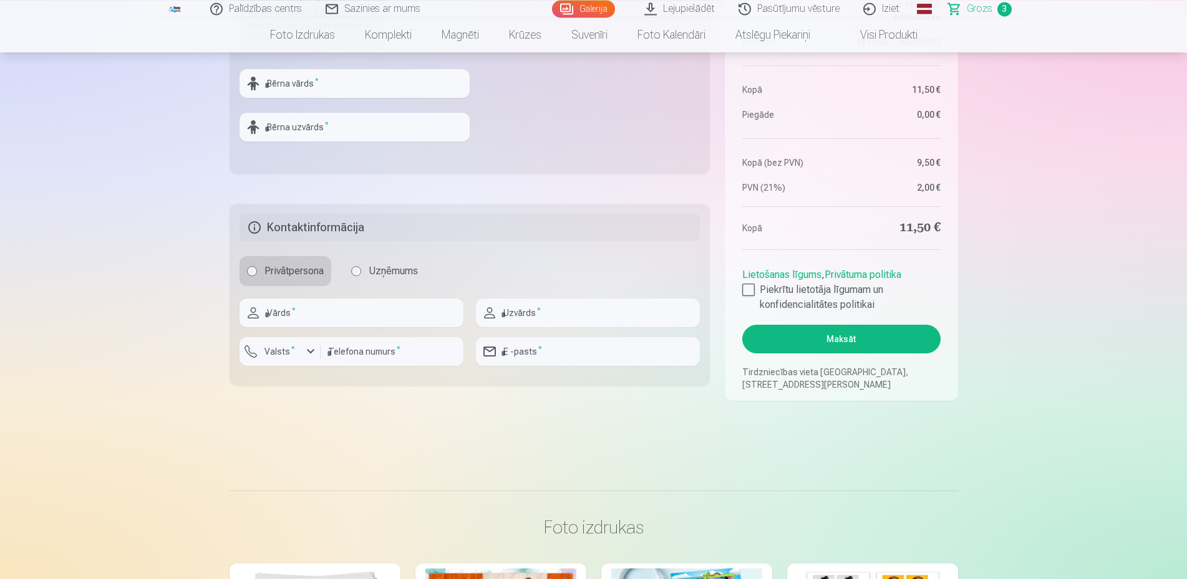
scroll to position [636, 0]
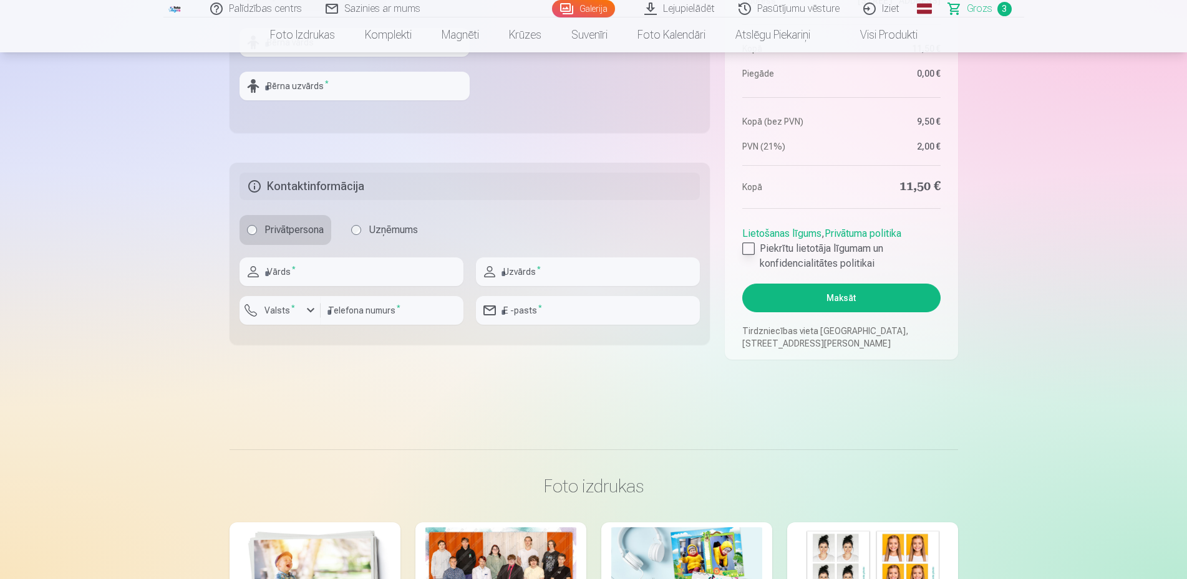
click at [748, 248] on div at bounding box center [748, 249] width 12 height 12
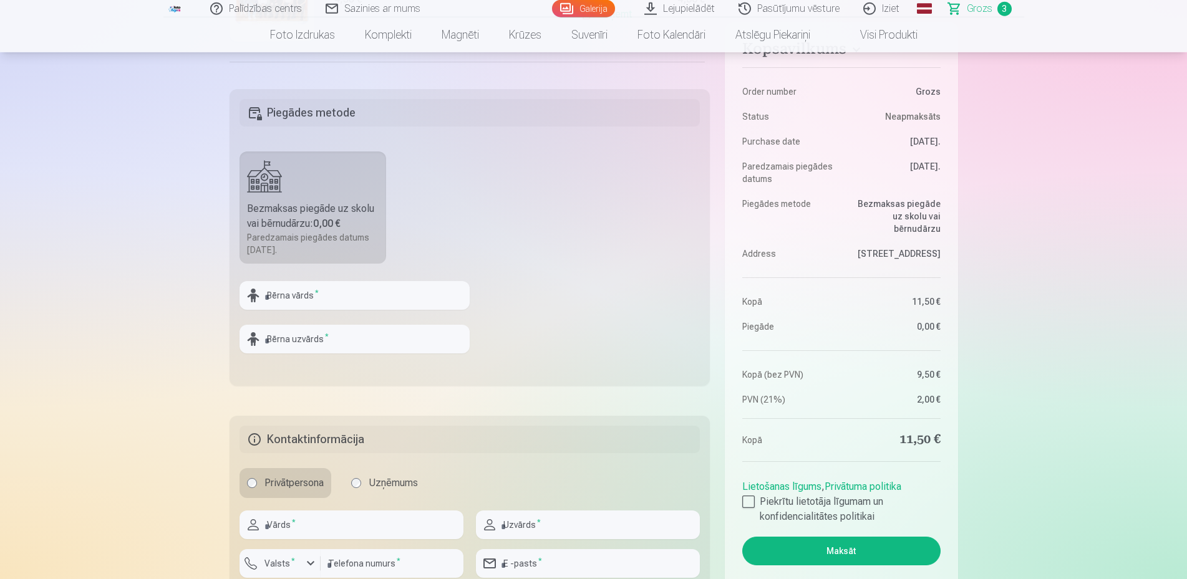
scroll to position [382, 0]
click at [325, 299] on input "text" at bounding box center [354, 296] width 230 height 29
type input "****"
click at [327, 345] on input "text" at bounding box center [354, 340] width 230 height 29
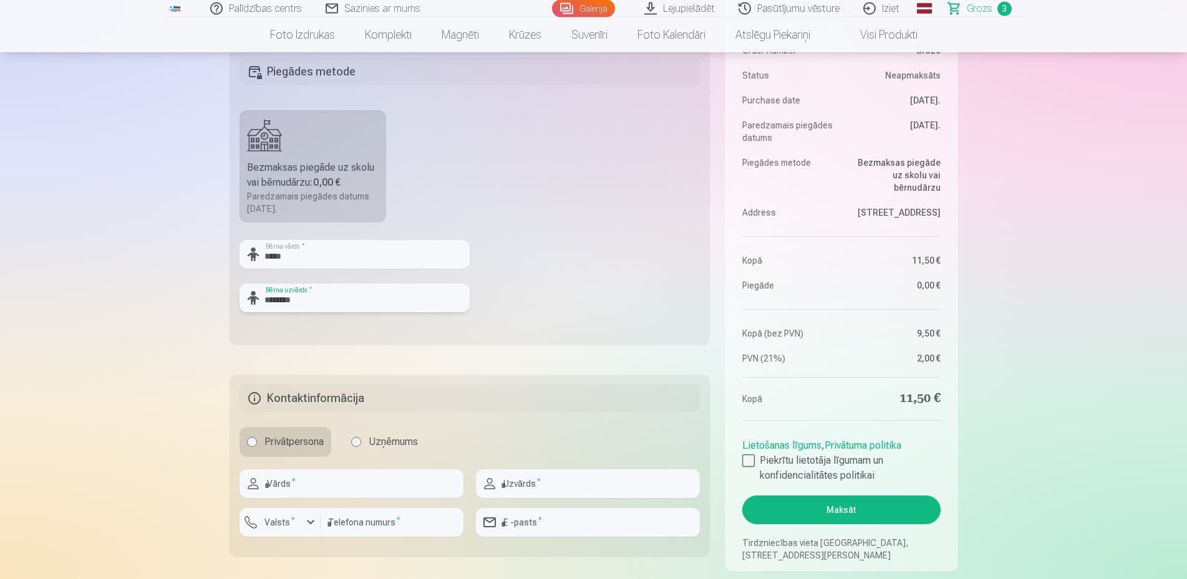
scroll to position [445, 0]
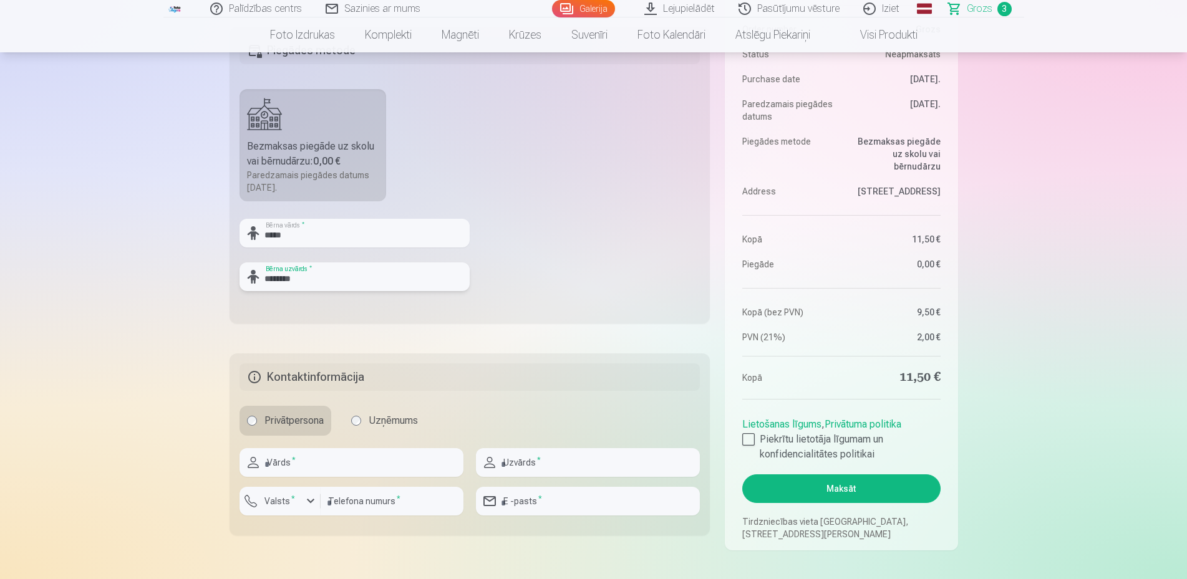
type input "********"
click at [820, 491] on button "Maksāt" at bounding box center [841, 489] width 198 height 29
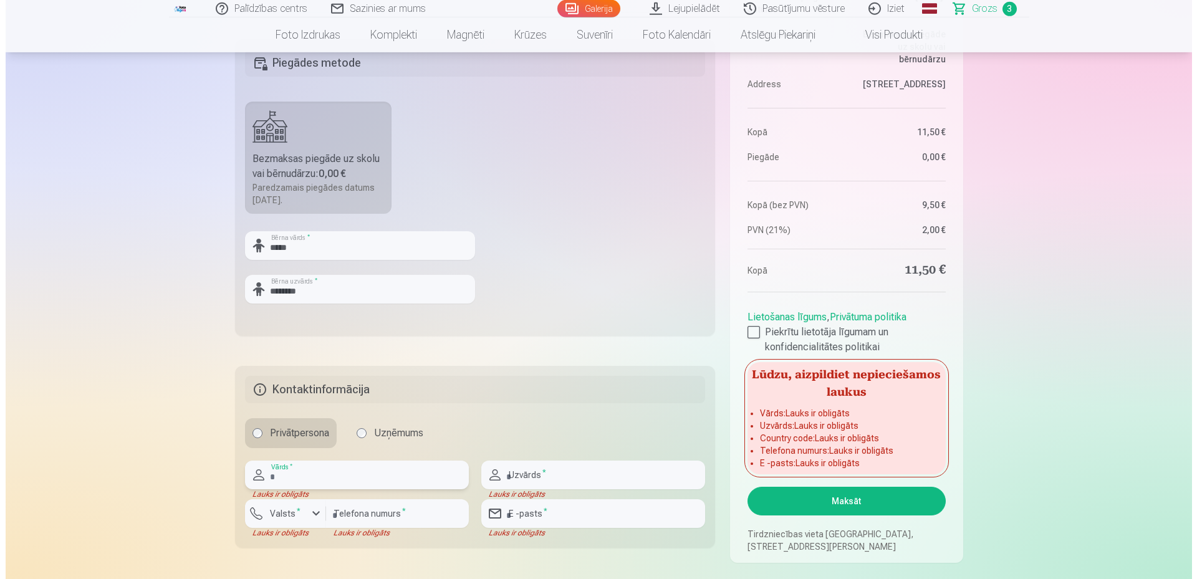
scroll to position [509, 0]
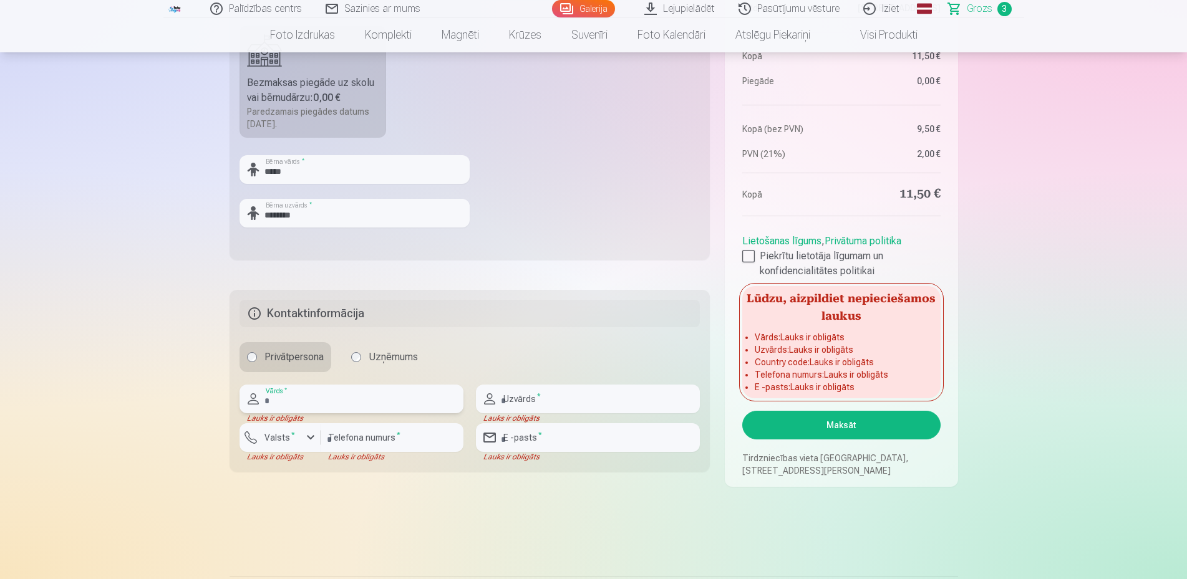
click at [281, 402] on input "text" at bounding box center [351, 399] width 224 height 29
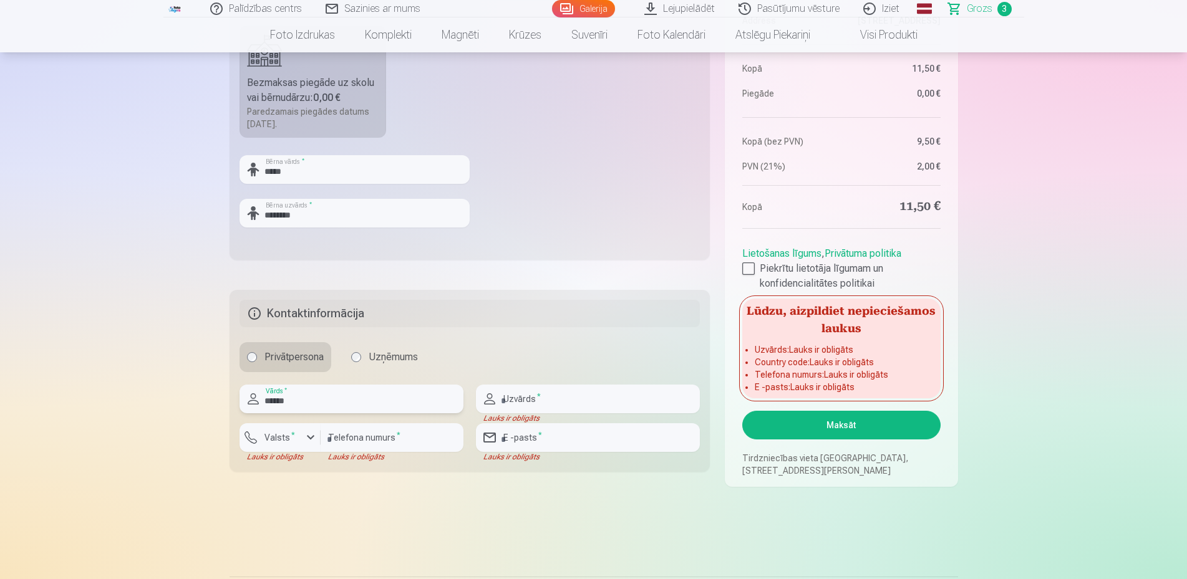
type input "******"
click at [551, 404] on input "text" at bounding box center [588, 399] width 224 height 29
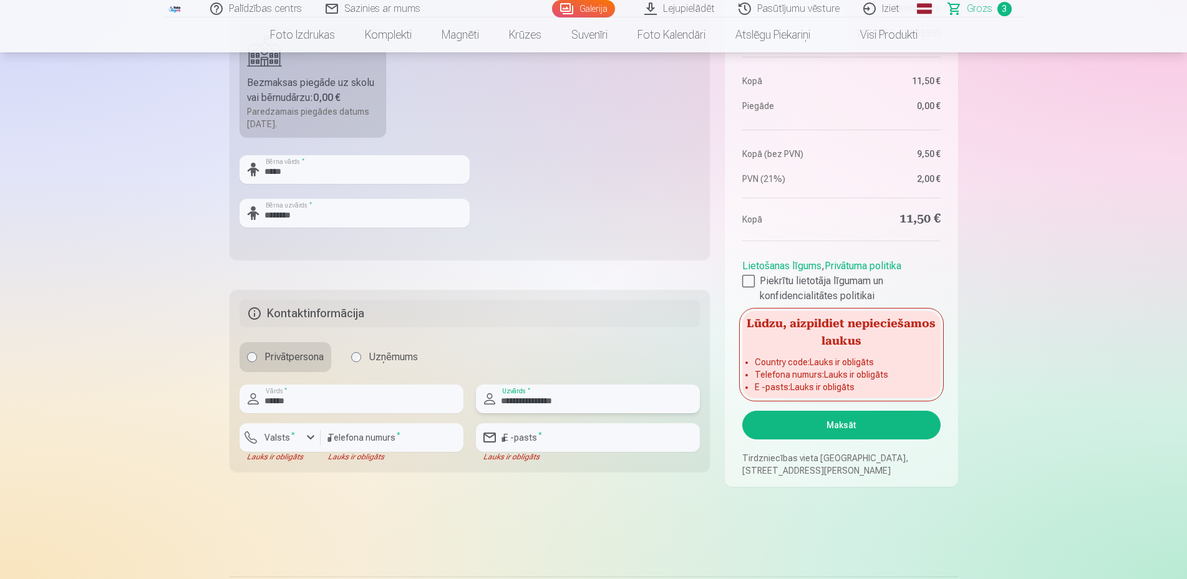
type input "**********"
click at [553, 437] on input "email" at bounding box center [588, 437] width 224 height 29
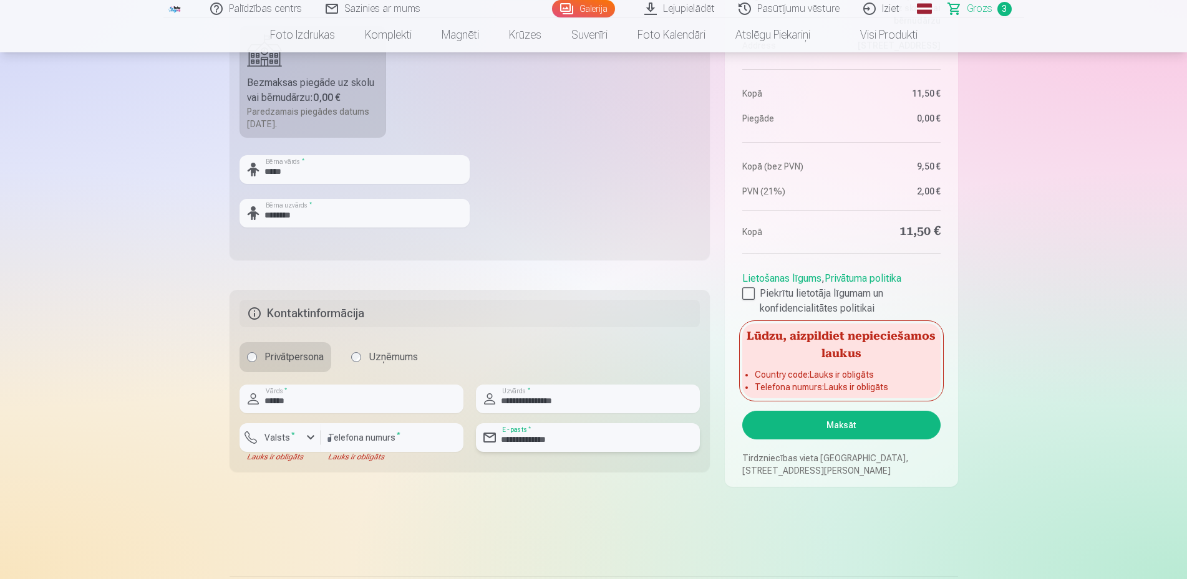
type input "**********"
click at [395, 438] on input "number" at bounding box center [392, 437] width 143 height 29
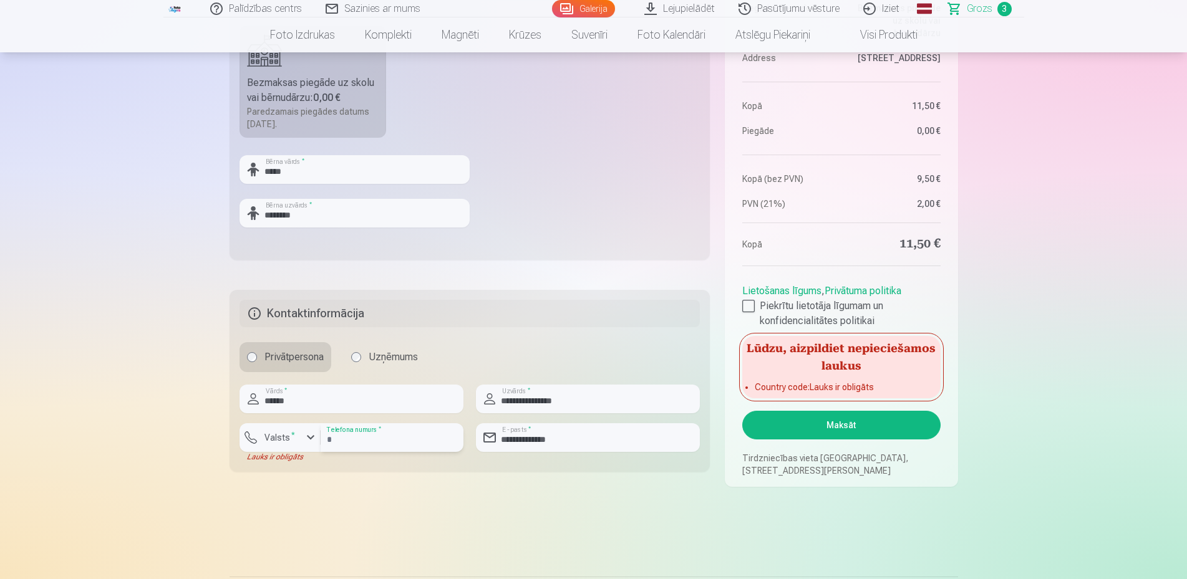
type input "********"
click at [311, 436] on div "button" at bounding box center [310, 437] width 15 height 15
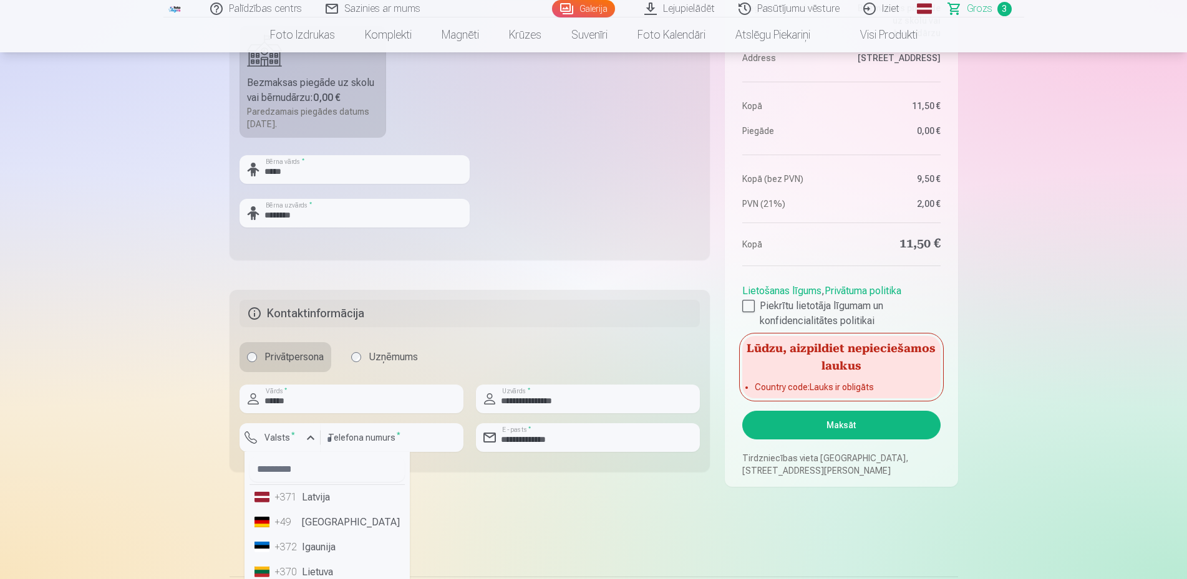
click at [317, 497] on li "+371 Latvija" at bounding box center [326, 497] width 155 height 25
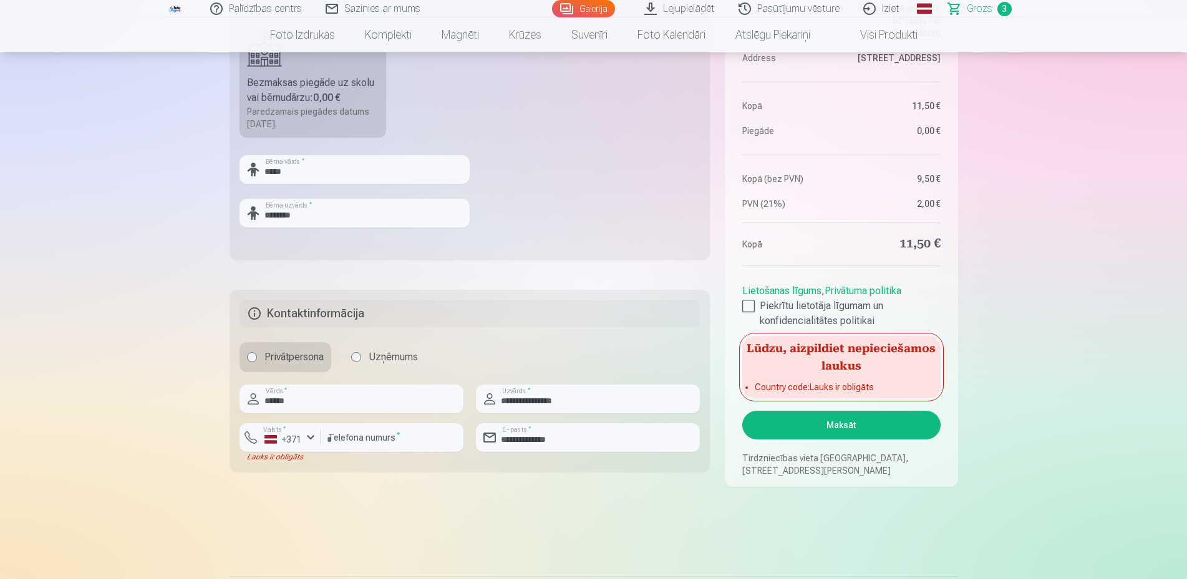
click at [825, 431] on button "Maksāt" at bounding box center [841, 425] width 198 height 29
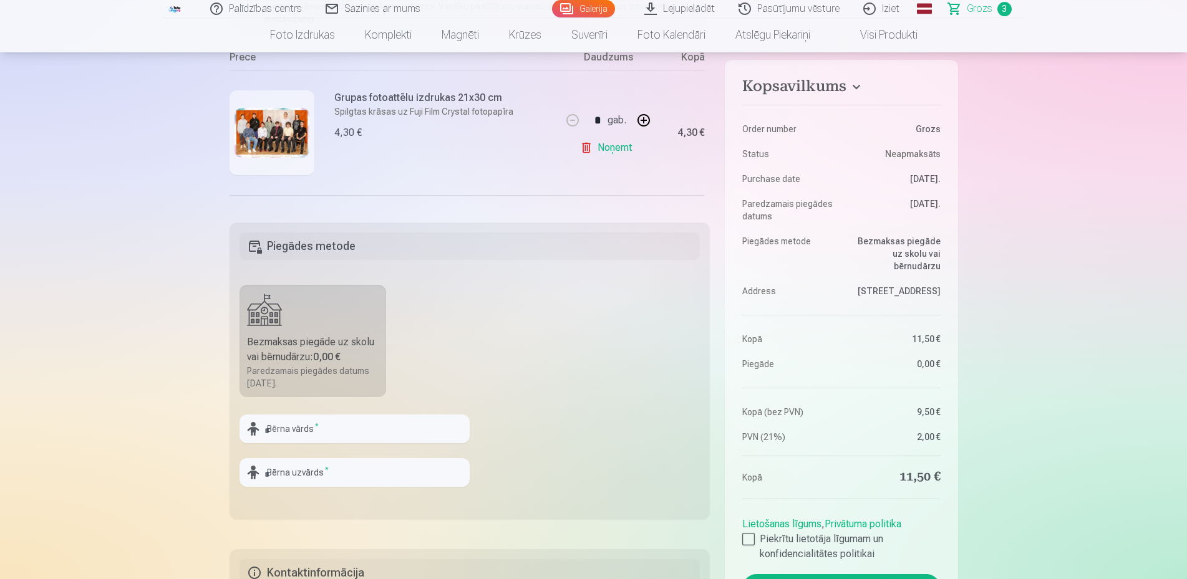
scroll to position [318, 0]
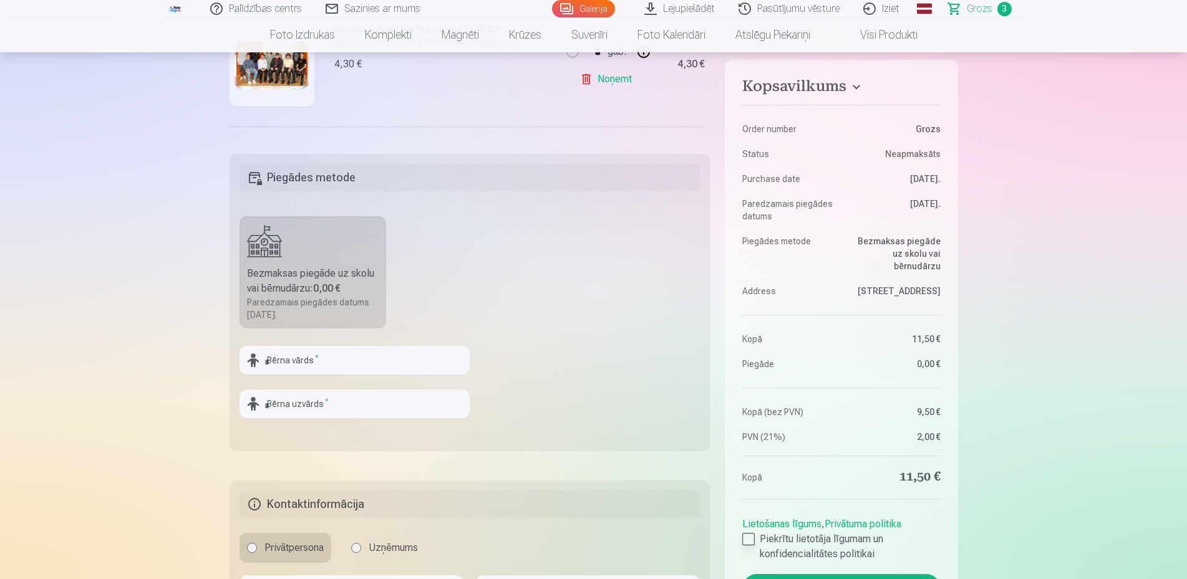
click at [746, 541] on div at bounding box center [748, 539] width 12 height 12
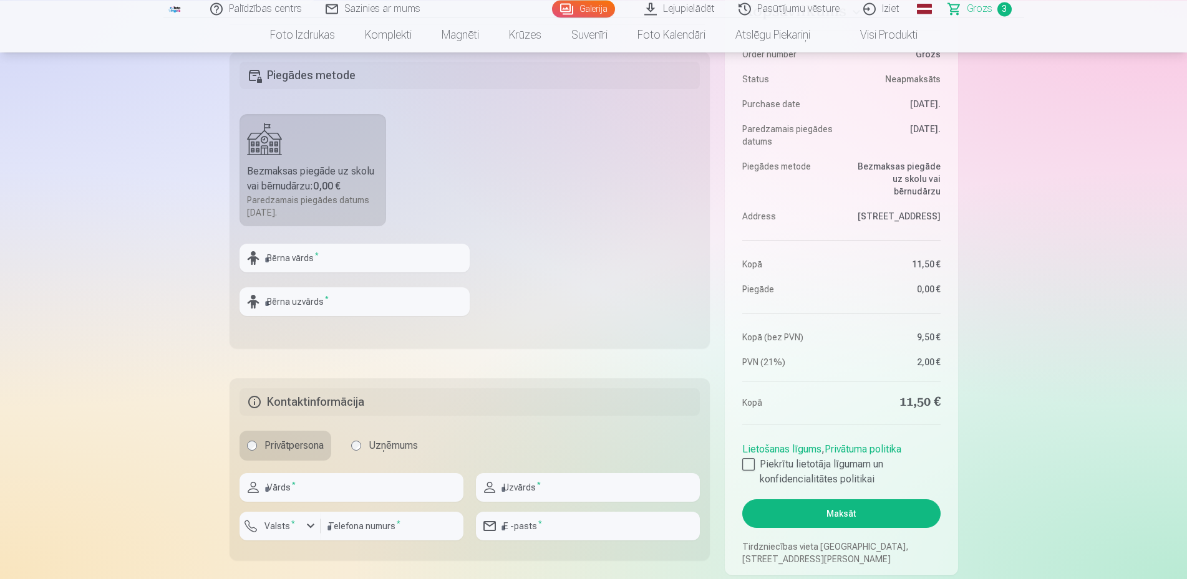
scroll to position [254, 0]
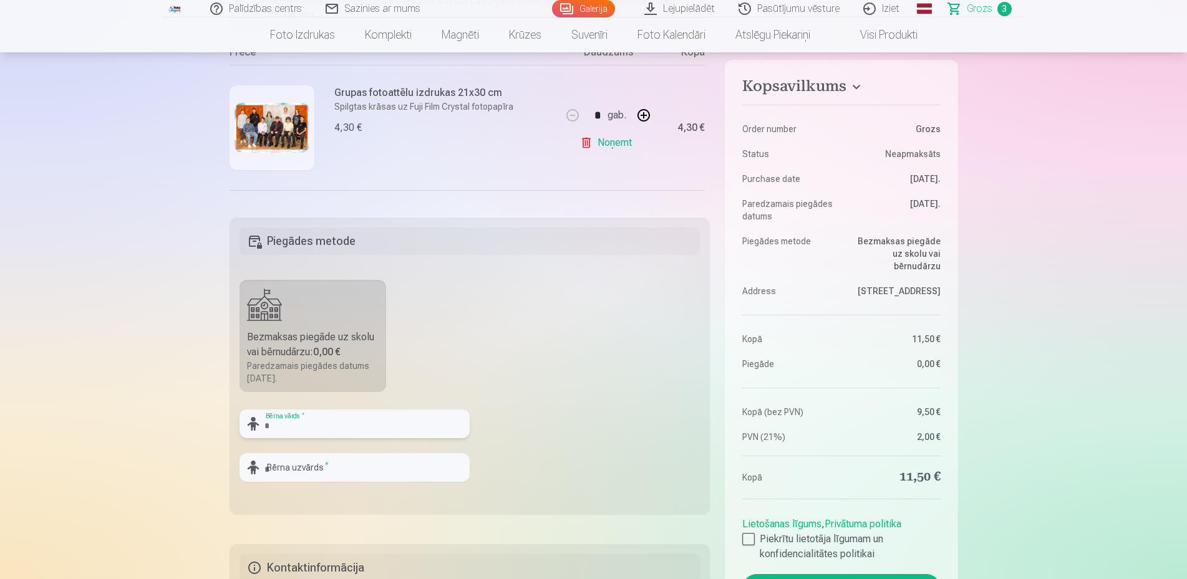
click at [330, 425] on input "text" at bounding box center [354, 424] width 230 height 29
type input "****"
click at [333, 472] on input "text" at bounding box center [354, 467] width 230 height 29
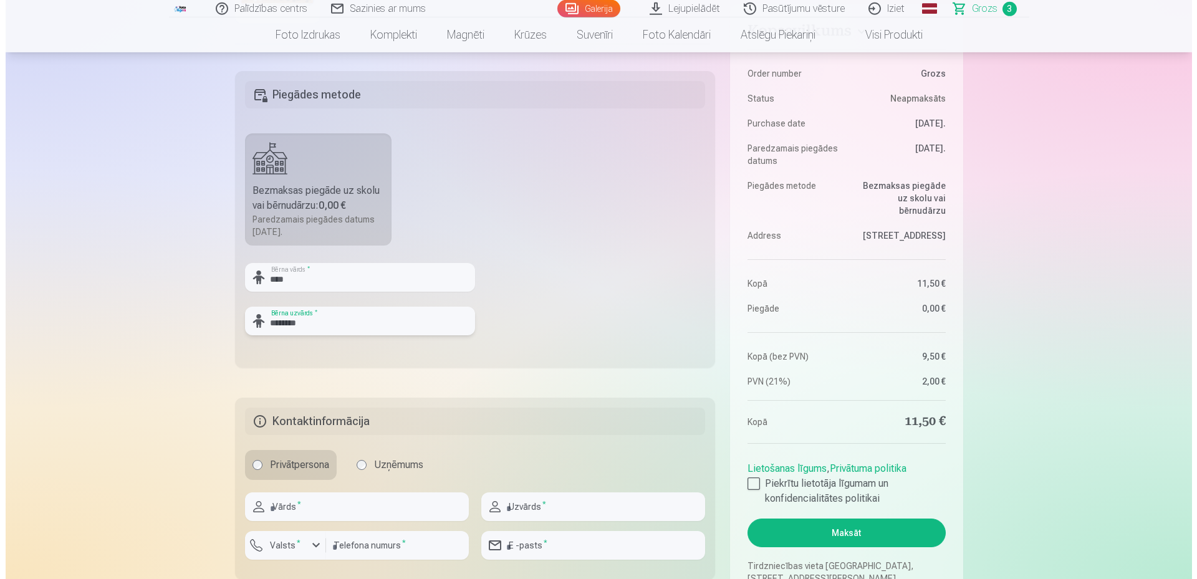
scroll to position [445, 0]
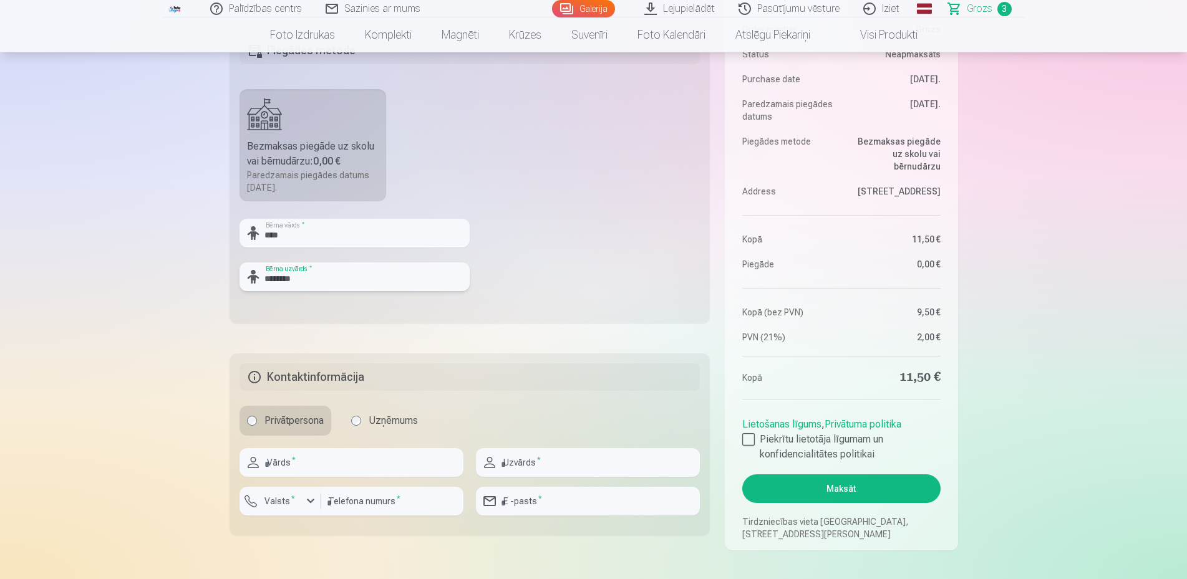
type input "********"
click at [306, 467] on input "text" at bounding box center [351, 462] width 224 height 29
type input "******"
click at [313, 493] on button "Valsts *" at bounding box center [279, 501] width 81 height 29
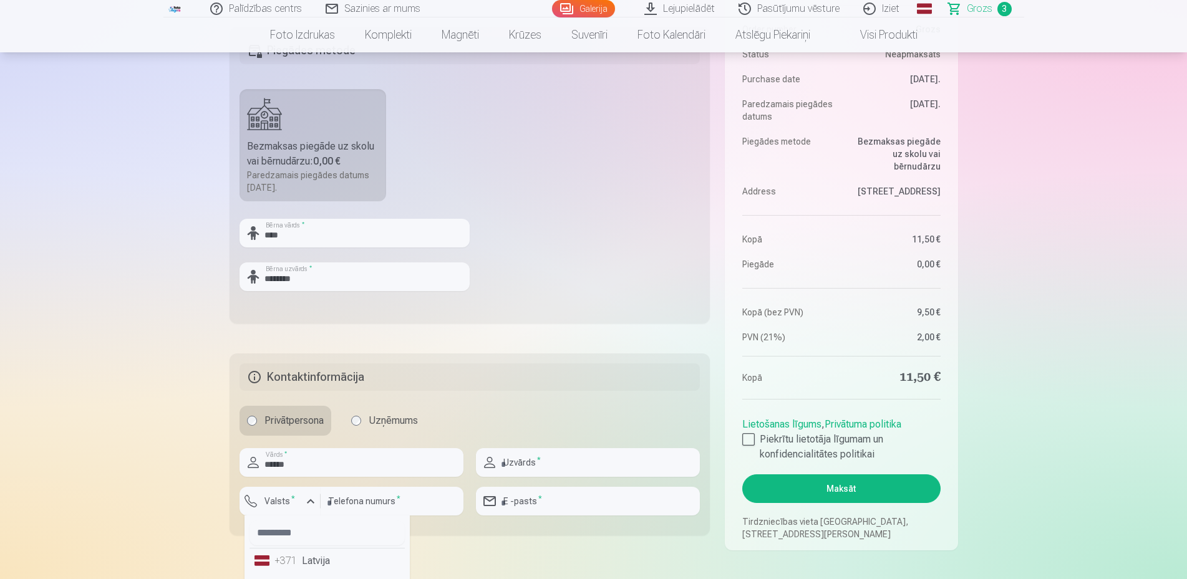
click at [331, 559] on li "+371 Latvija" at bounding box center [326, 561] width 155 height 25
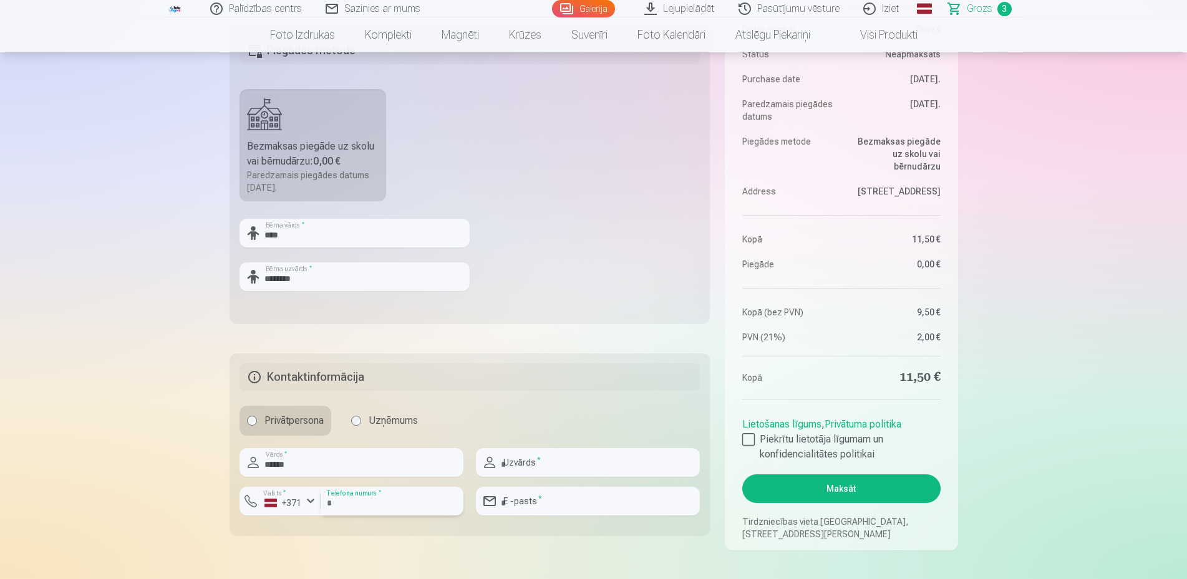
click at [399, 497] on input "number" at bounding box center [392, 501] width 143 height 29
type input "********"
click at [556, 505] on input "email" at bounding box center [588, 501] width 224 height 29
type input "**********"
click at [539, 463] on input "text" at bounding box center [588, 462] width 224 height 29
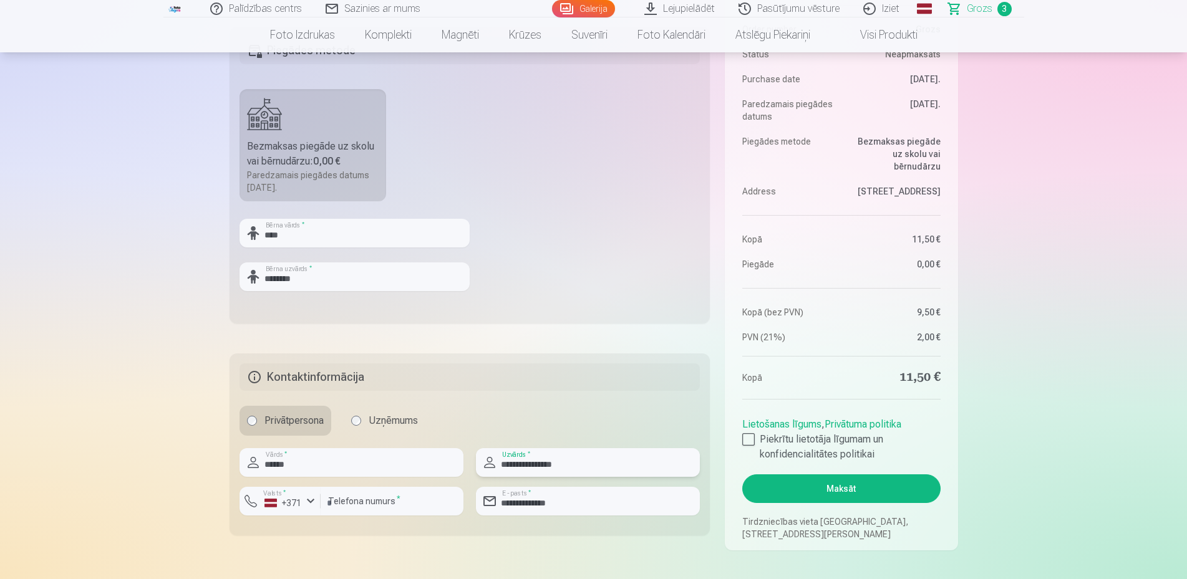
type input "**********"
click at [834, 483] on button "Maksāt" at bounding box center [841, 489] width 198 height 29
